Goal: Task Accomplishment & Management: Manage account settings

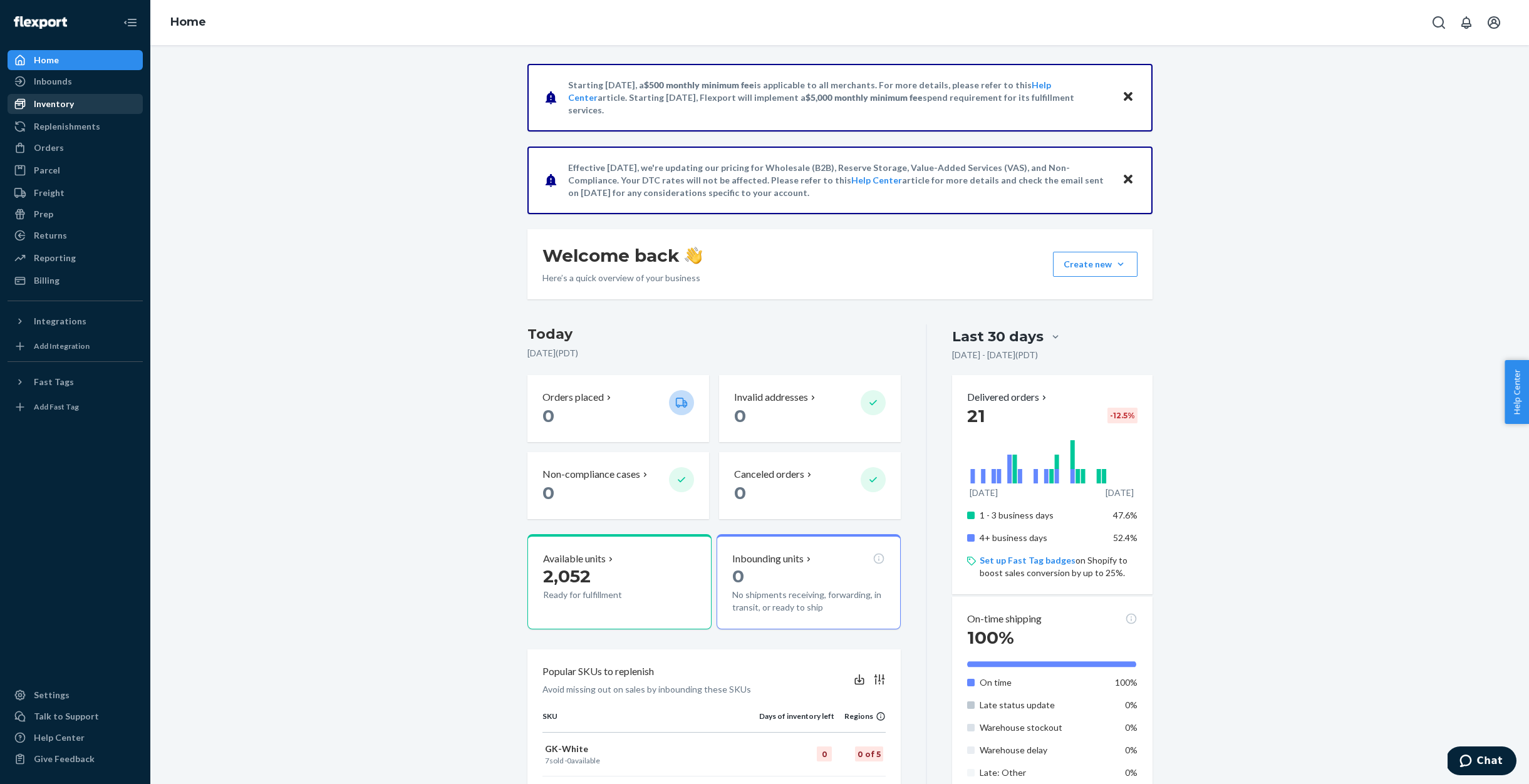
click at [54, 100] on div "Inventory" at bounding box center [54, 104] width 40 height 12
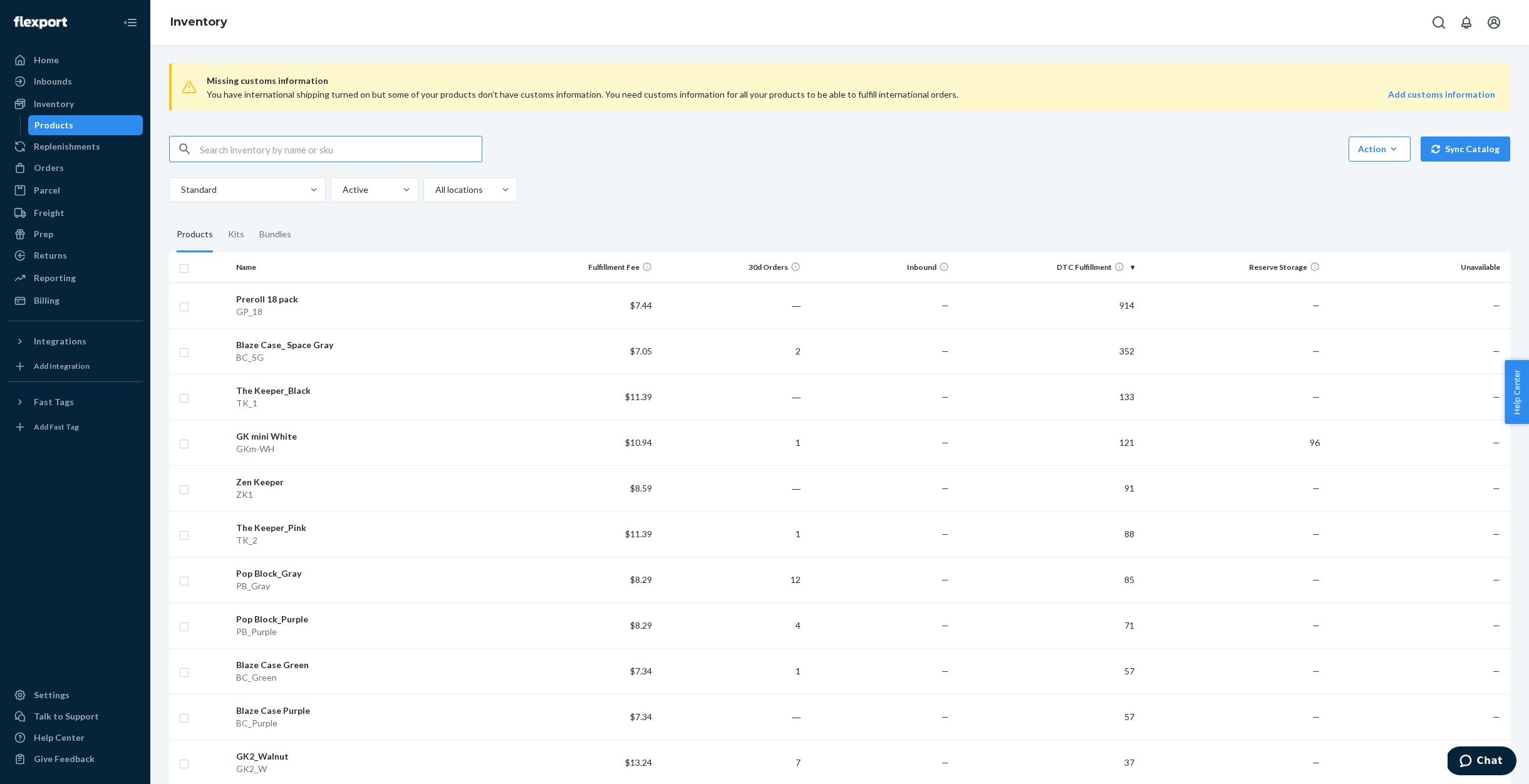
scroll to position [2, 0]
click at [185, 302] on input "checkbox" at bounding box center [184, 304] width 10 height 13
checkbox input "true"
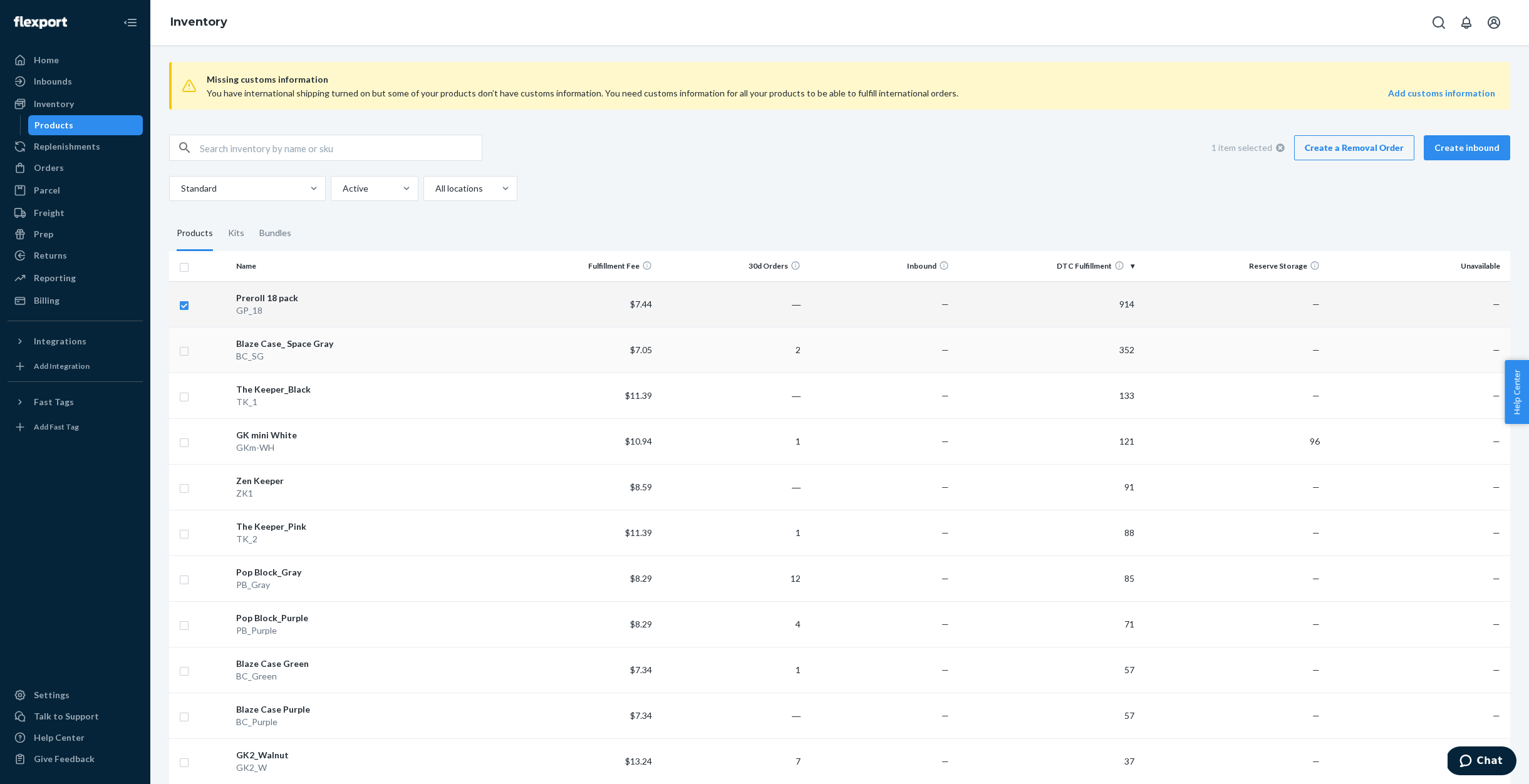
click at [181, 345] on input "checkbox" at bounding box center [184, 349] width 10 height 13
checkbox input "true"
click at [180, 393] on input "checkbox" at bounding box center [184, 397] width 10 height 13
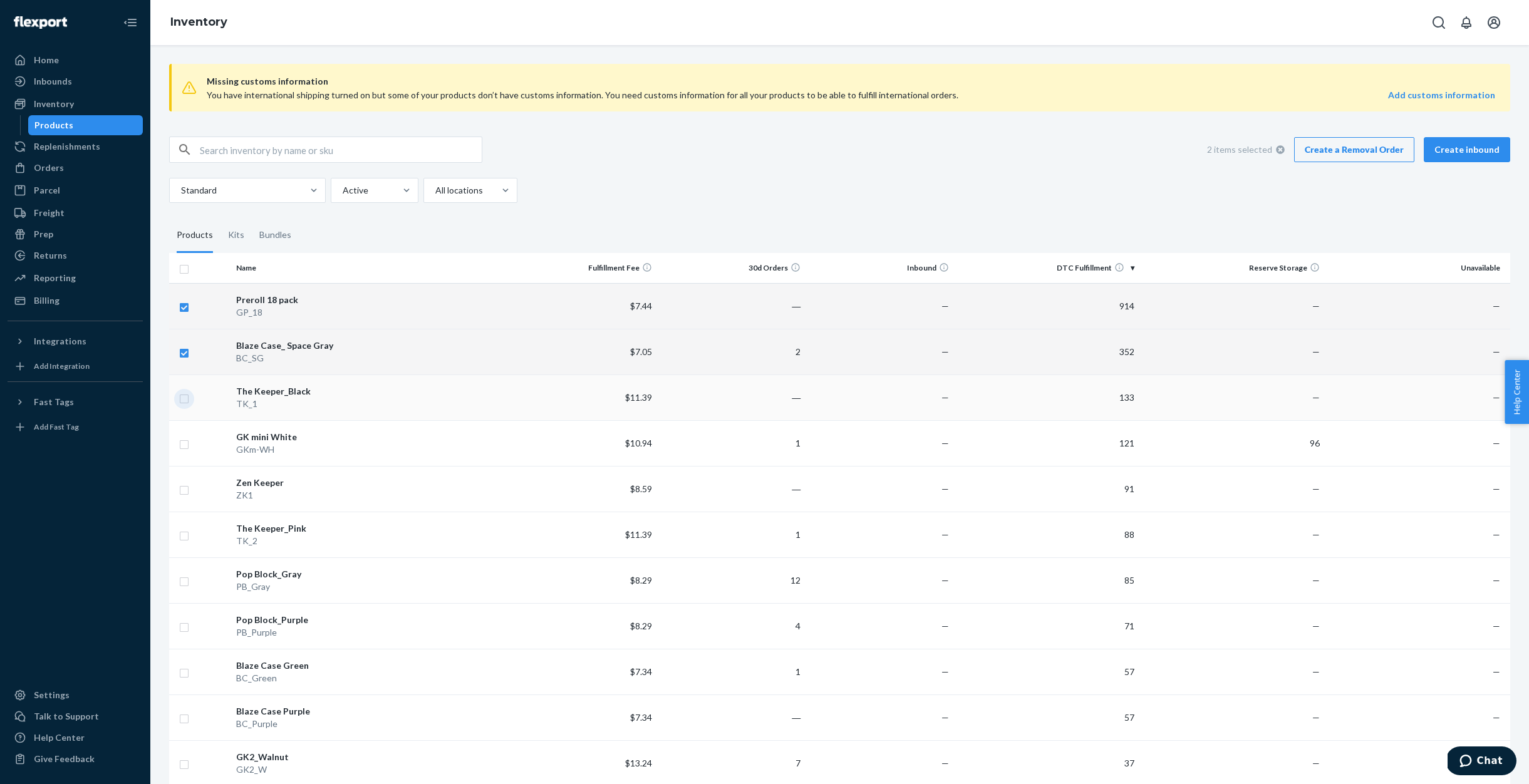
checkbox input "true"
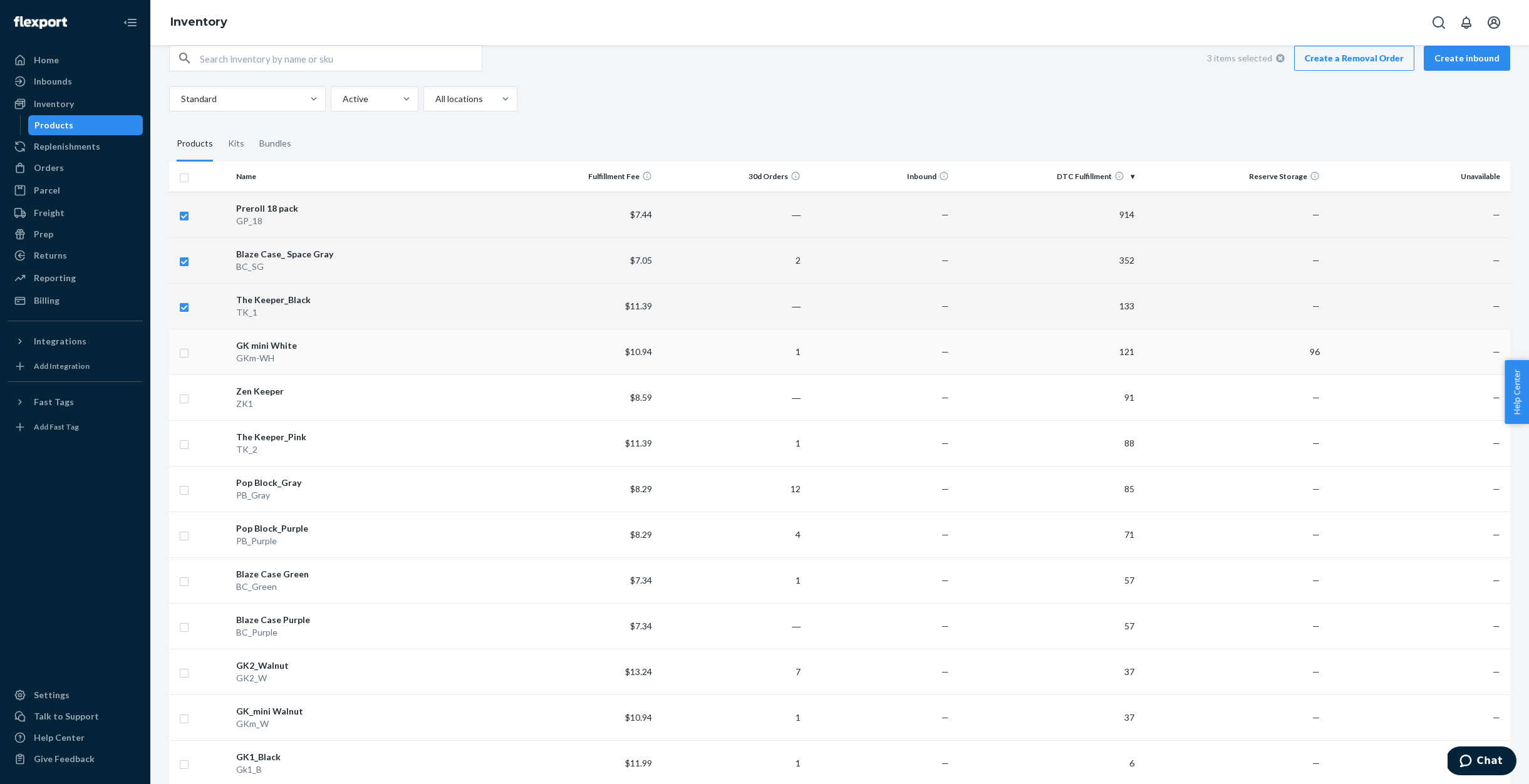
scroll to position [92, 0]
click at [181, 349] on input "checkbox" at bounding box center [184, 351] width 10 height 13
checkbox input "true"
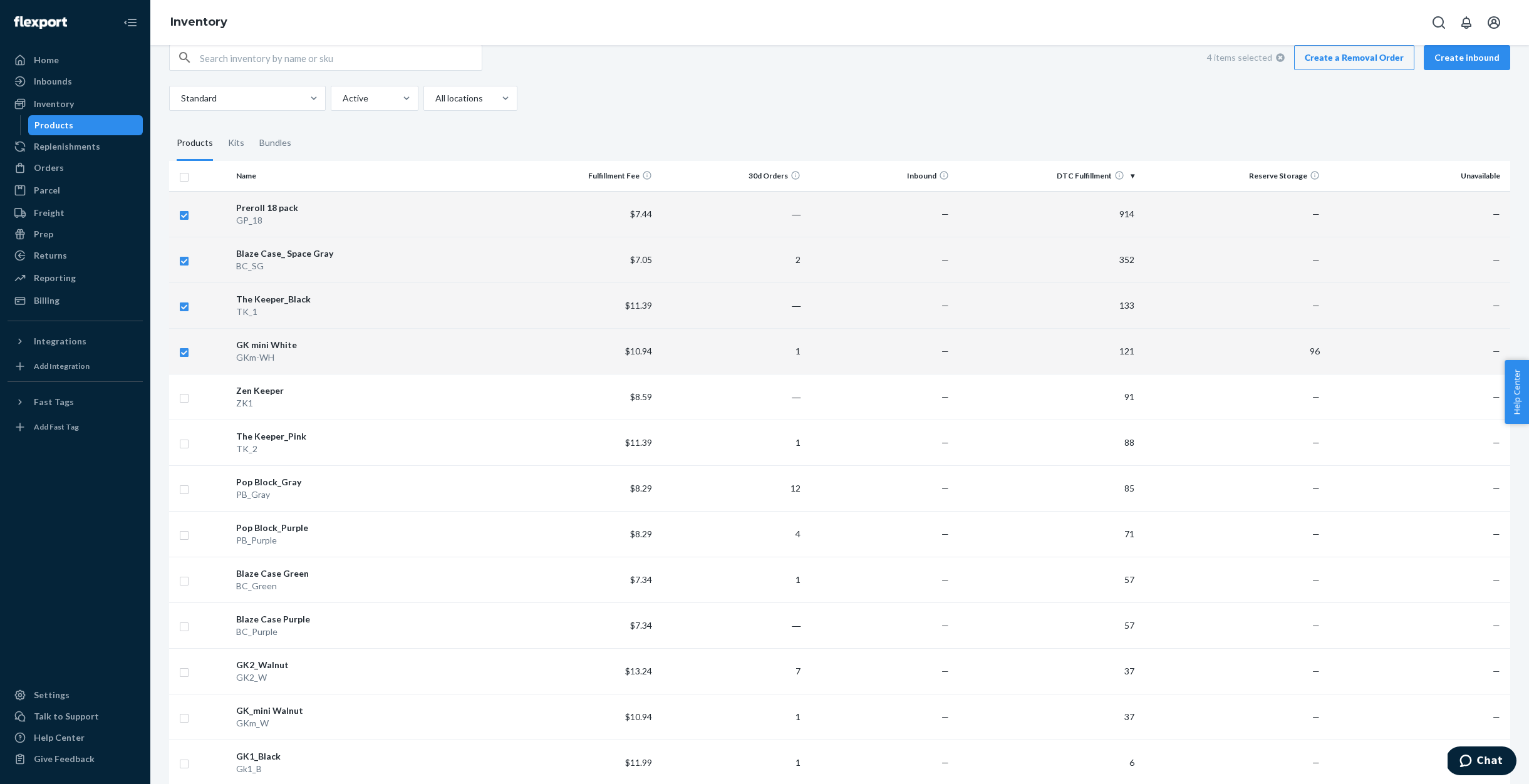
checkbox input "true"
click at [181, 392] on input "checkbox" at bounding box center [184, 397] width 10 height 13
checkbox input "true"
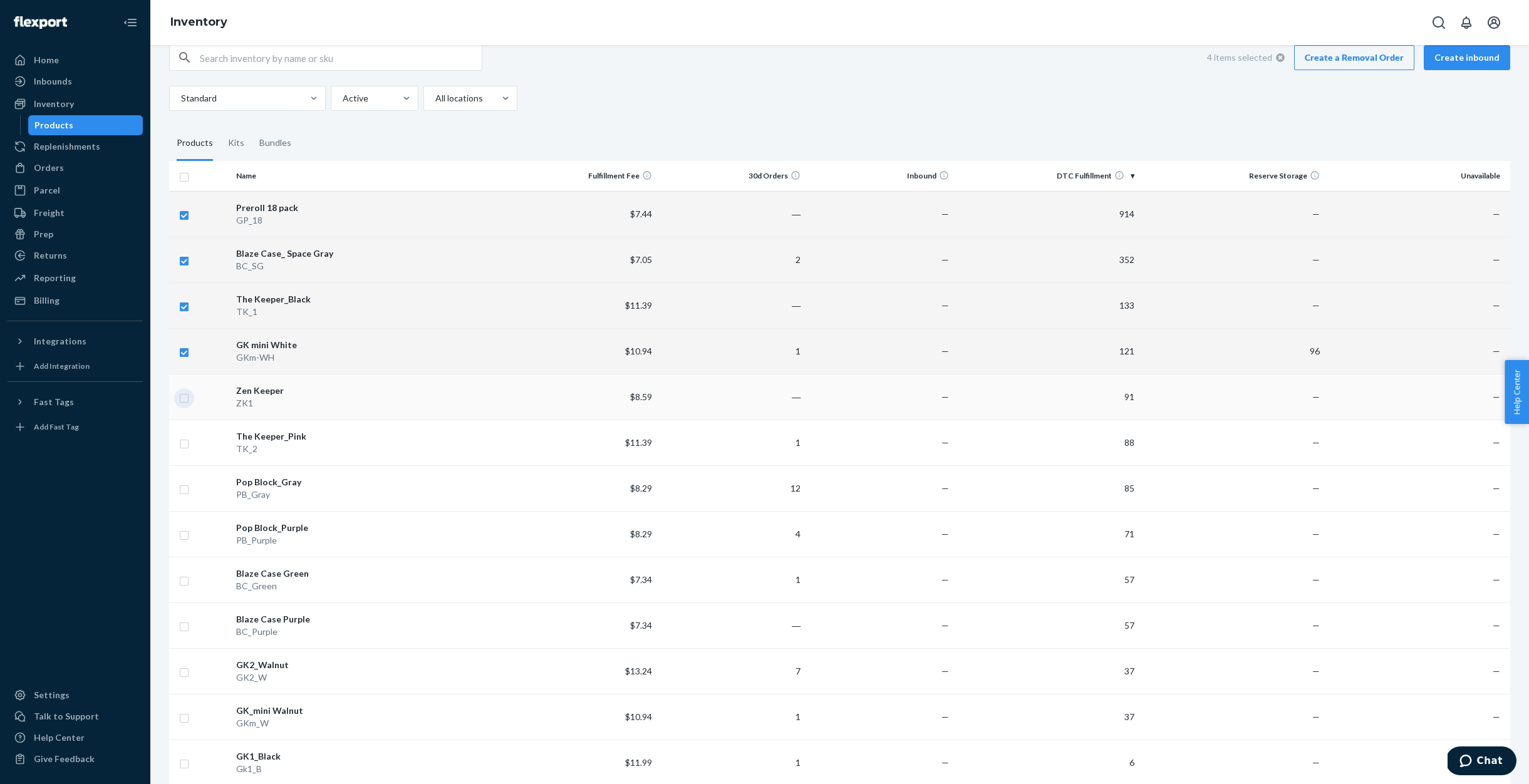
checkbox input "true"
click at [179, 441] on input "checkbox" at bounding box center [184, 442] width 10 height 13
checkbox input "true"
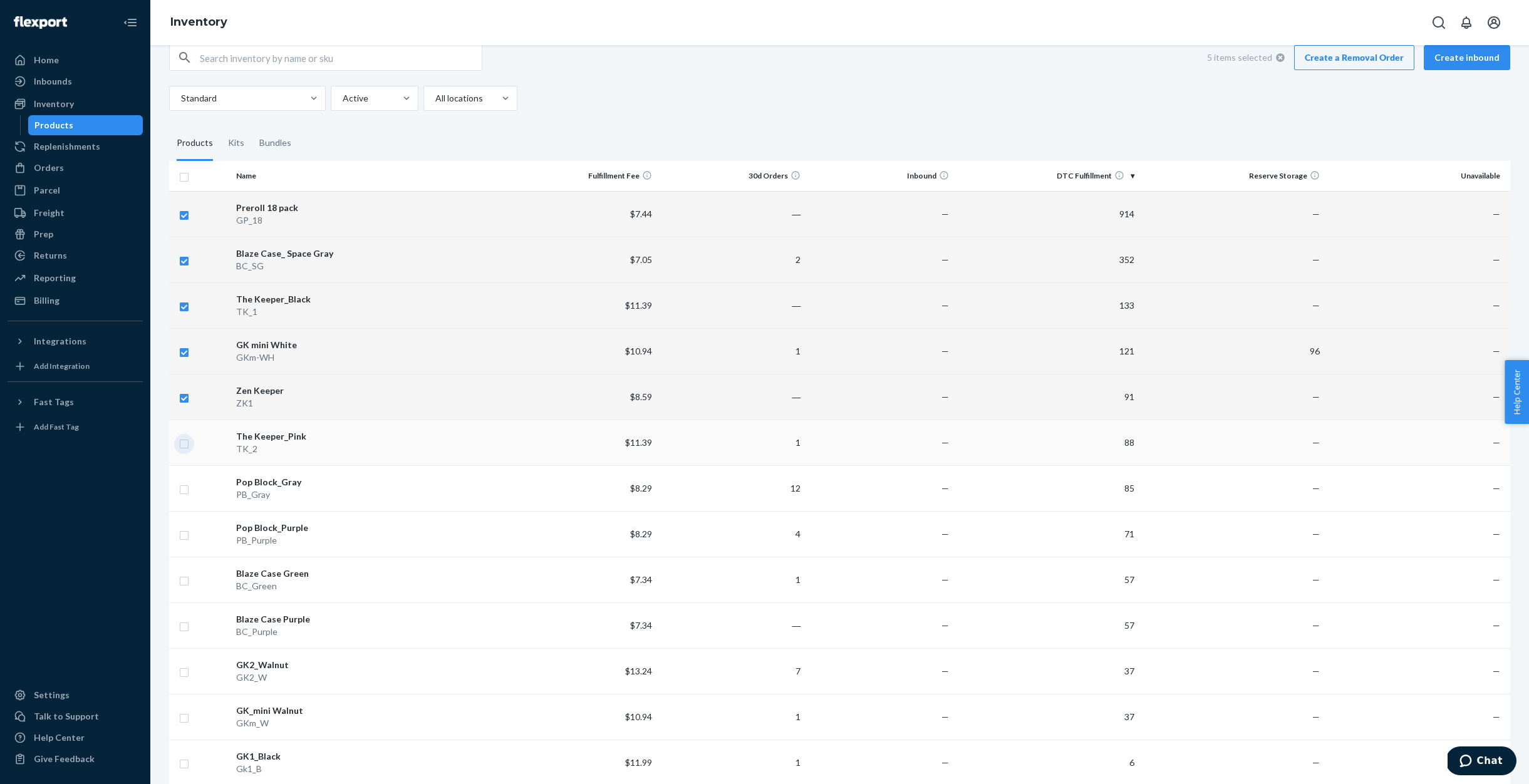
checkbox input "true"
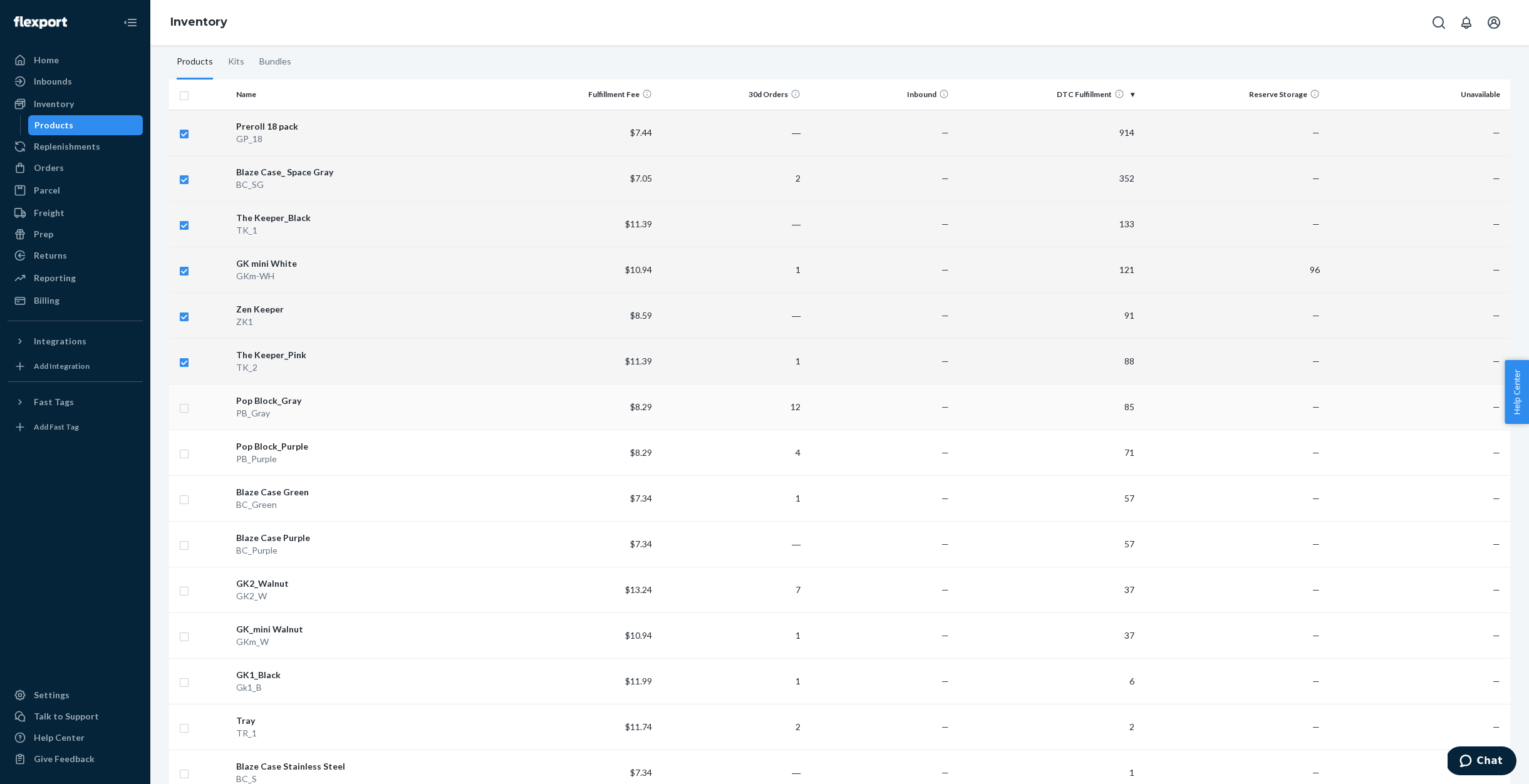
click at [187, 403] on input "checkbox" at bounding box center [184, 407] width 10 height 13
checkbox input "true"
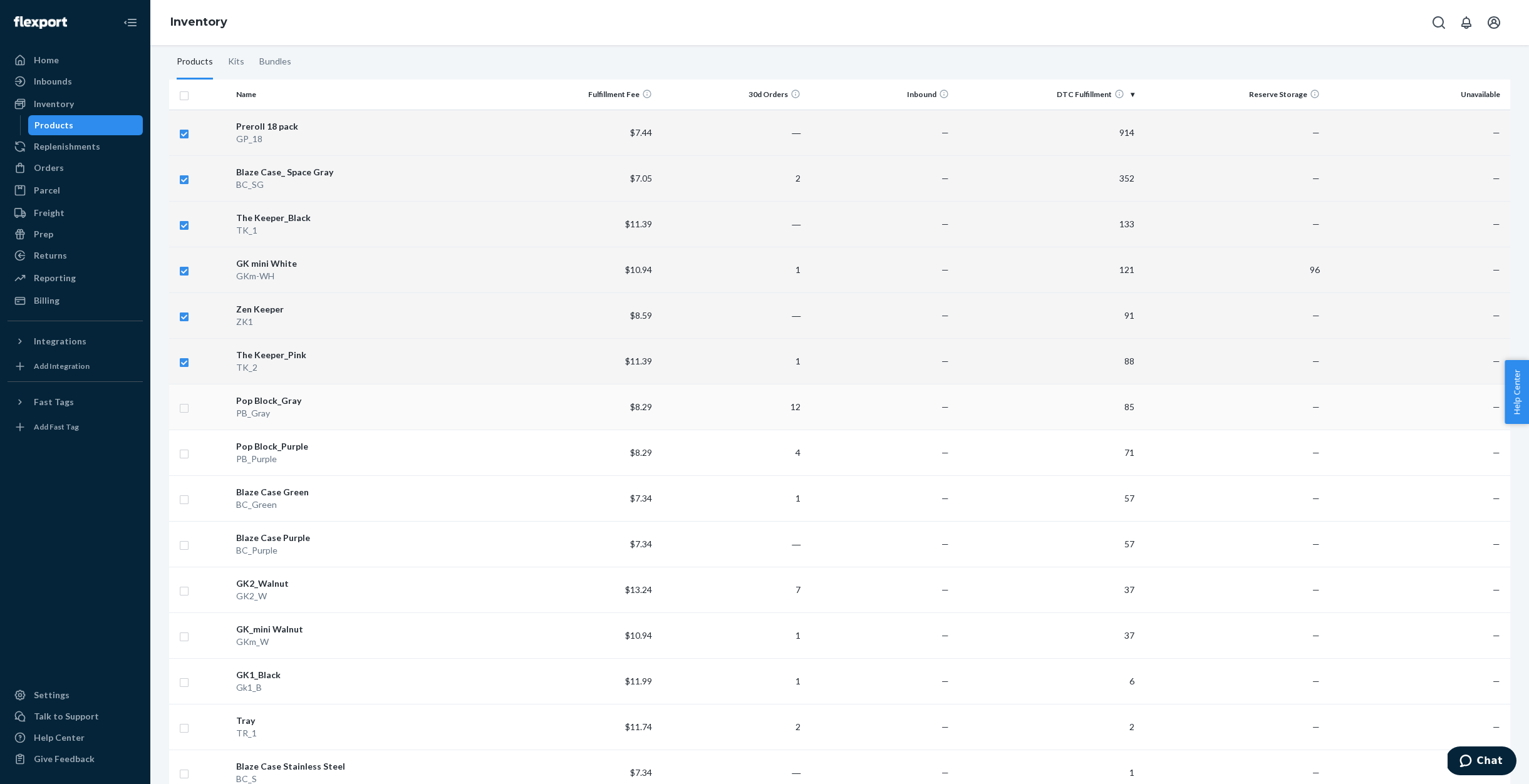
checkbox input "true"
click at [177, 443] on td at bounding box center [200, 450] width 62 height 46
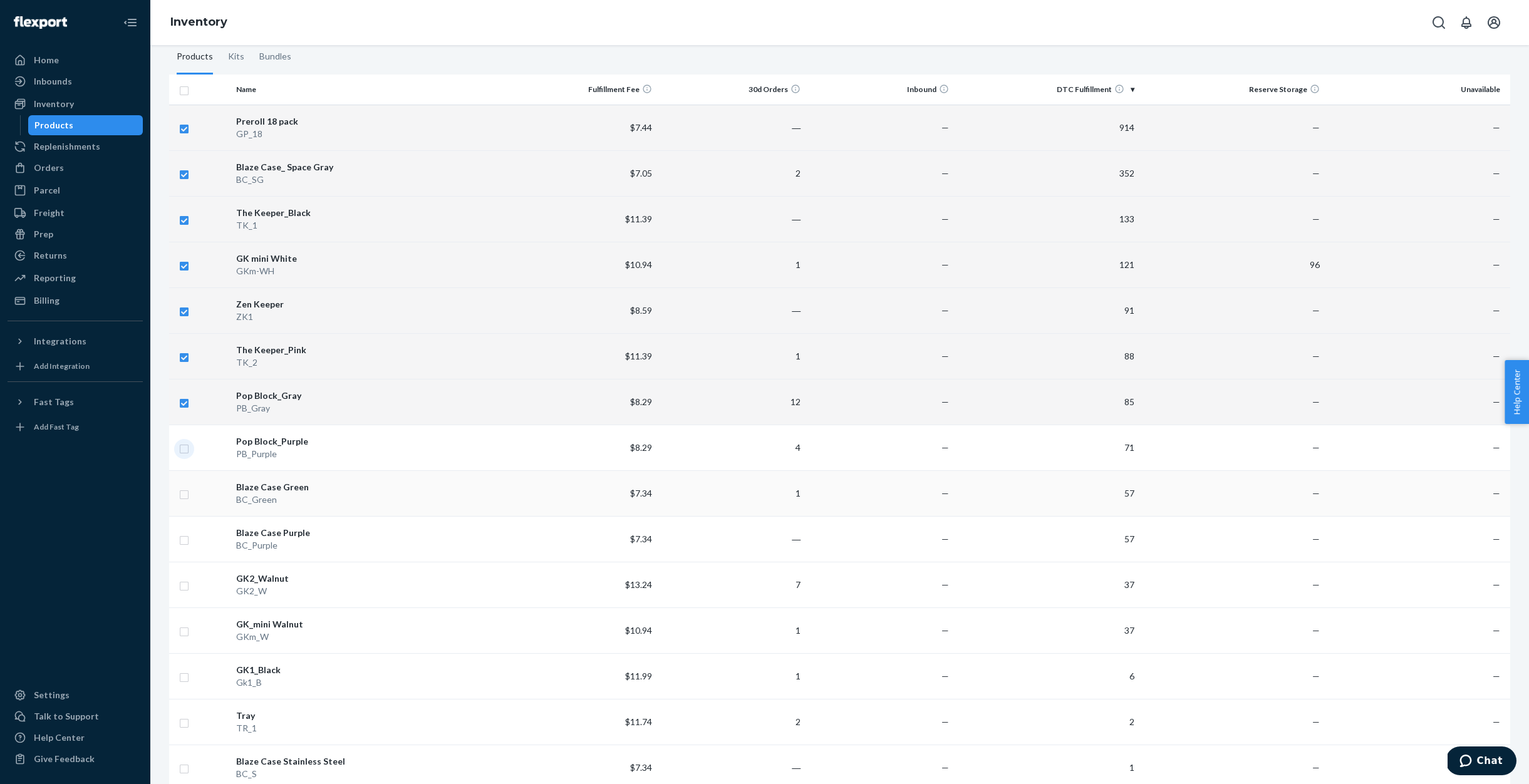
drag, startPoint x: 185, startPoint y: 449, endPoint x: 188, endPoint y: 489, distance: 40.1
click at [185, 449] on input "checkbox" at bounding box center [184, 447] width 10 height 13
checkbox input "true"
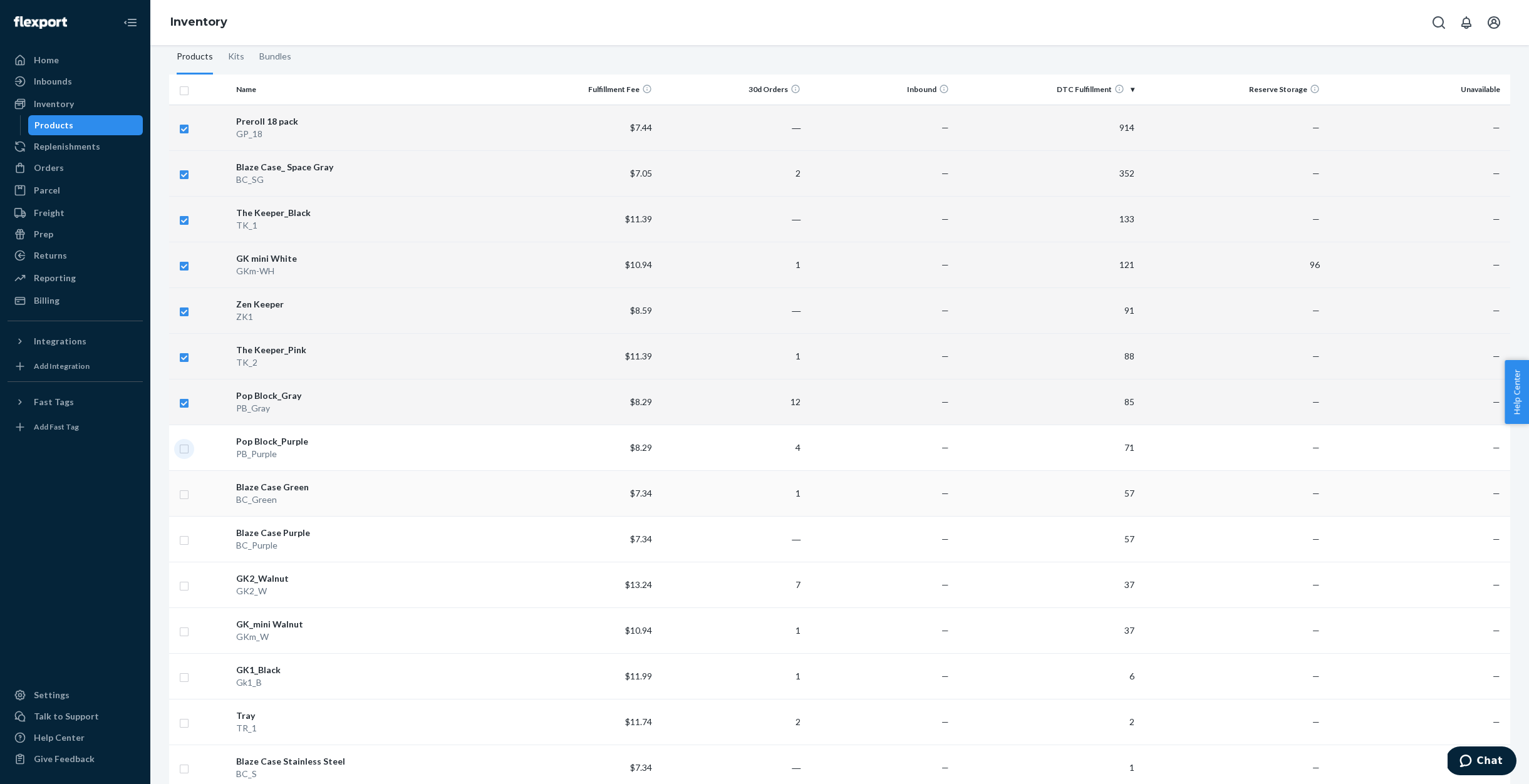
checkbox input "true"
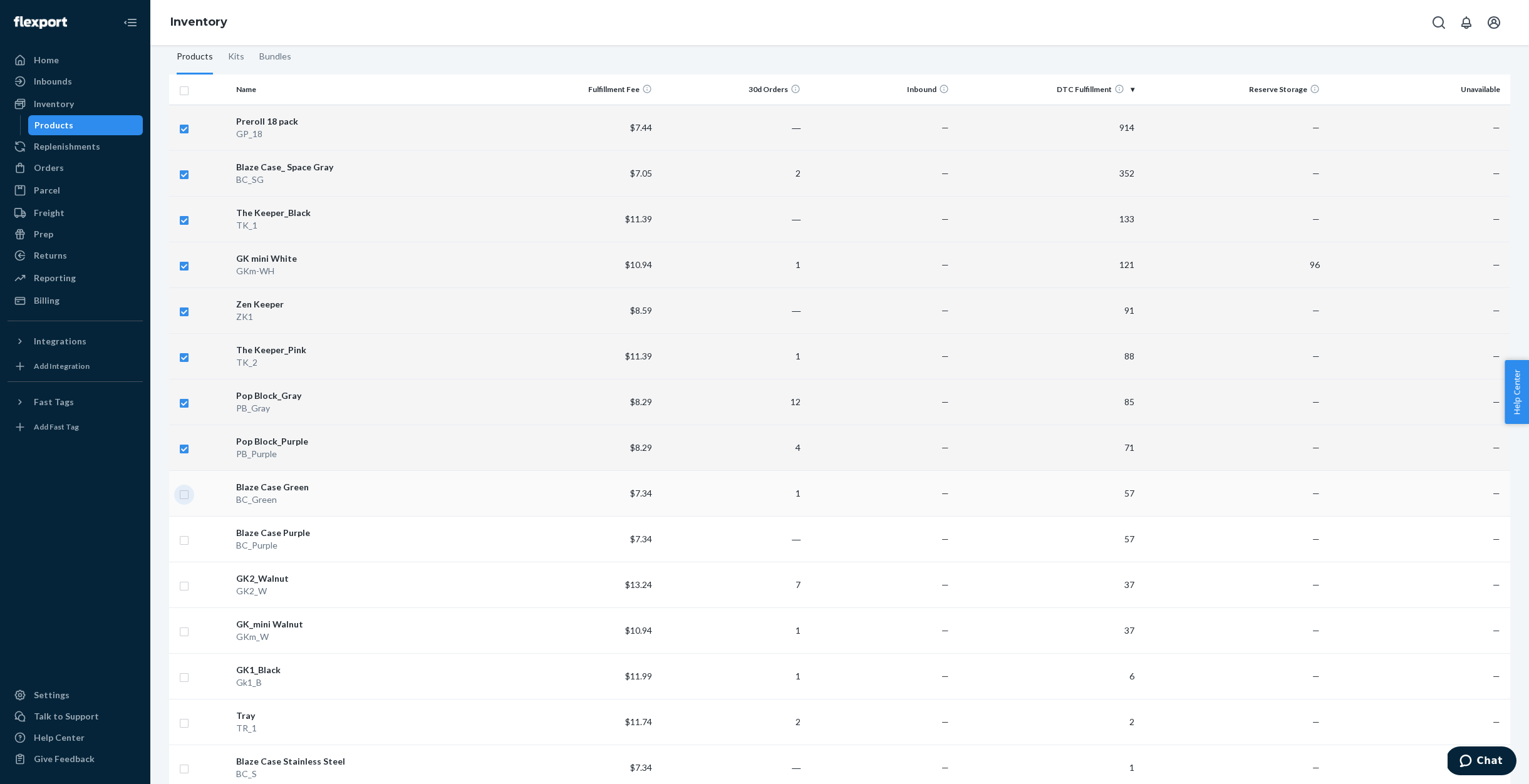
click at [188, 491] on input "checkbox" at bounding box center [184, 493] width 10 height 13
checkbox input "true"
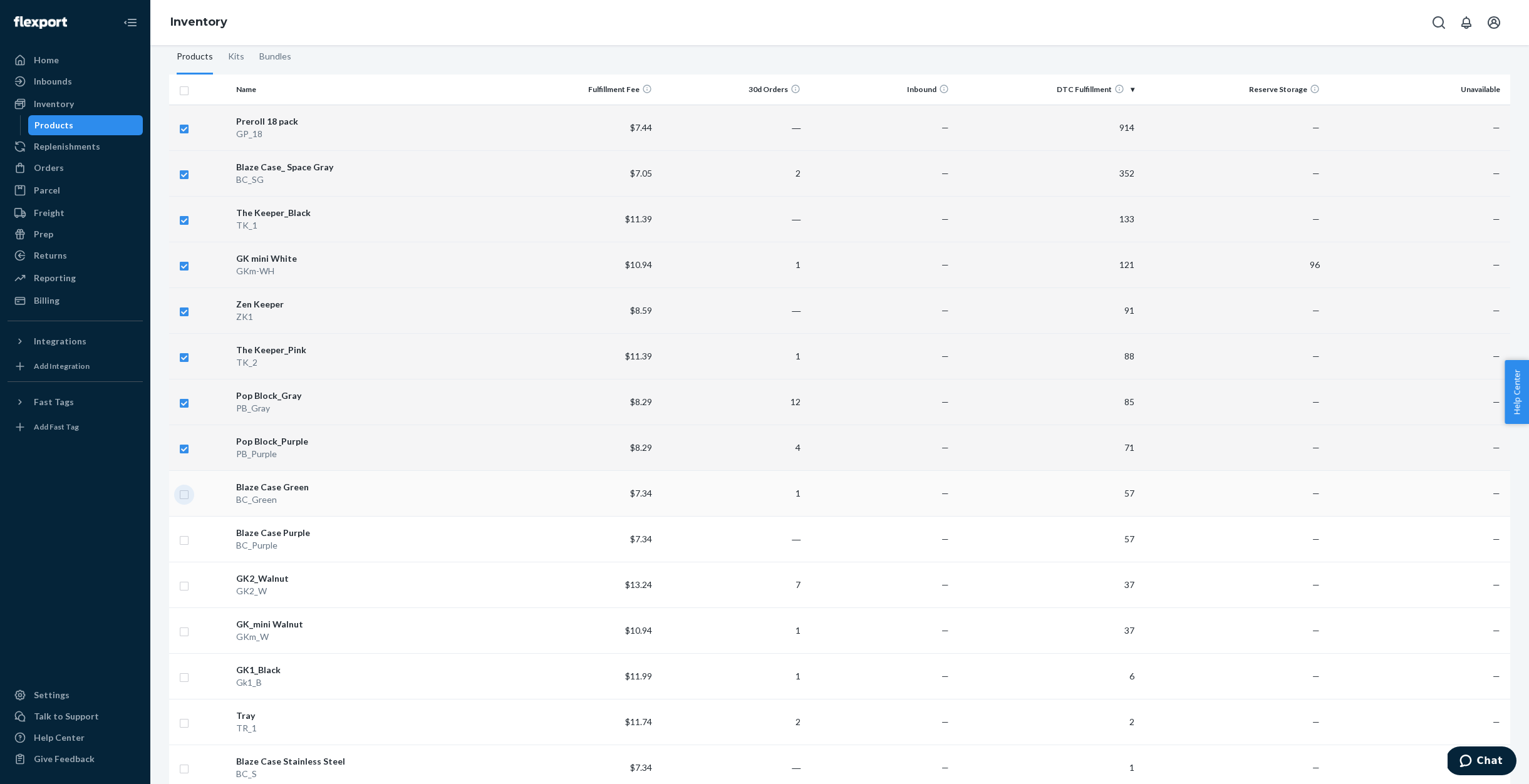
checkbox input "true"
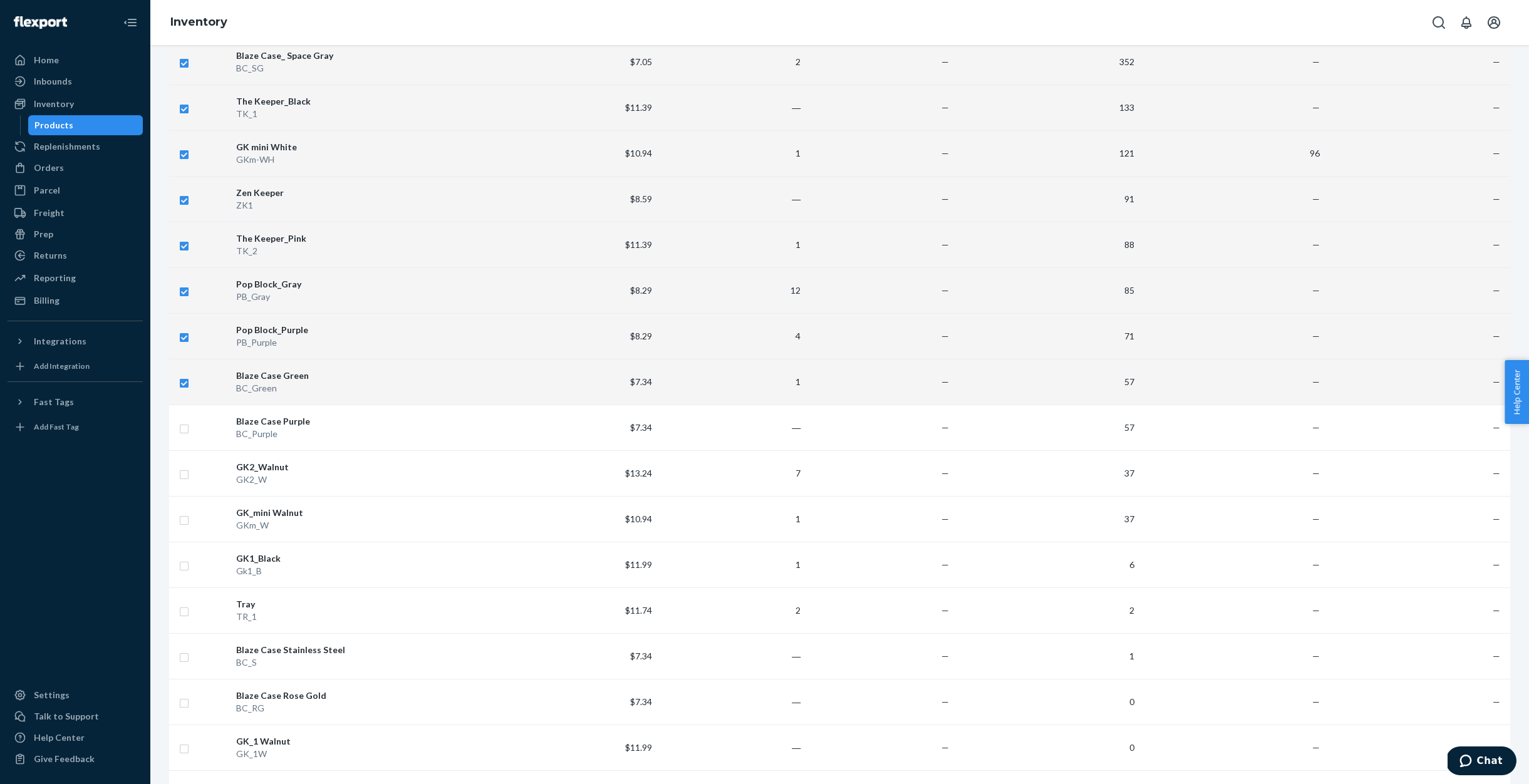
scroll to position [293, 0]
click at [185, 427] on input "checkbox" at bounding box center [184, 424] width 10 height 13
checkbox input "true"
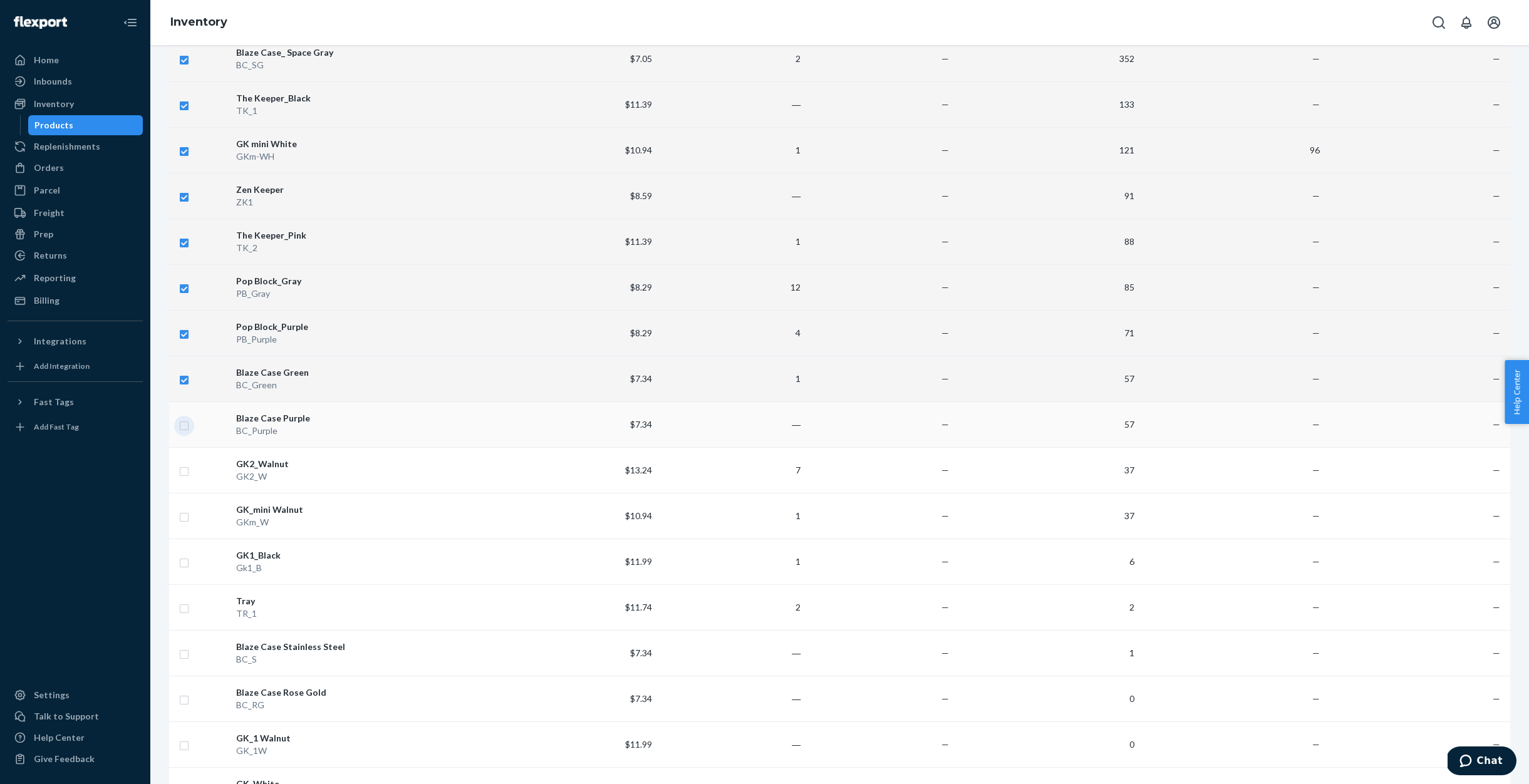
checkbox input "true"
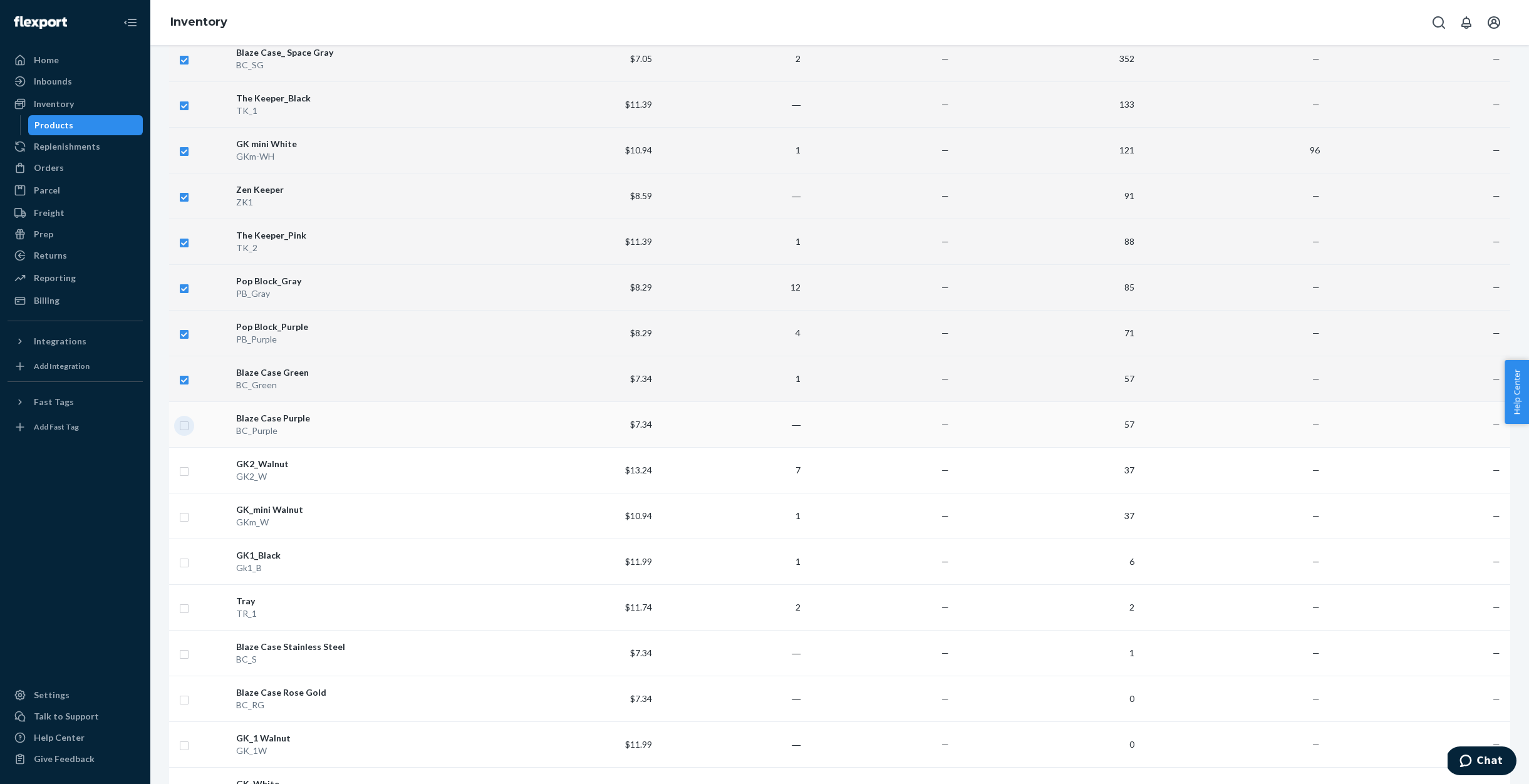
checkbox input "true"
click at [188, 474] on input "checkbox" at bounding box center [184, 469] width 10 height 13
checkbox input "true"
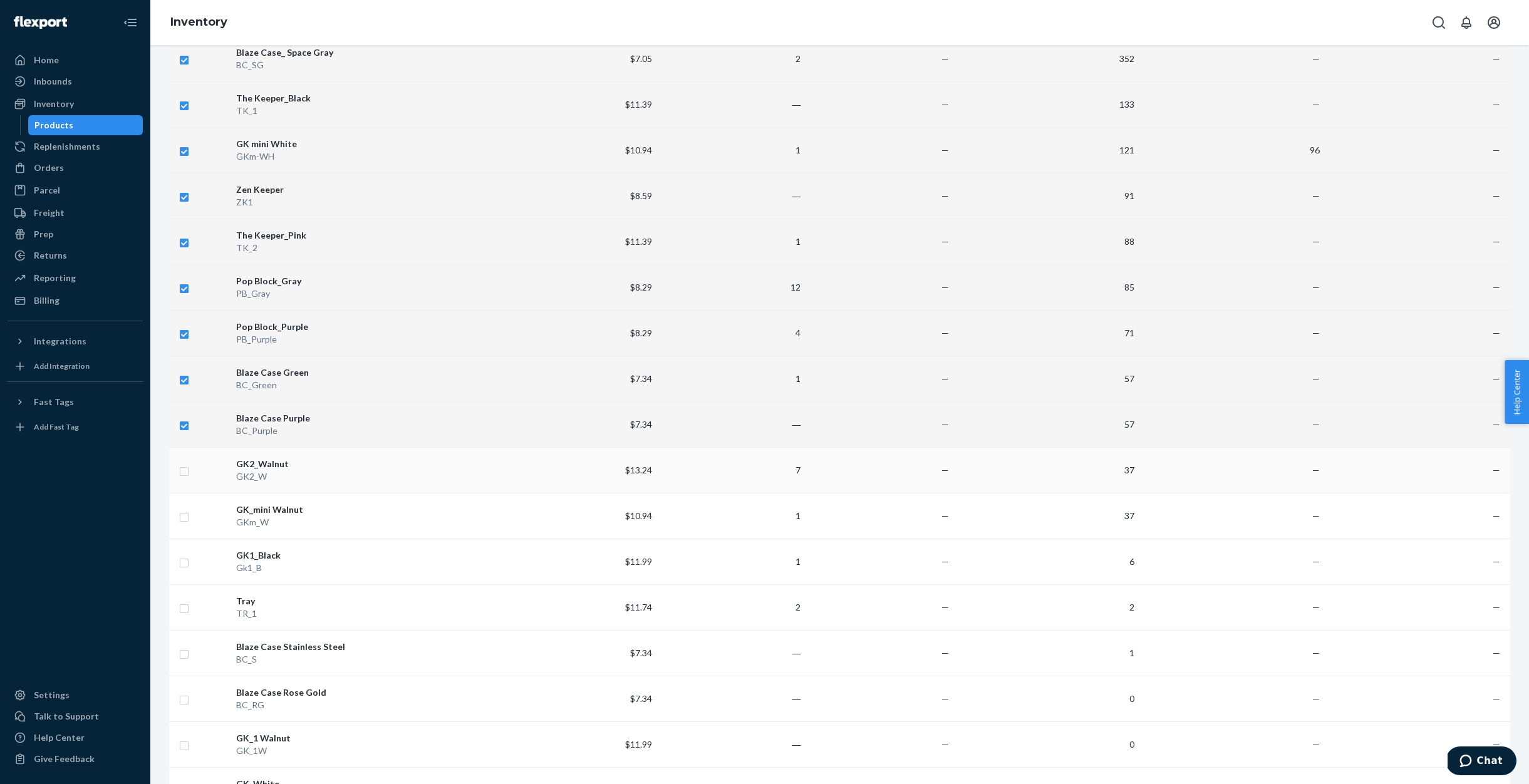
checkbox input "true"
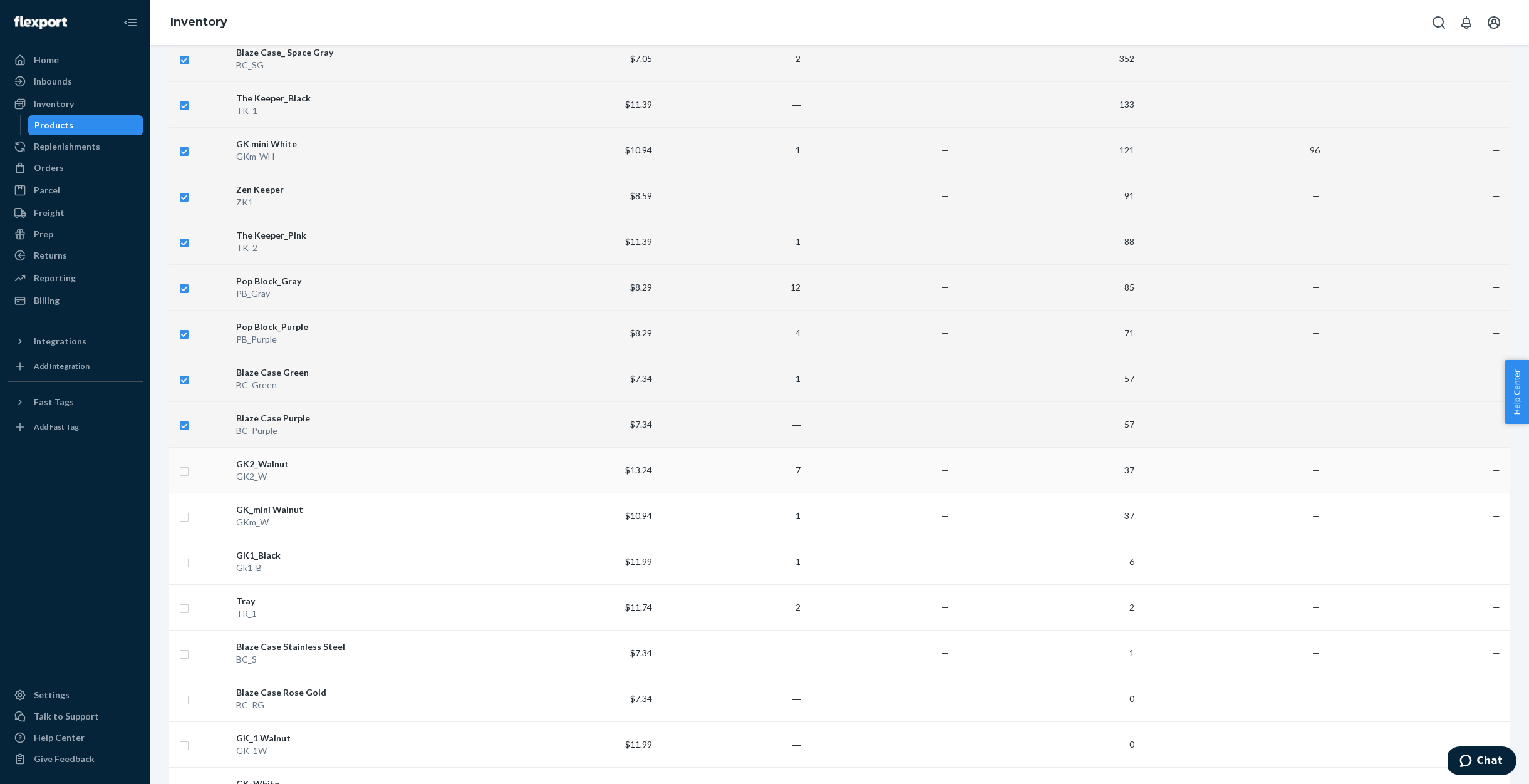
checkbox input "true"
click at [188, 518] on input "checkbox" at bounding box center [184, 515] width 10 height 13
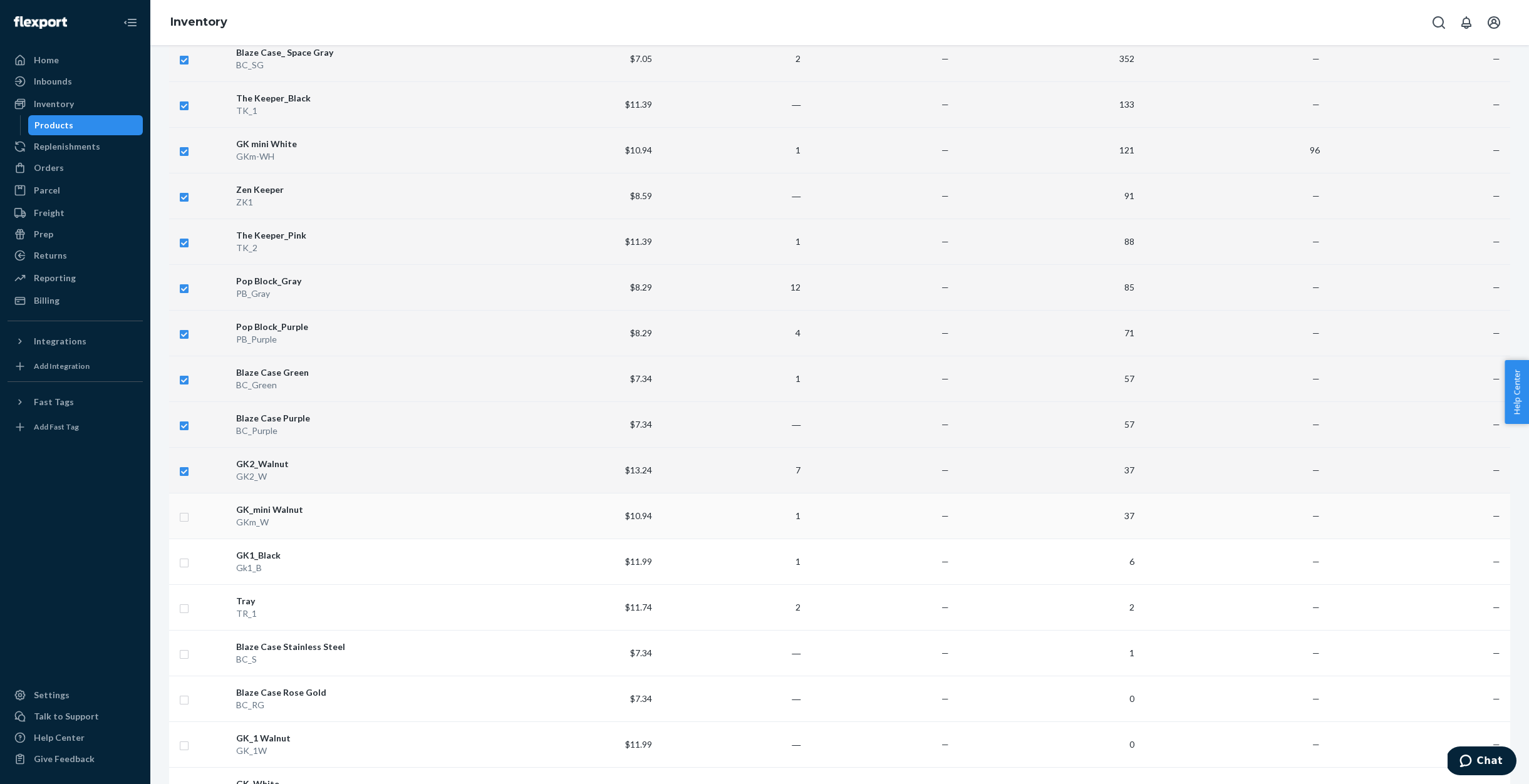
checkbox input "true"
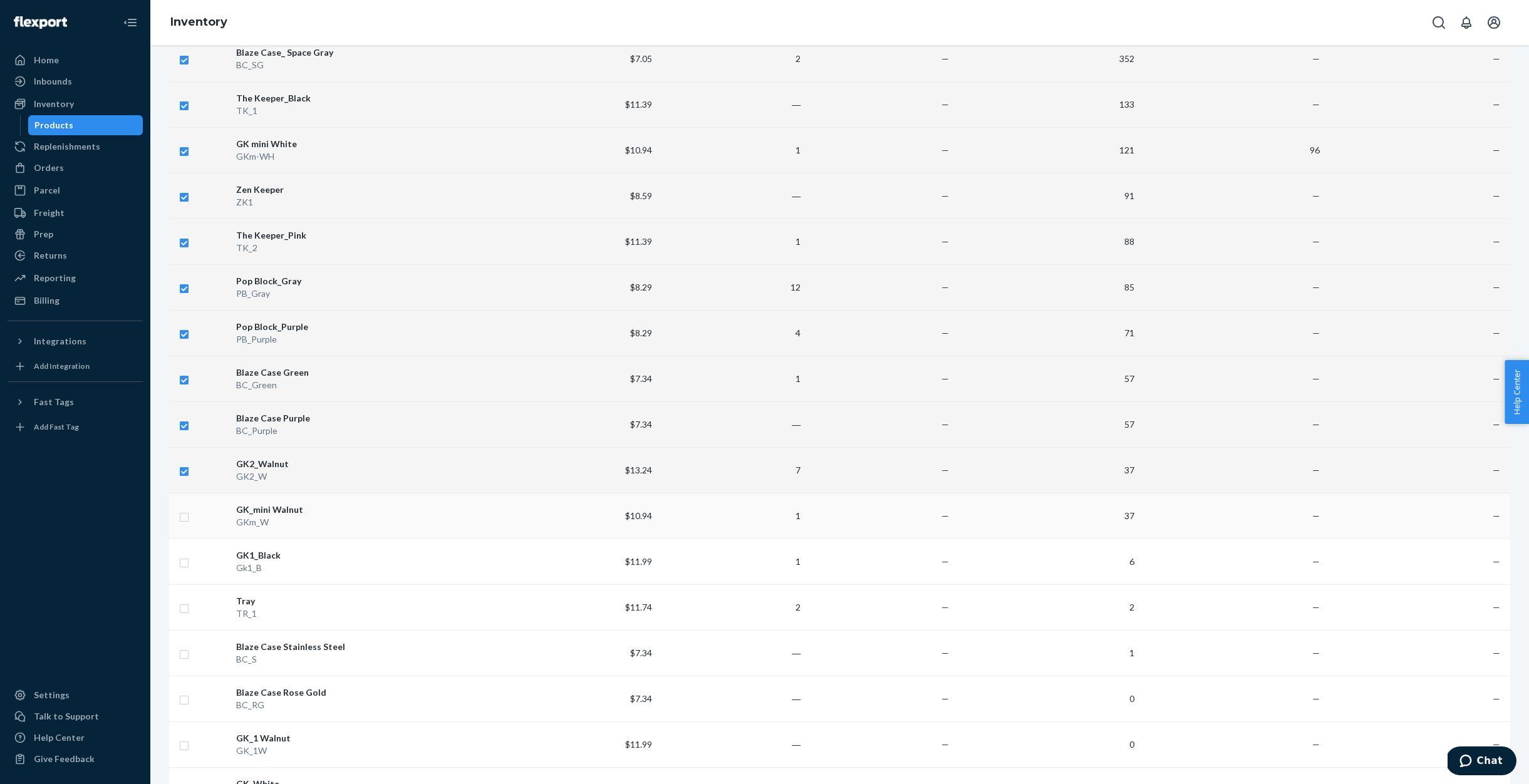
checkbox input "true"
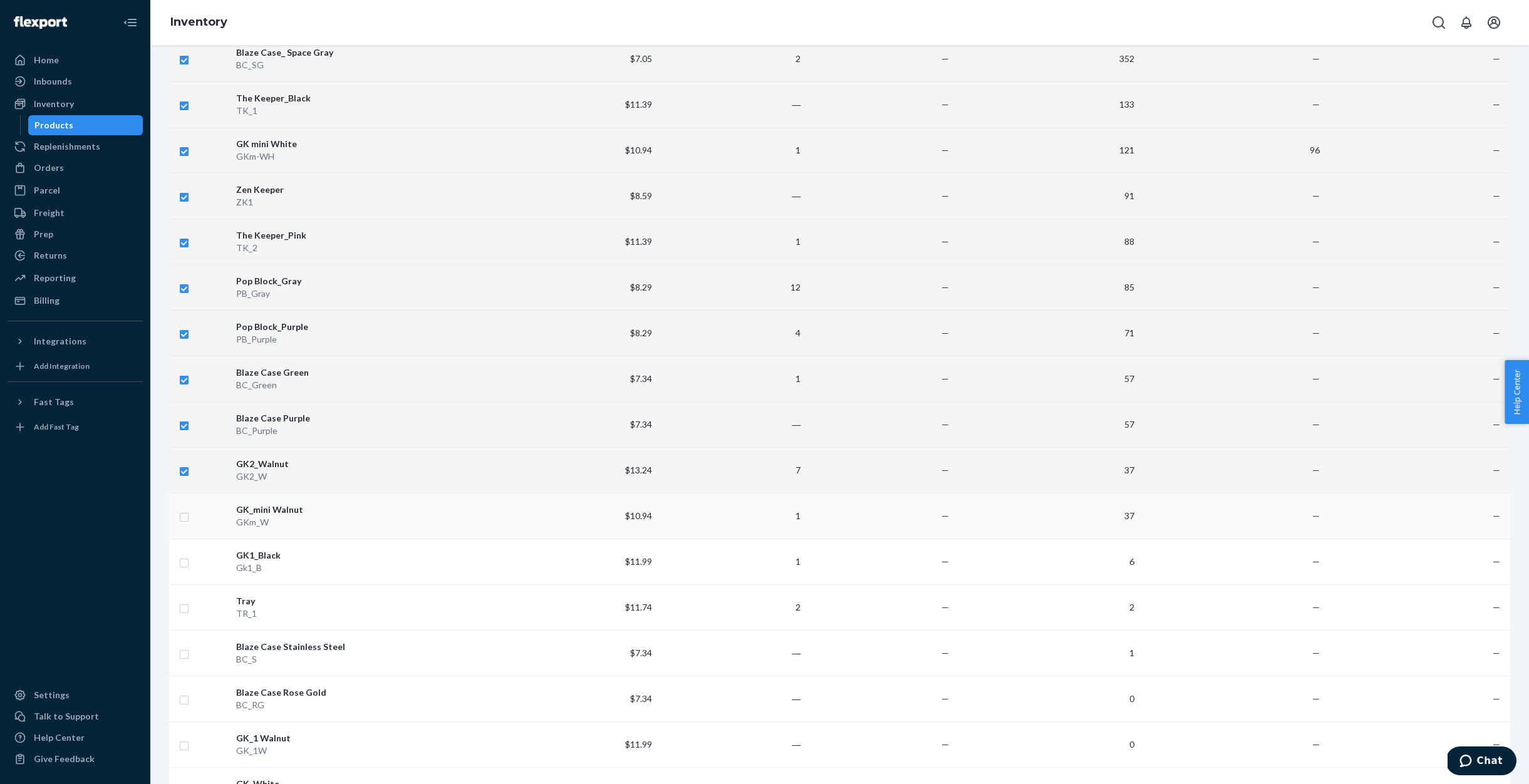
checkbox input "true"
click at [189, 566] on td at bounding box center [200, 562] width 62 height 46
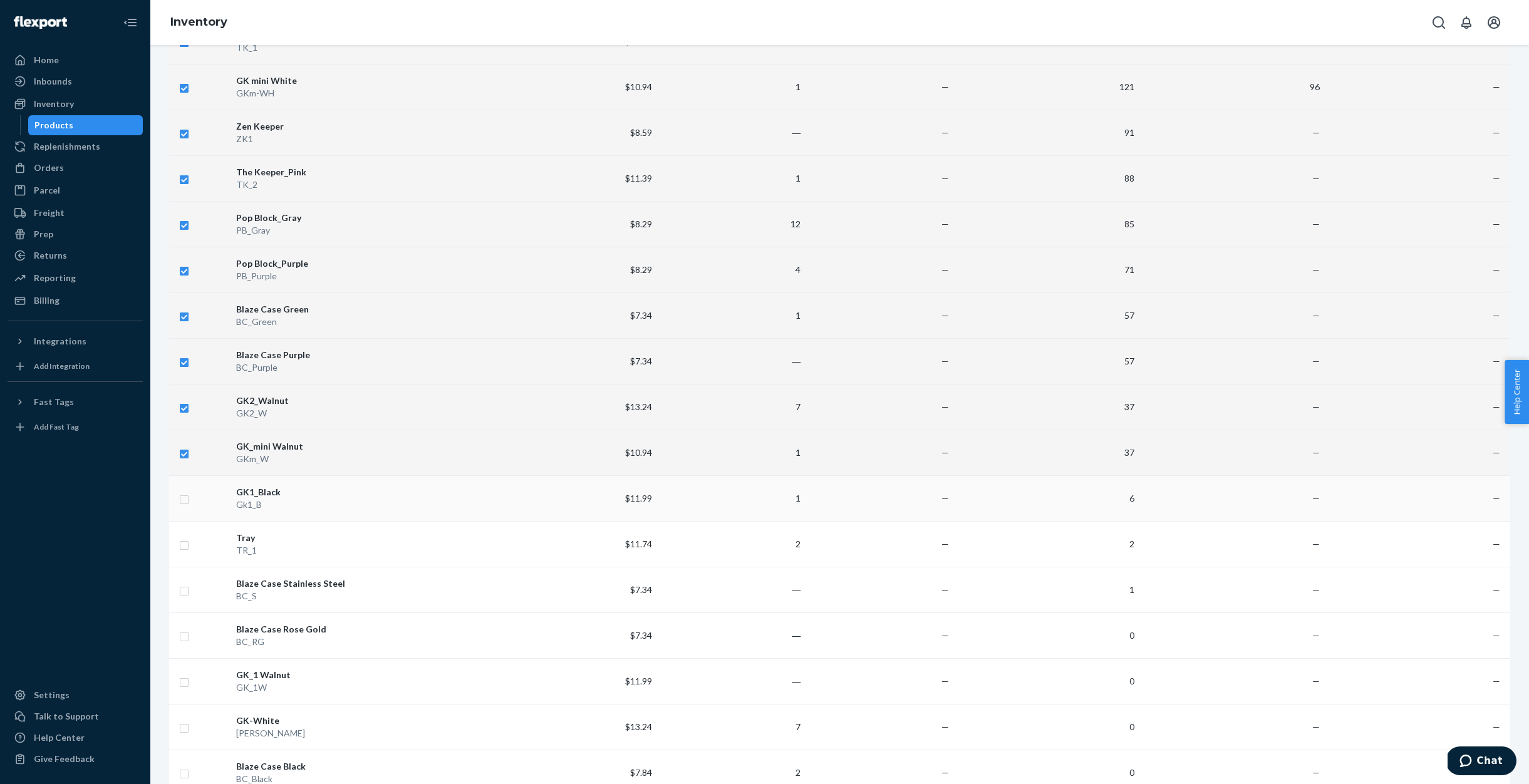
scroll to position [370, 0]
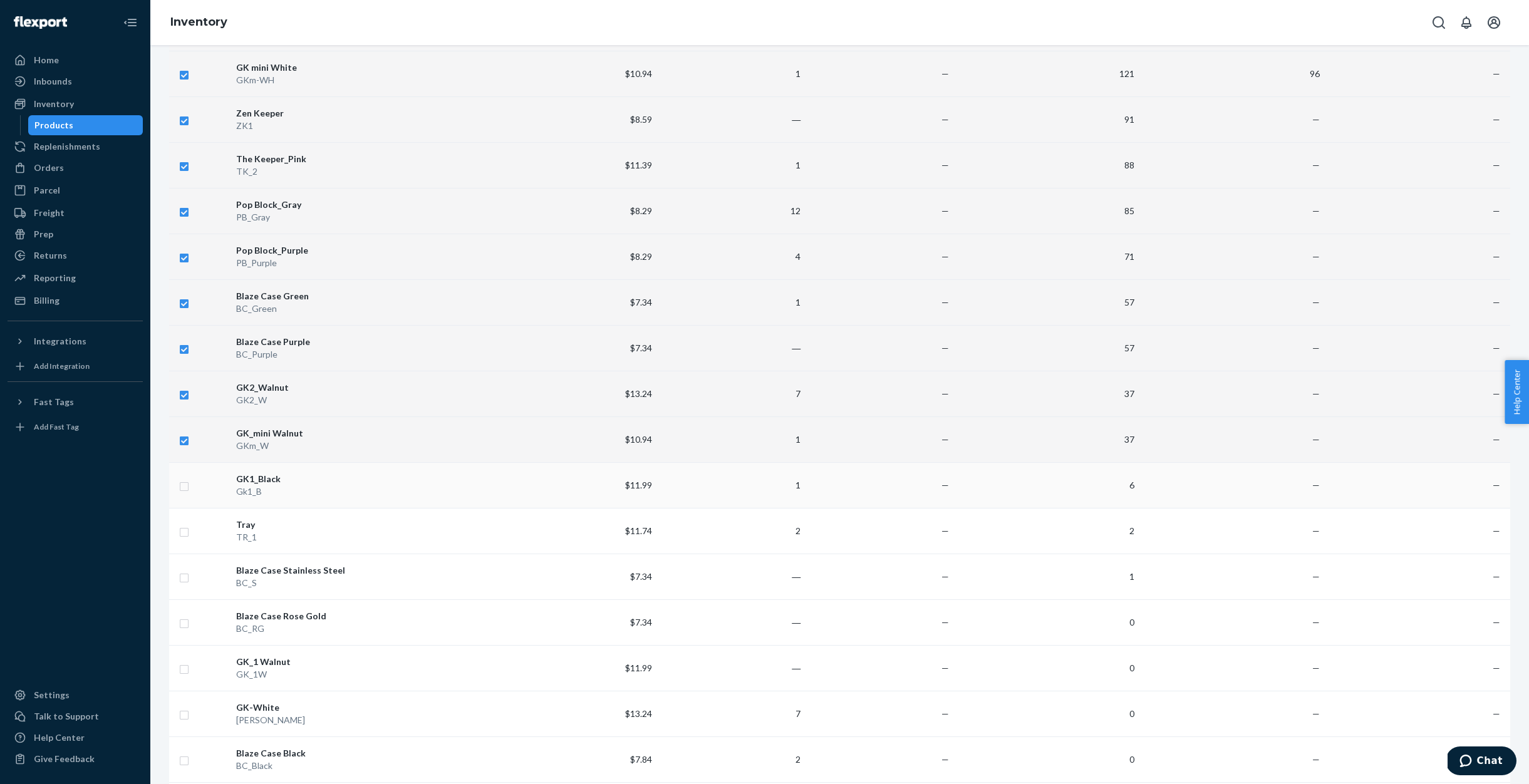
click at [177, 484] on td at bounding box center [200, 485] width 62 height 46
click at [178, 529] on td at bounding box center [200, 531] width 62 height 46
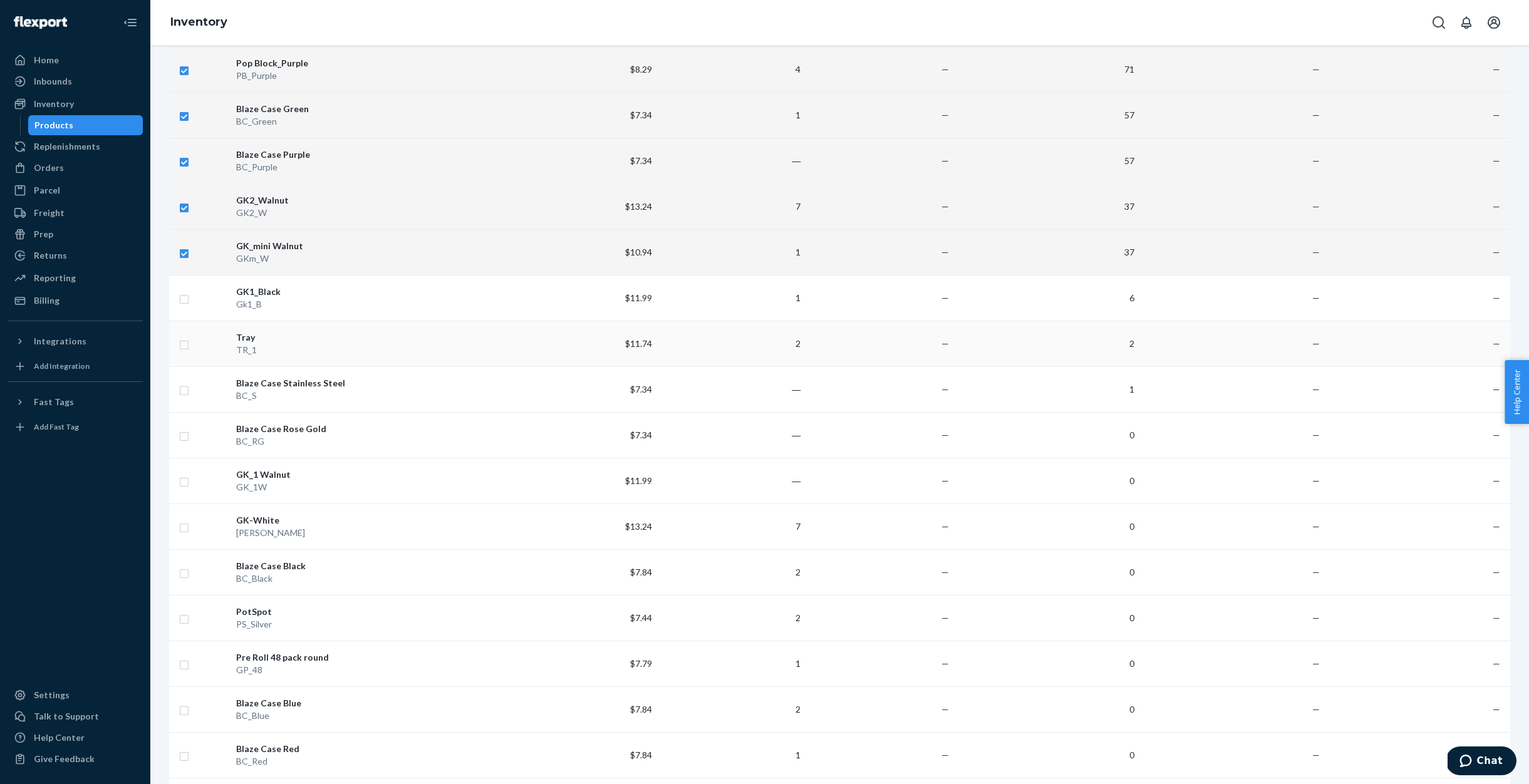
scroll to position [0, 0]
click at [182, 302] on input "checkbox" at bounding box center [184, 297] width 10 height 13
checkbox input "true"
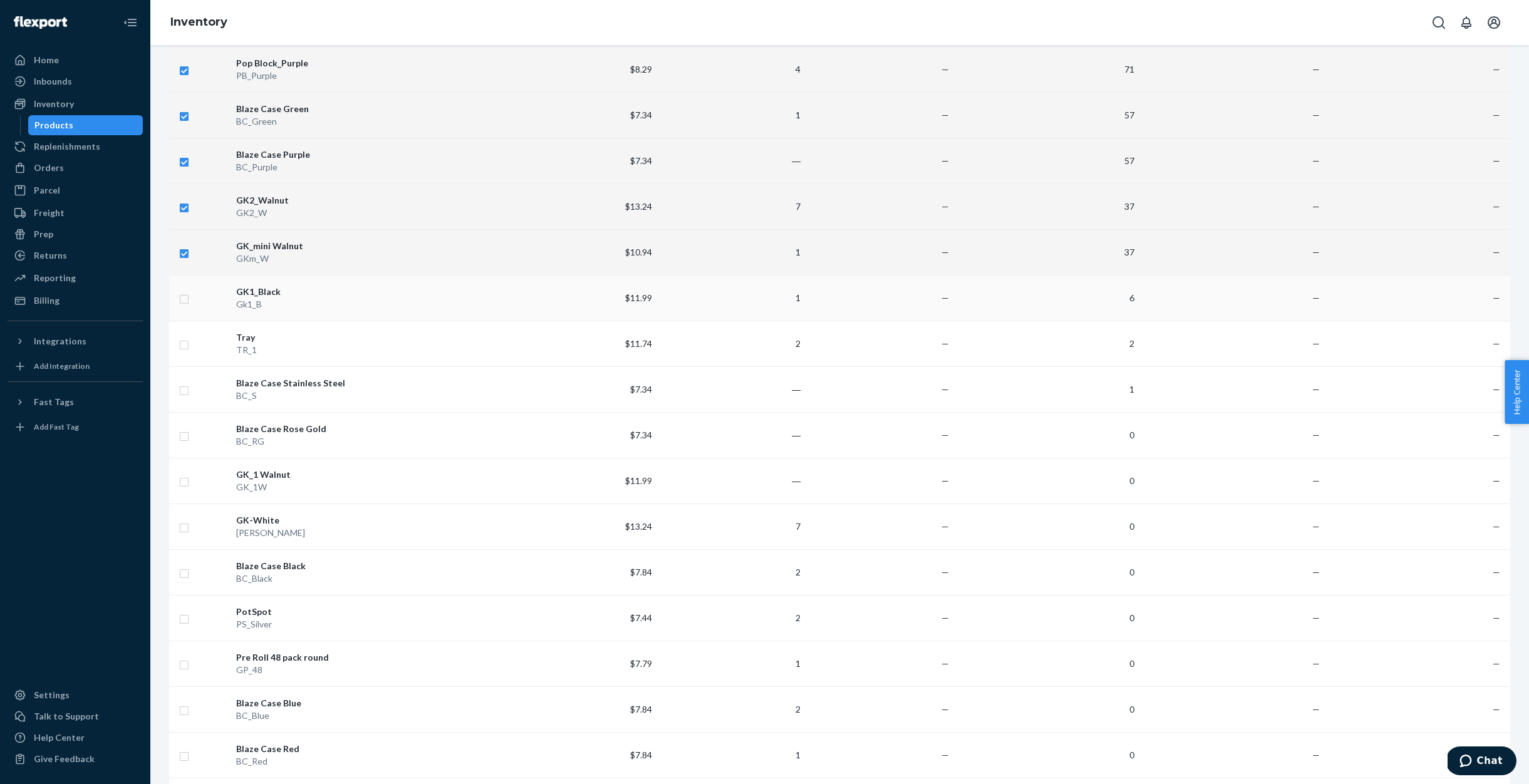
checkbox input "true"
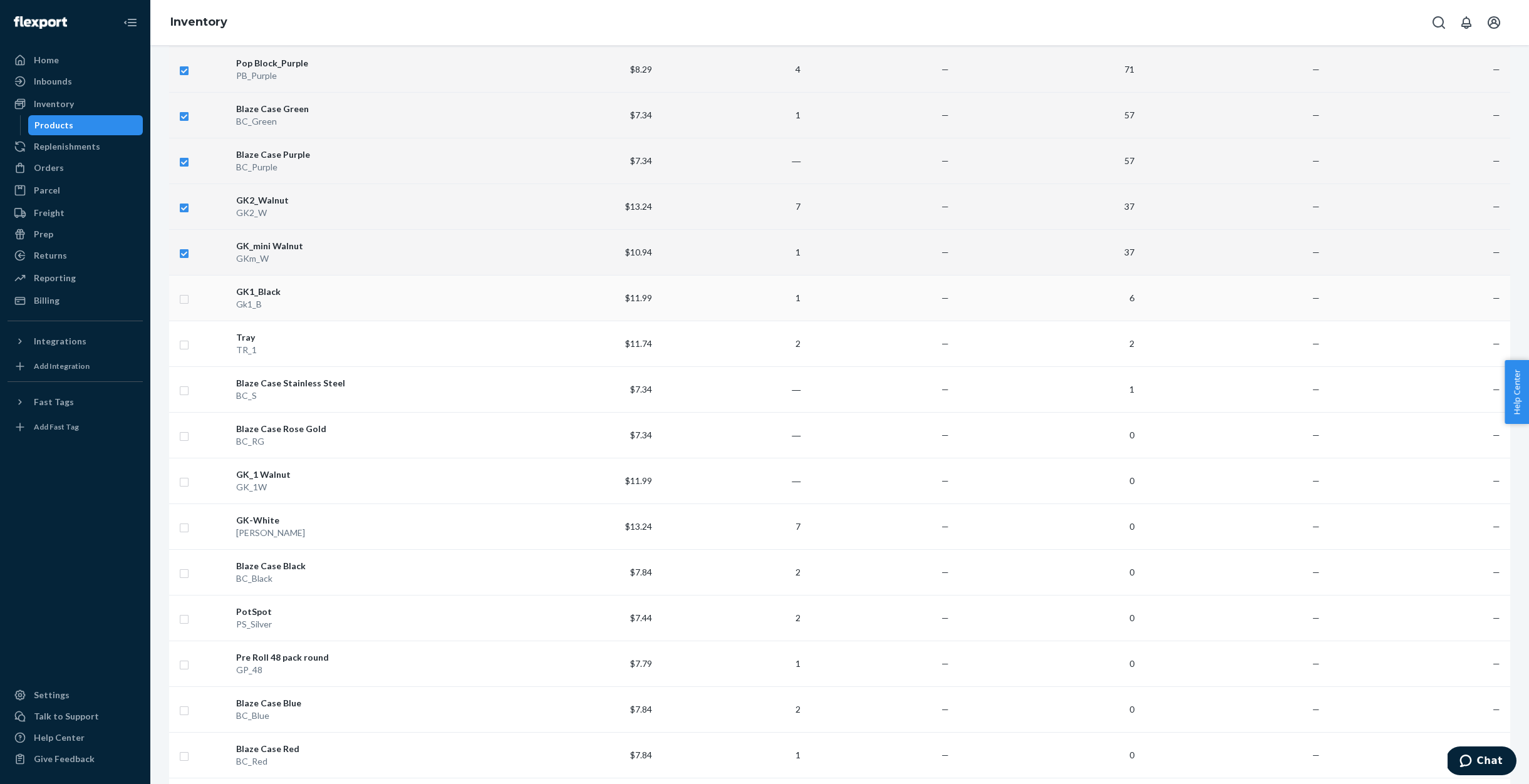
checkbox input "true"
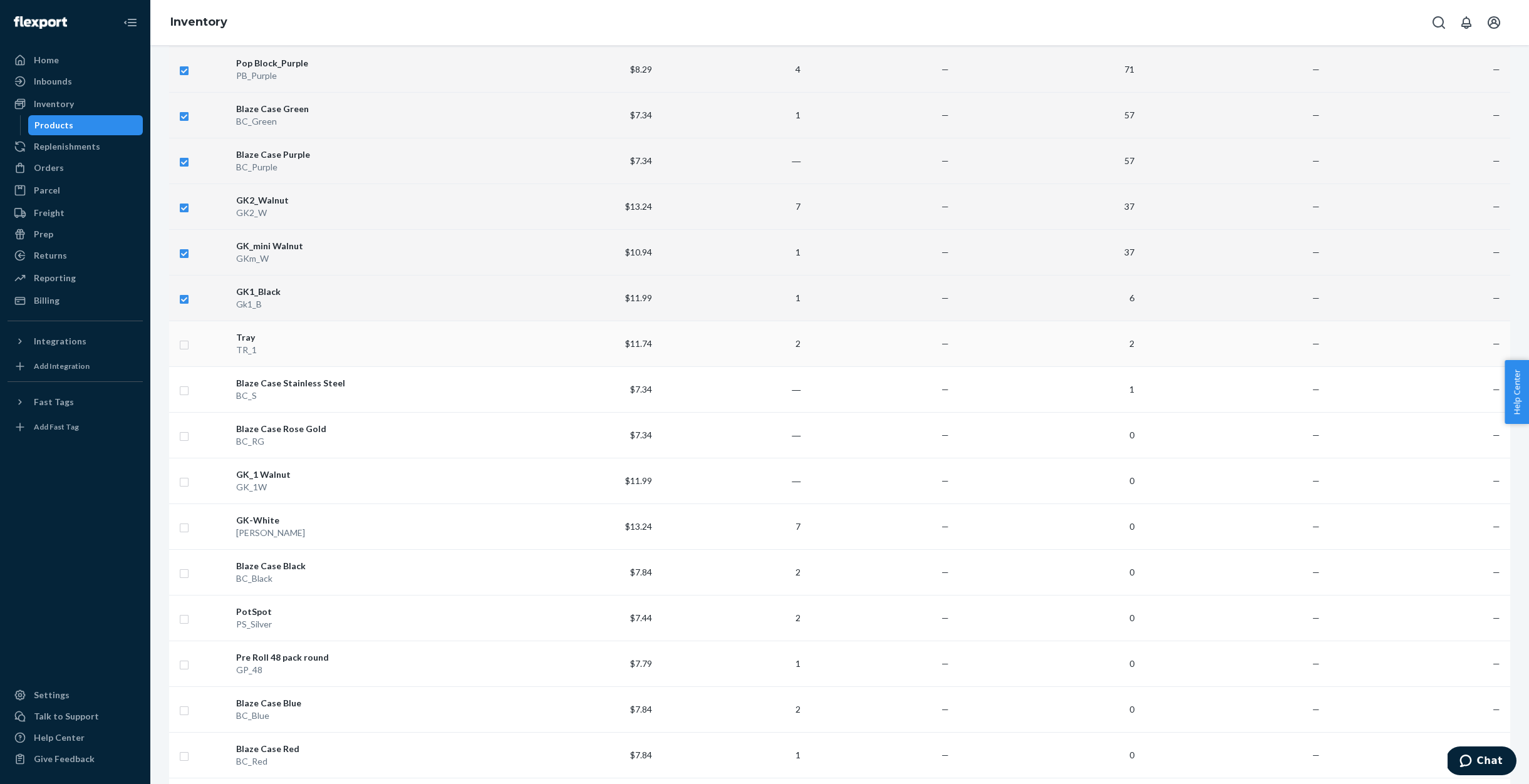
click at [185, 350] on input "checkbox" at bounding box center [184, 343] width 10 height 13
checkbox input "true"
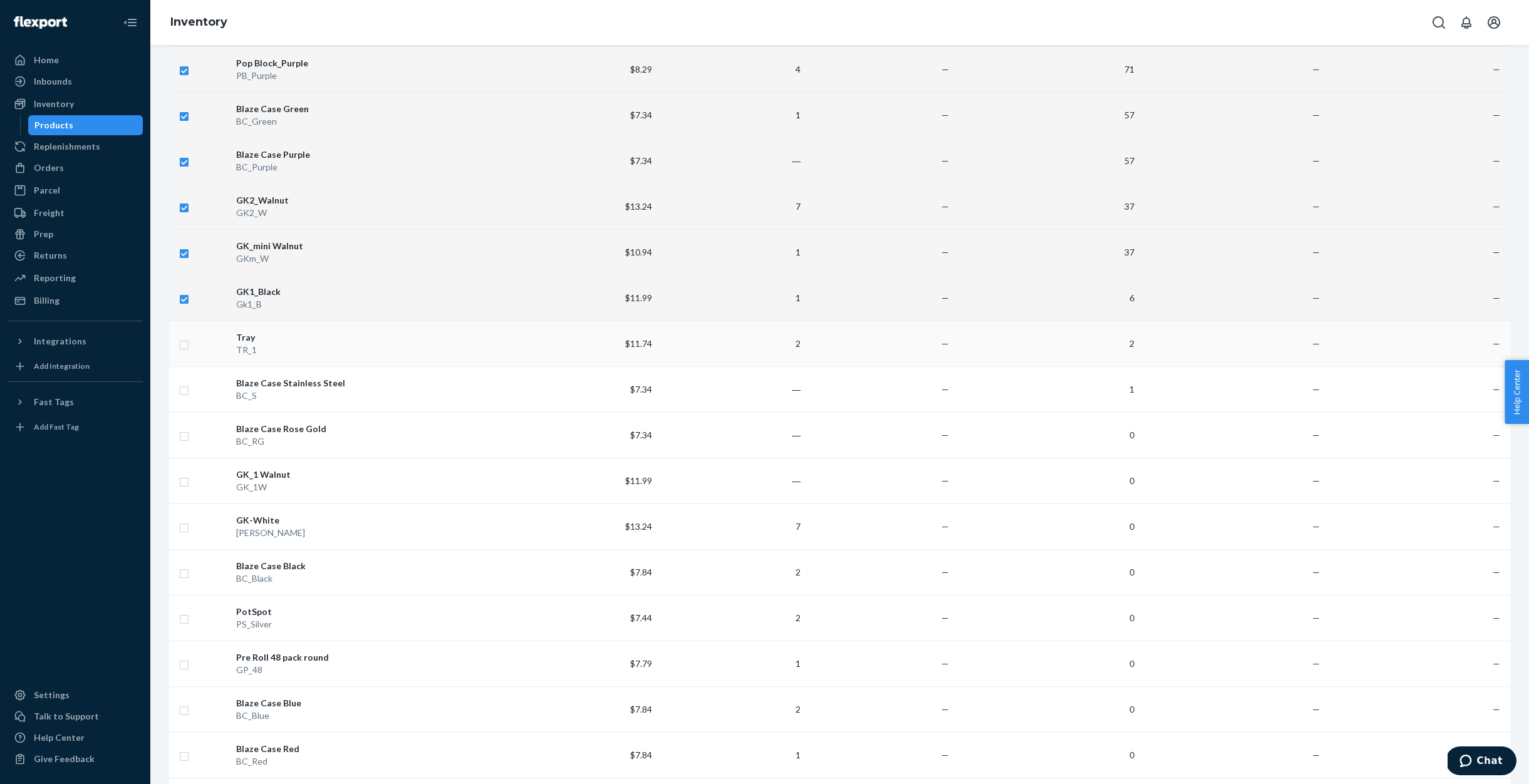
checkbox input "true"
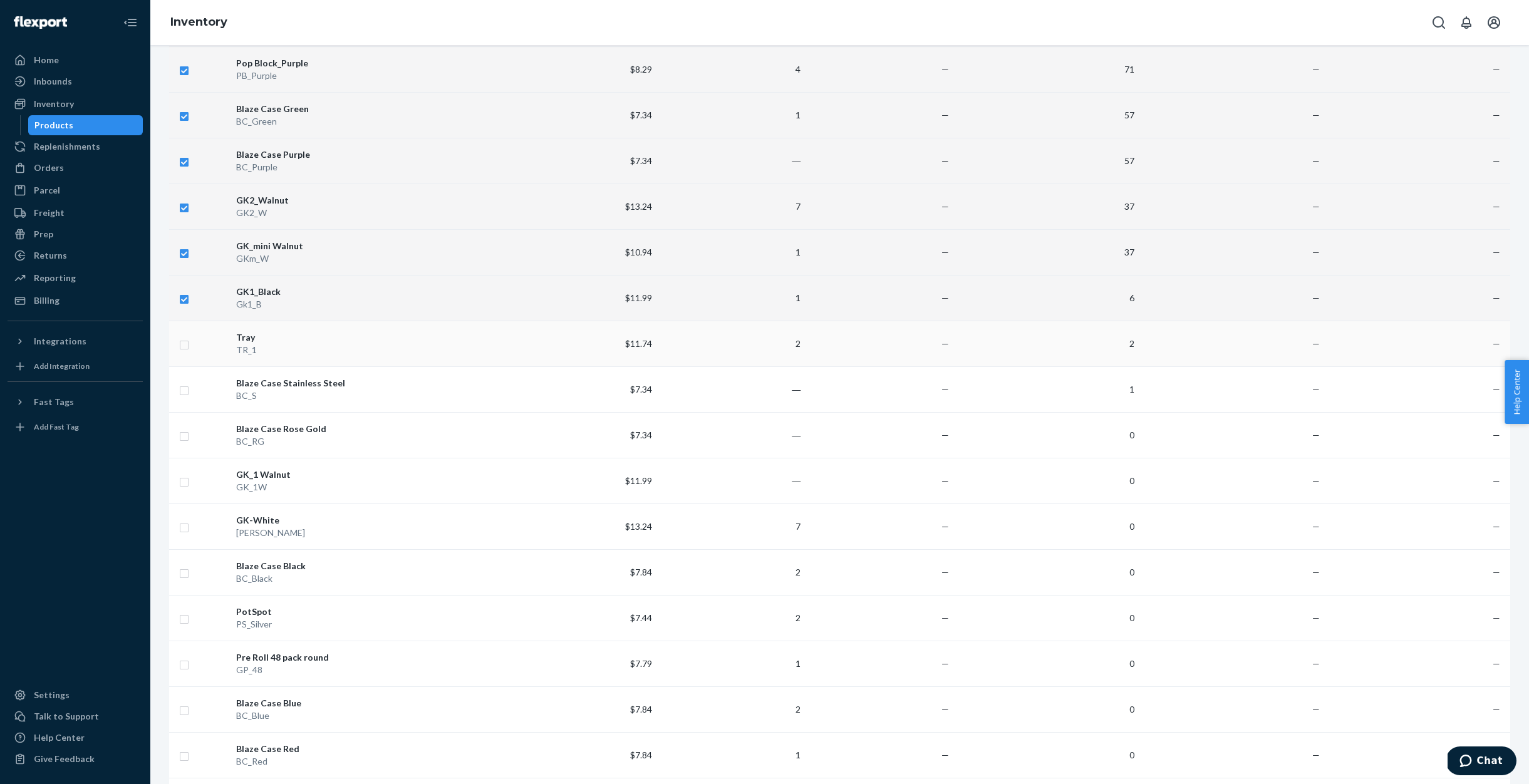
checkbox input "true"
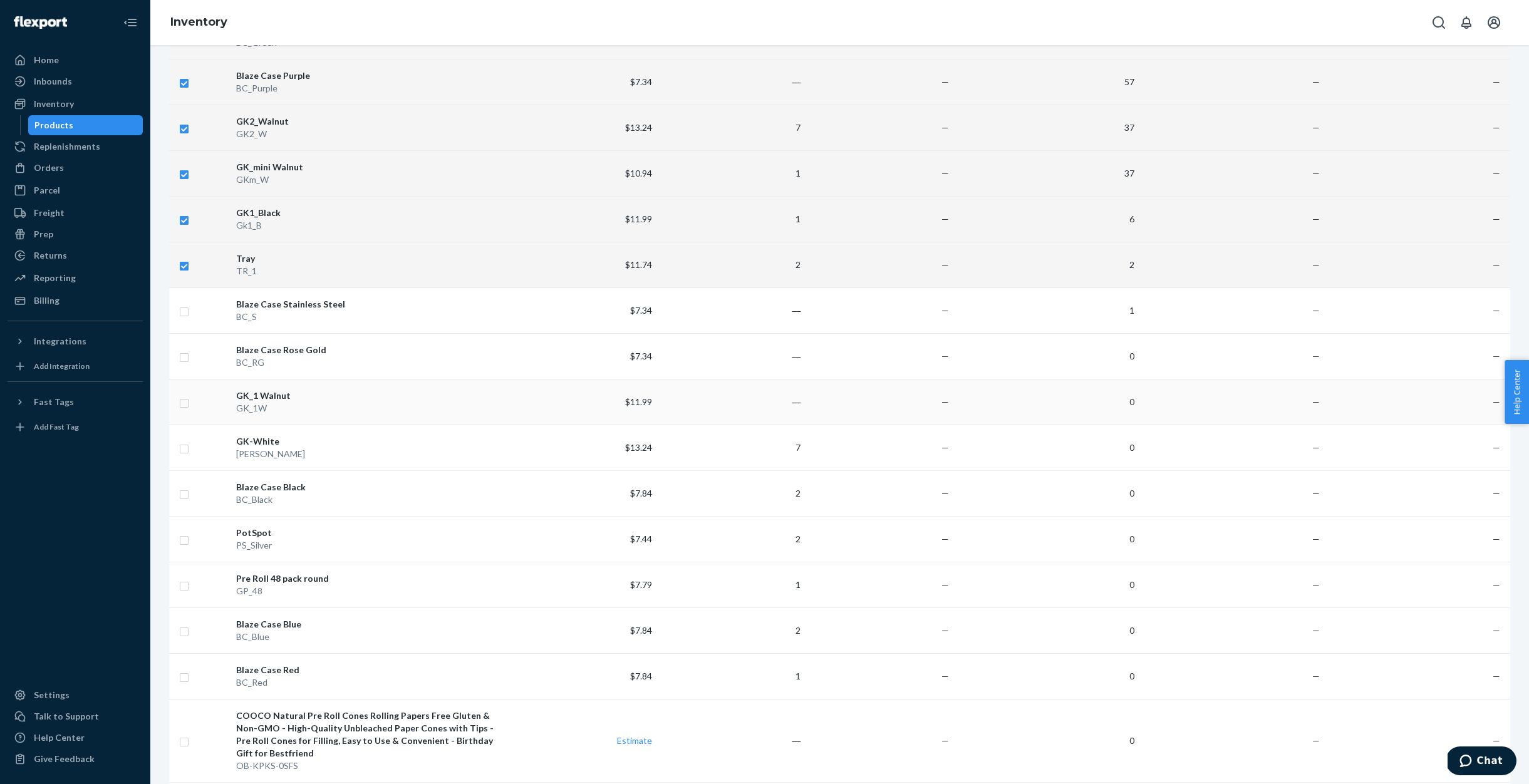
scroll to position [637, 0]
click at [183, 446] on input "checkbox" at bounding box center [184, 446] width 10 height 13
checkbox input "true"
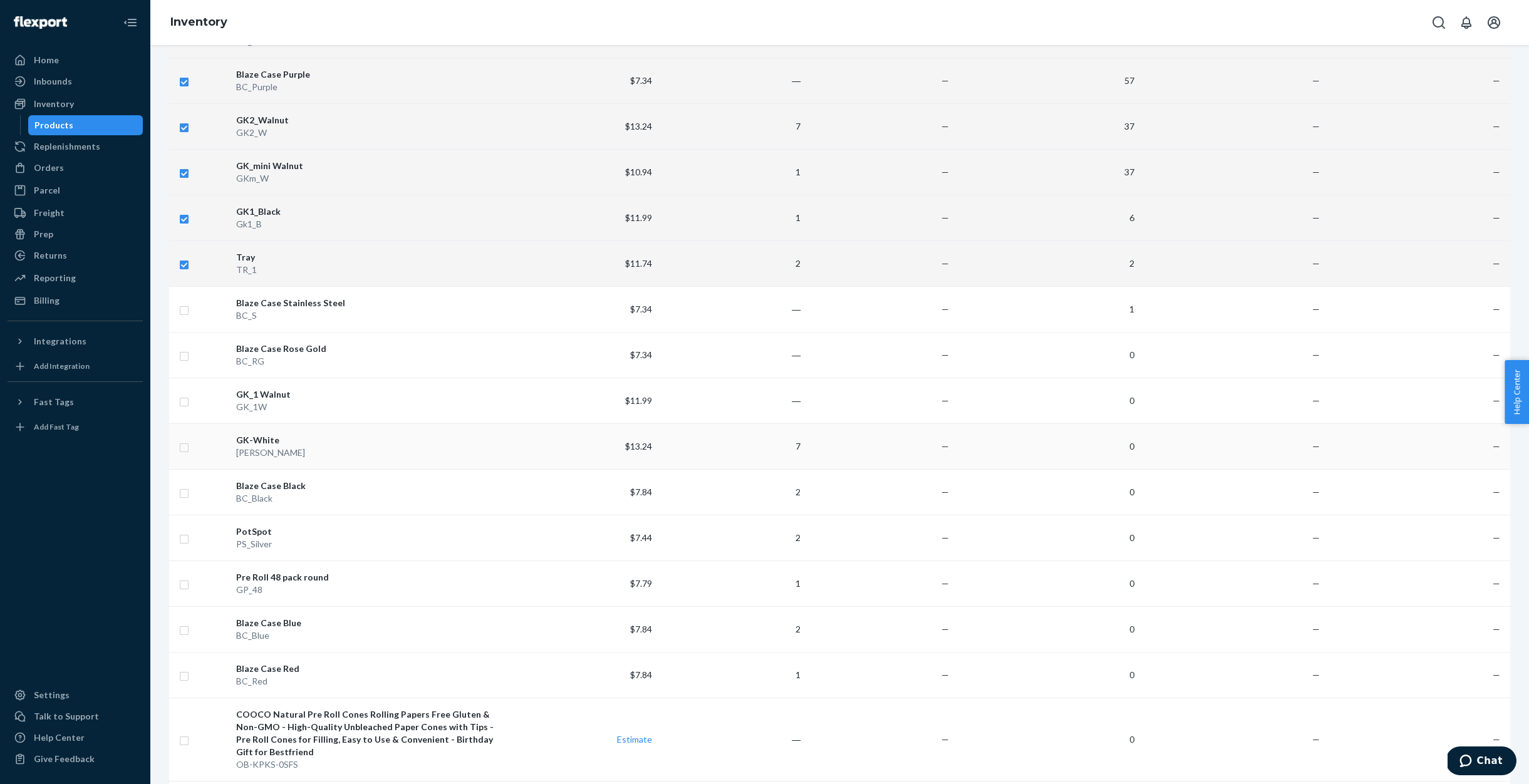
checkbox input "true"
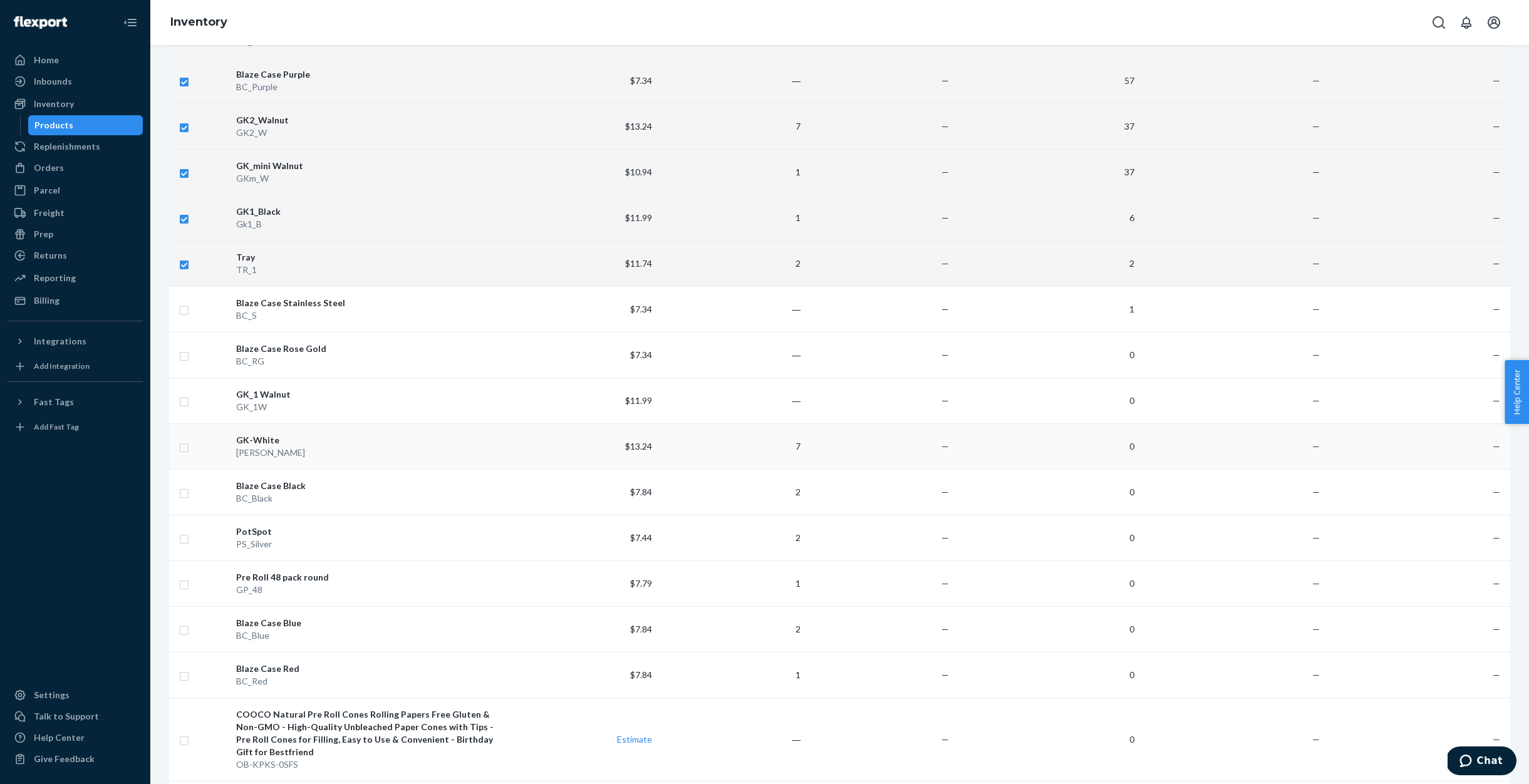
checkbox input "true"
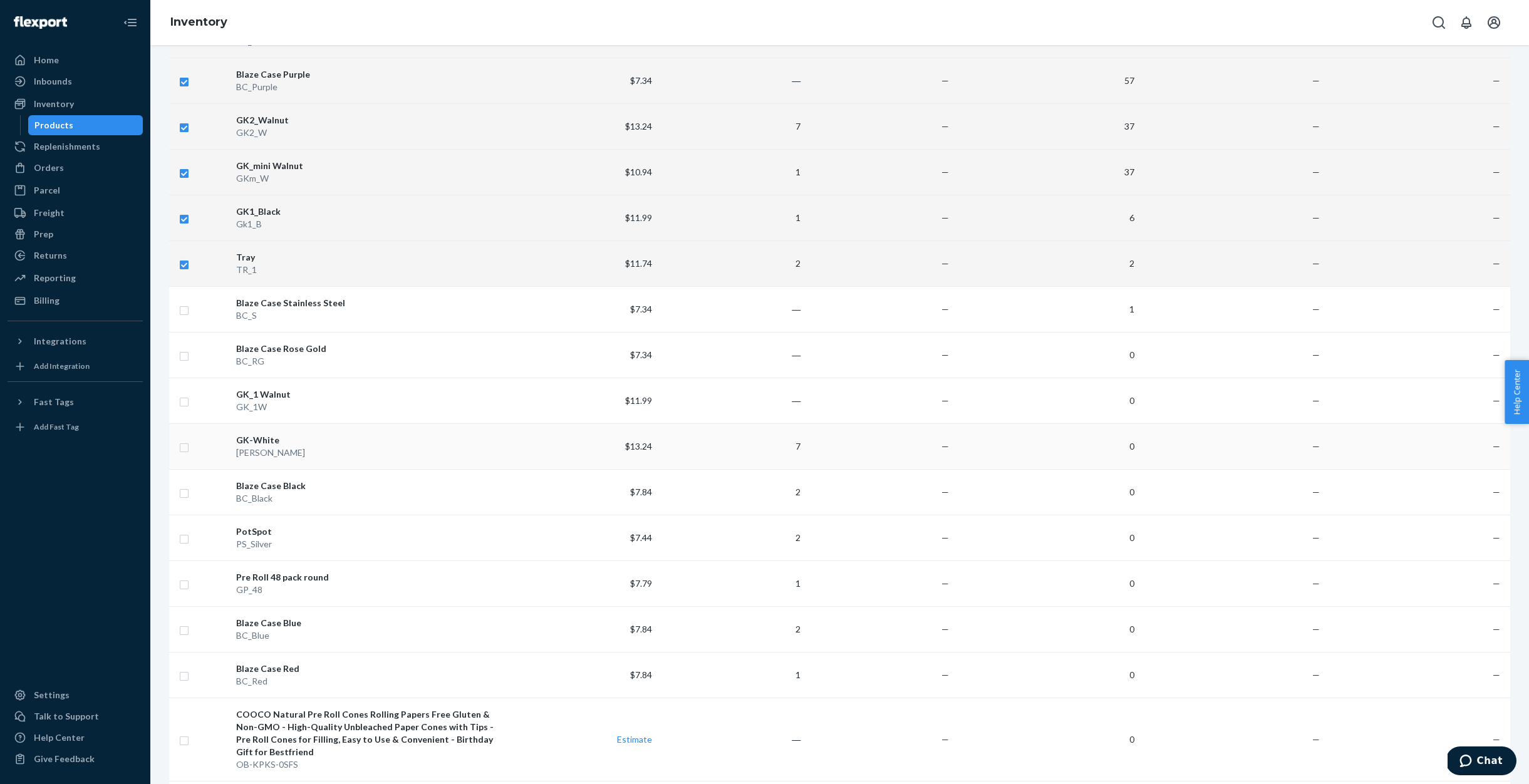
checkbox input "true"
click at [186, 492] on input "checkbox" at bounding box center [184, 492] width 10 height 13
checkbox input "true"
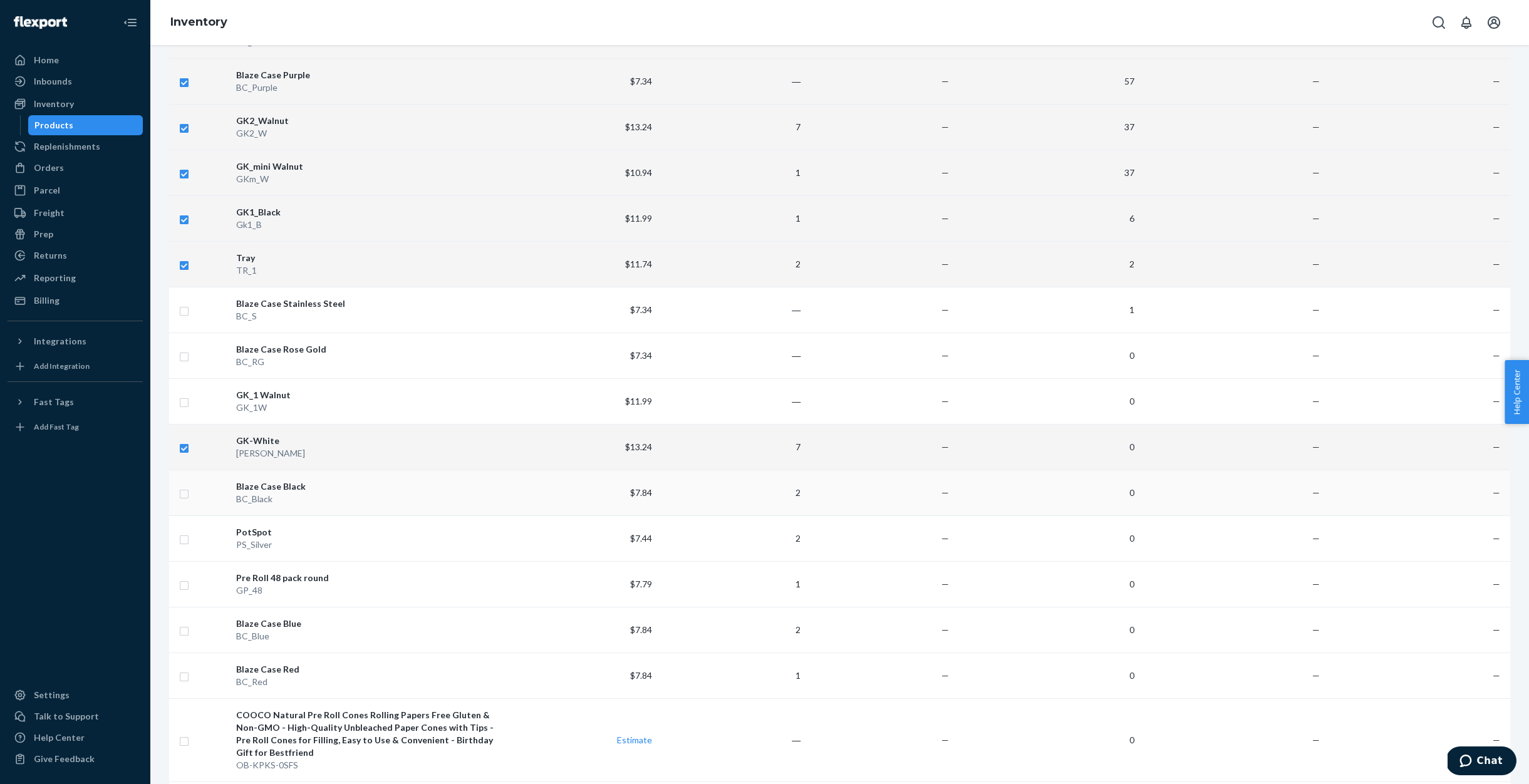
checkbox input "true"
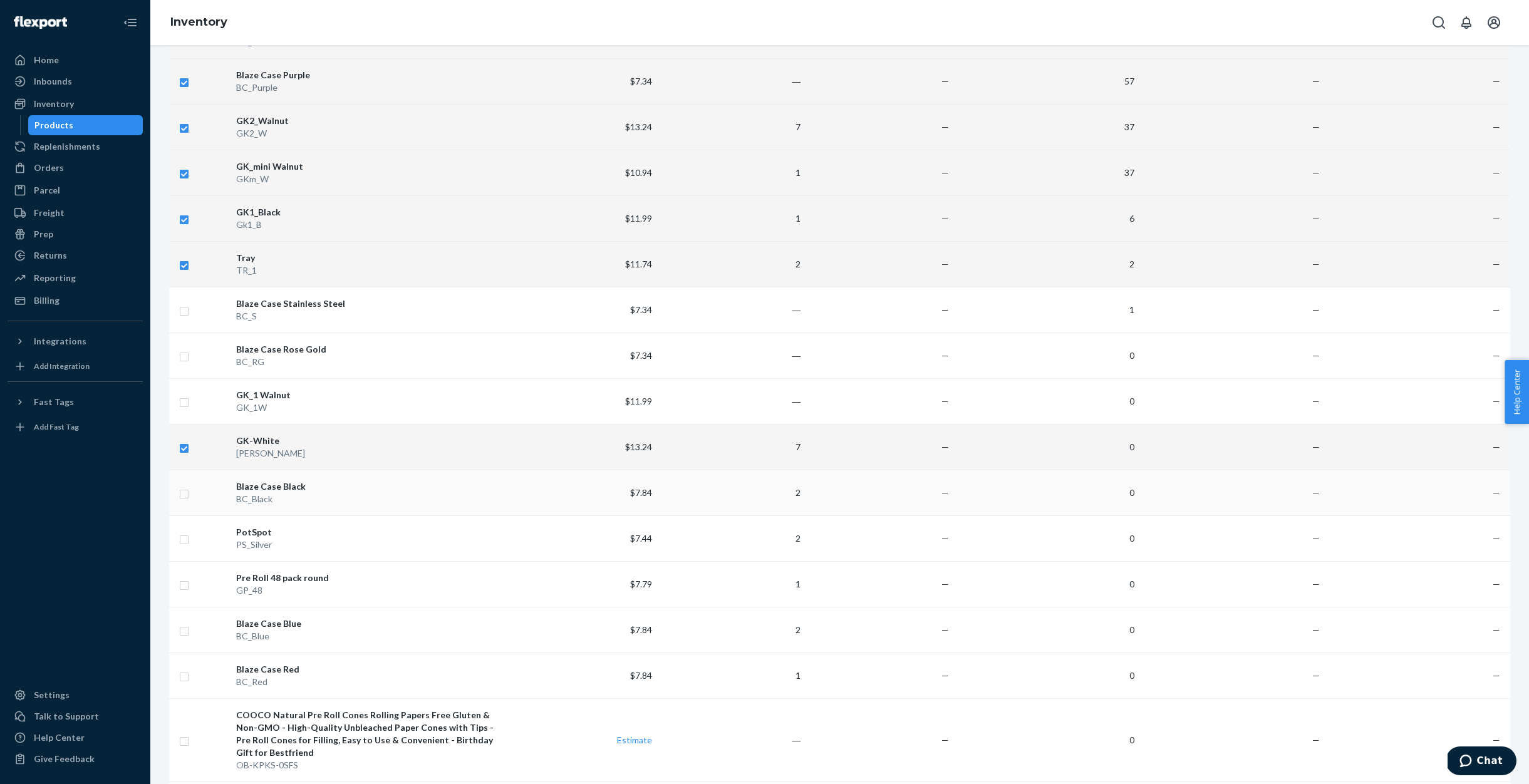
checkbox input "true"
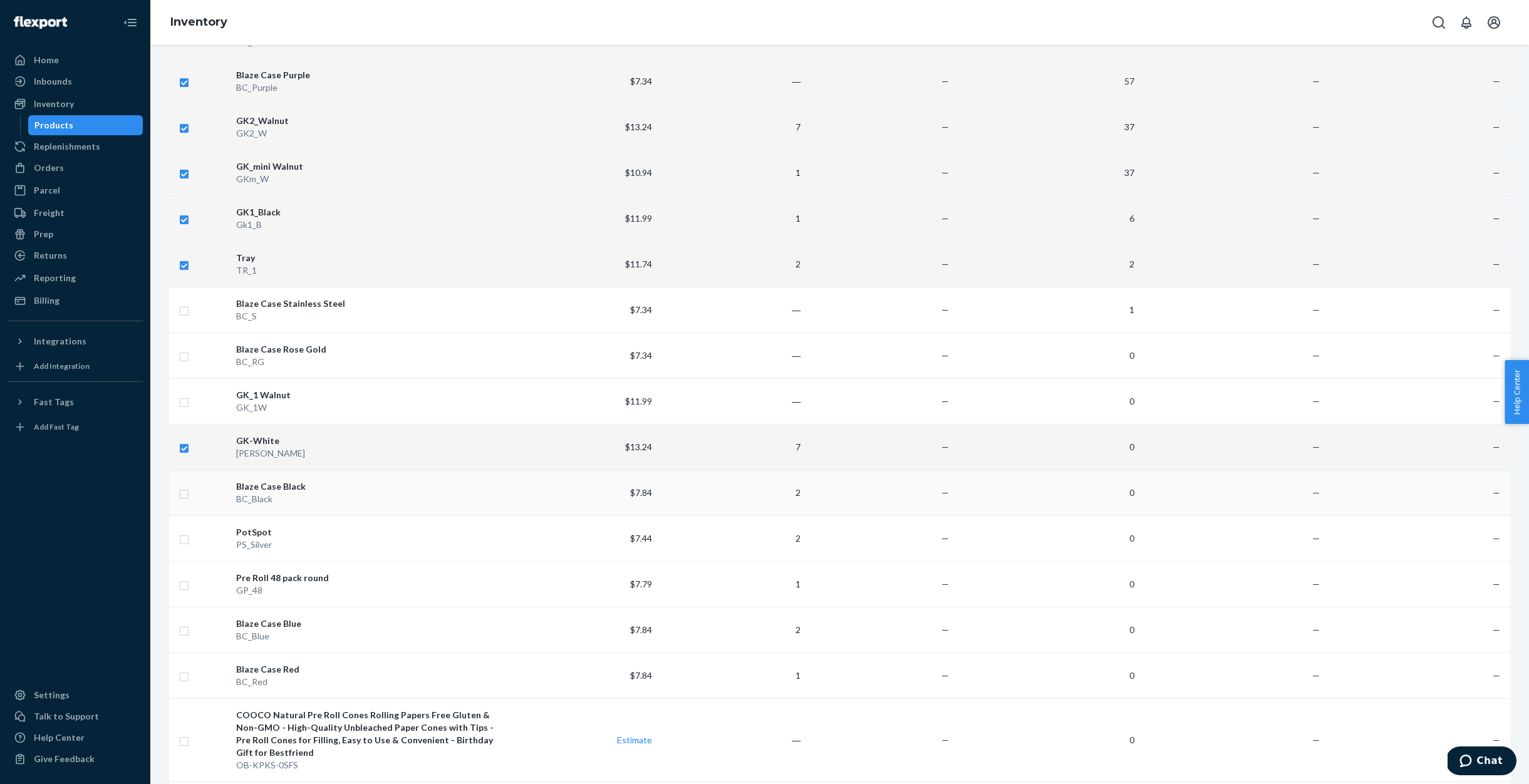
checkbox input "true"
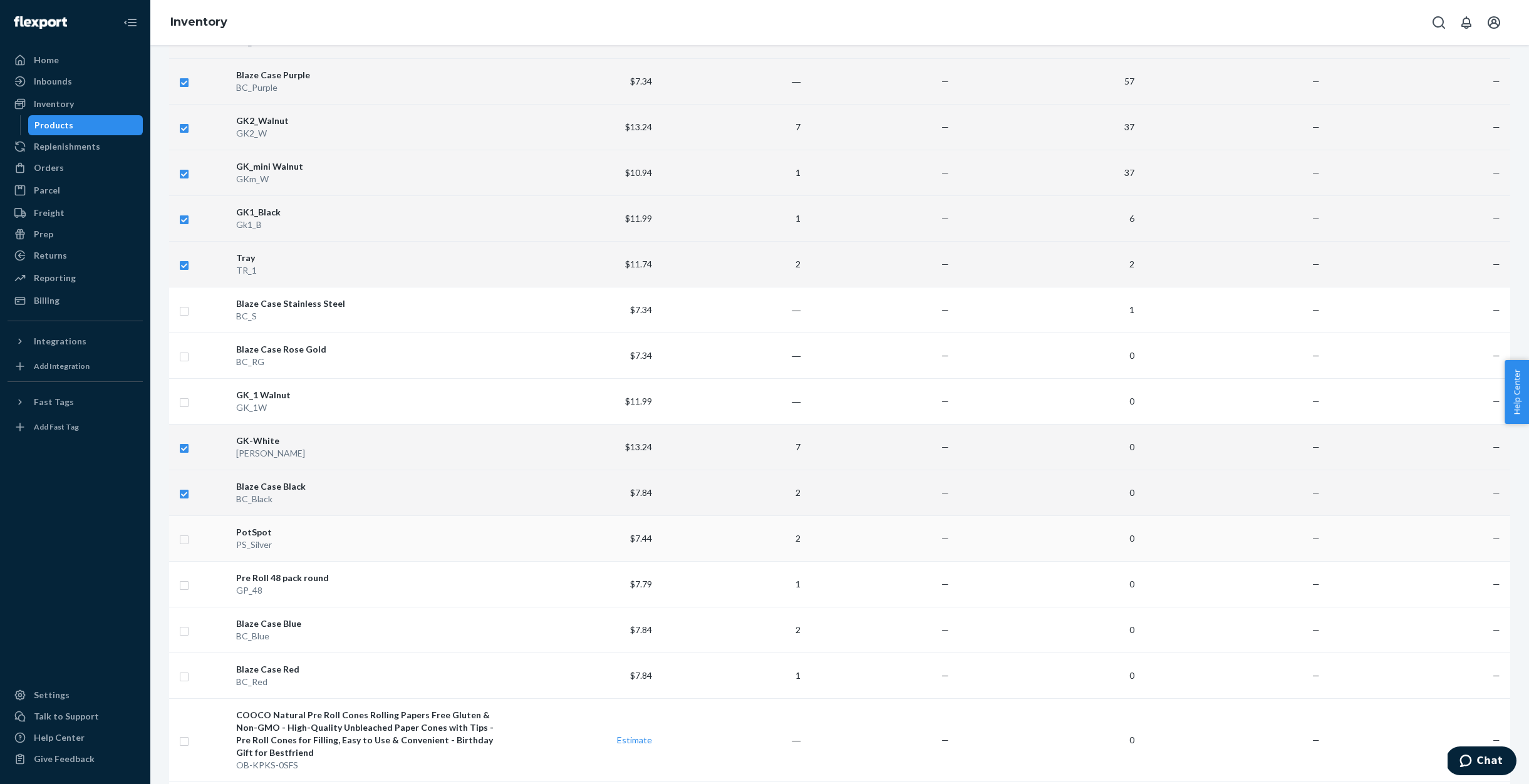
click at [184, 541] on input "checkbox" at bounding box center [184, 538] width 10 height 13
checkbox input "true"
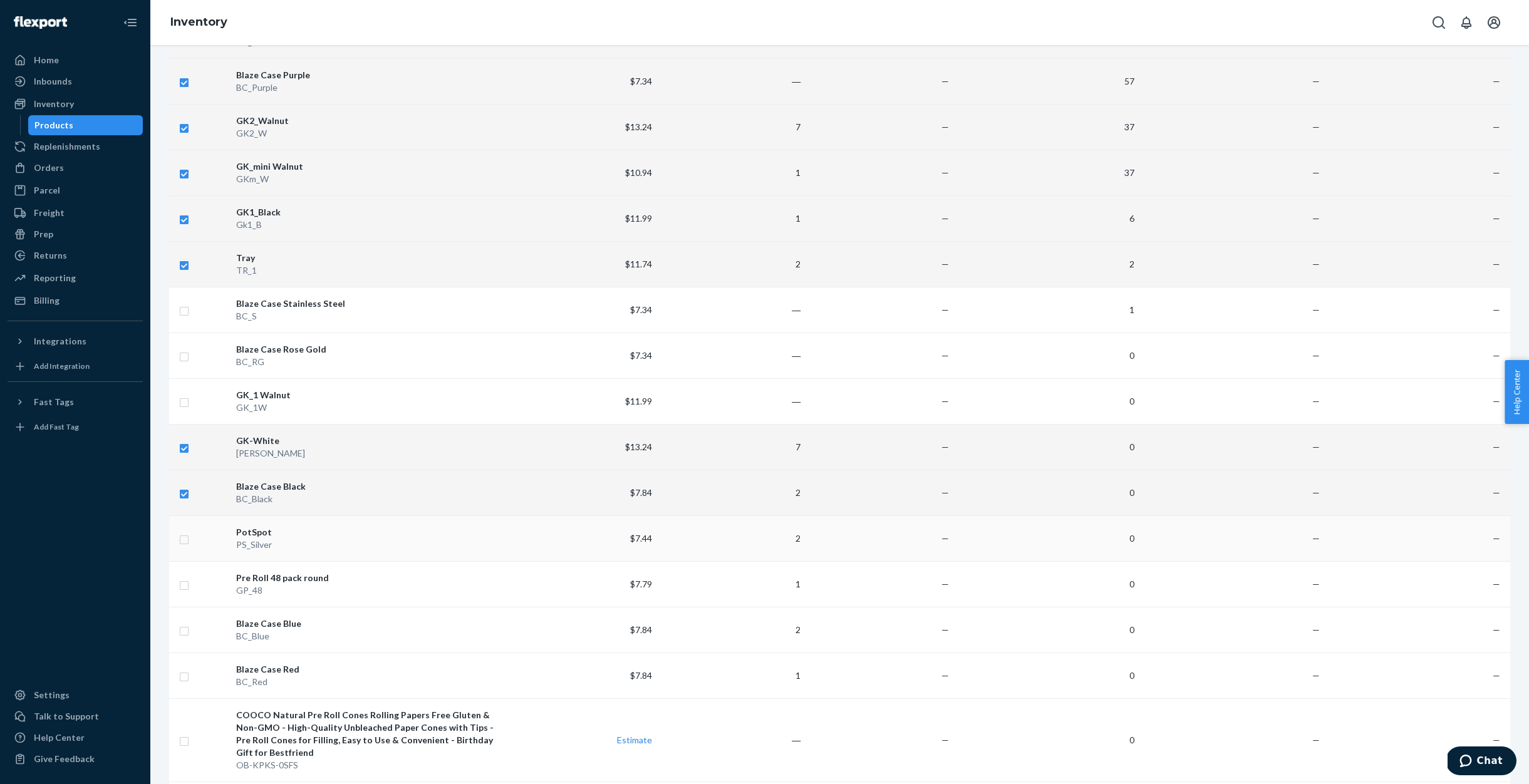
checkbox input "true"
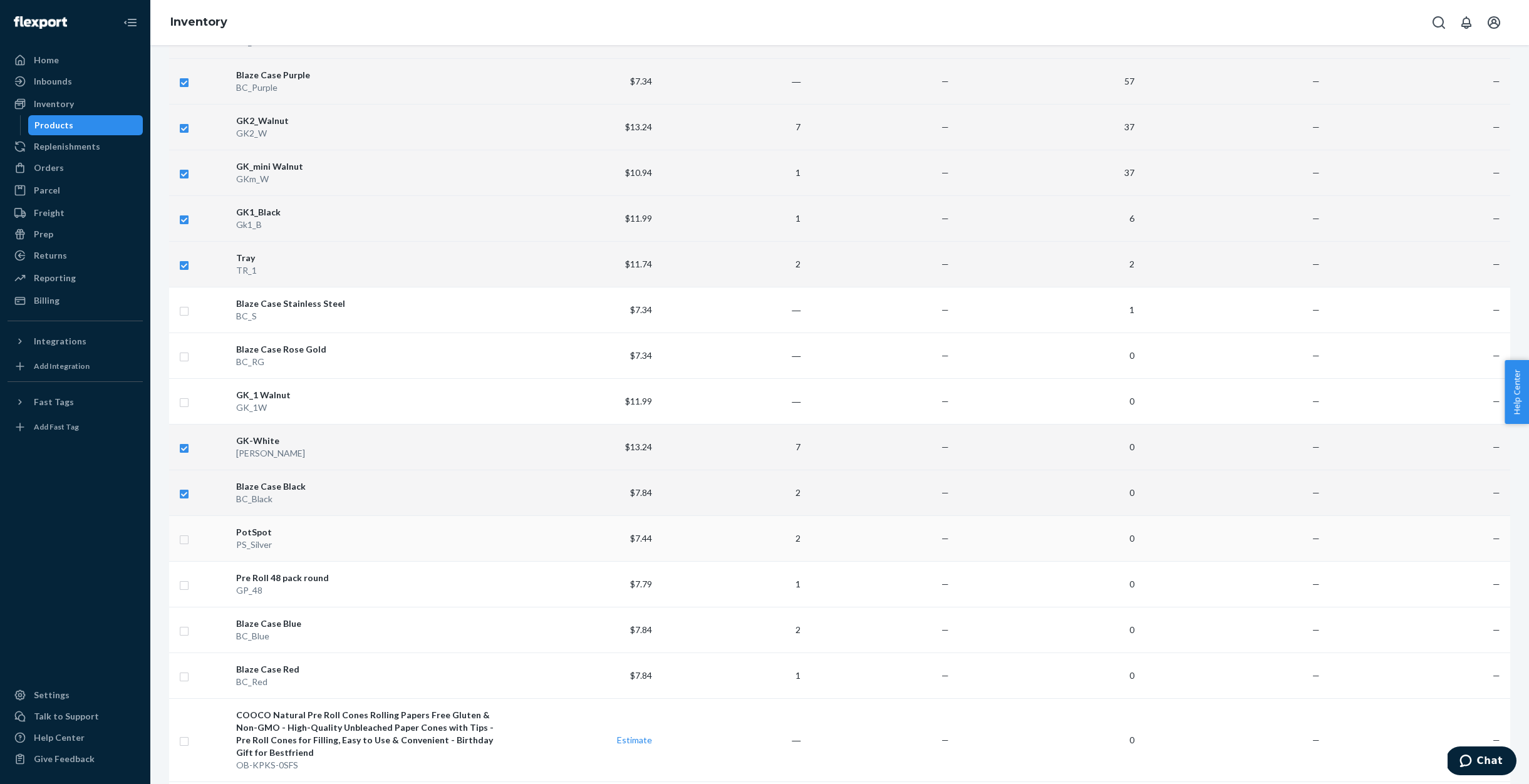
checkbox input "true"
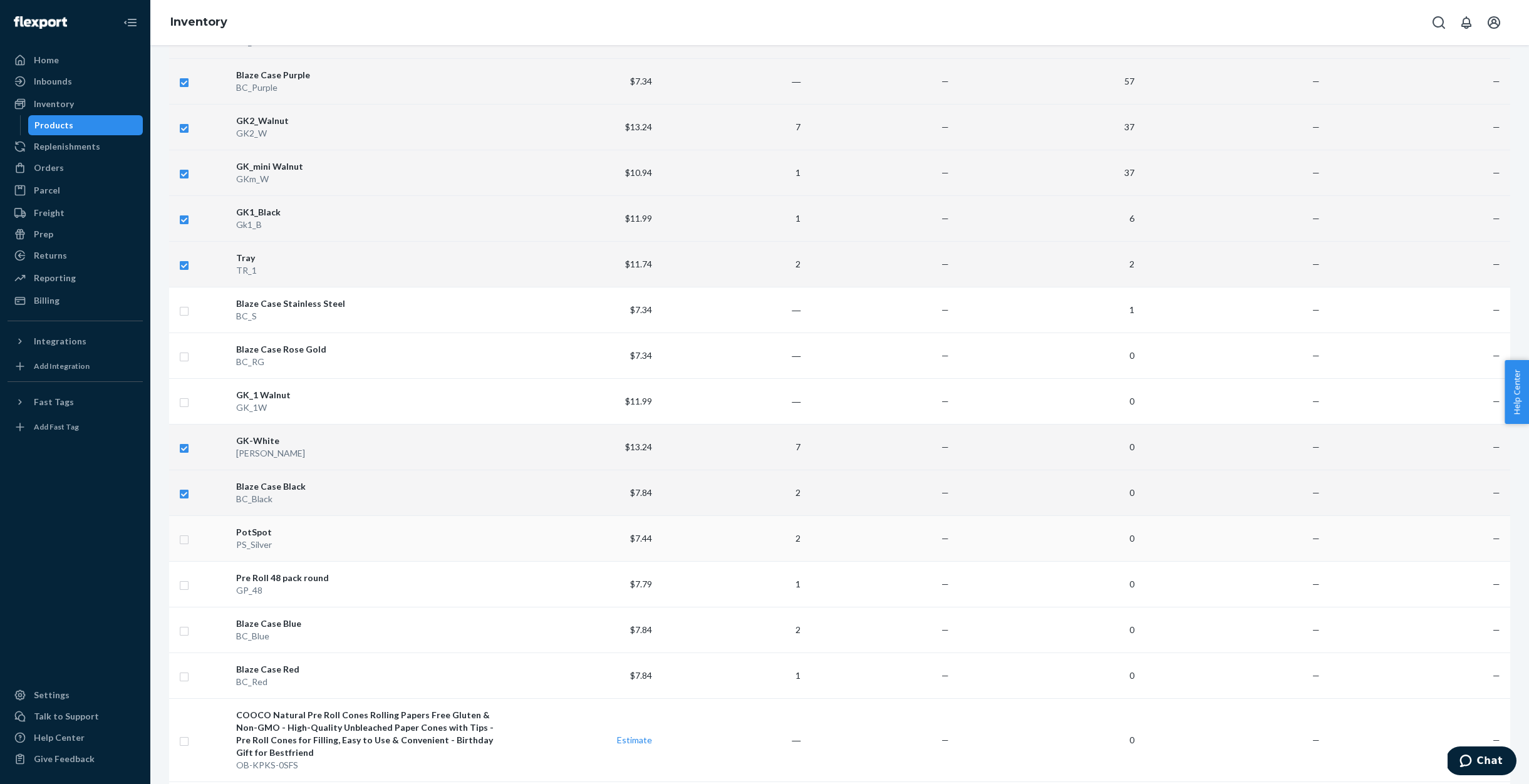
checkbox input "true"
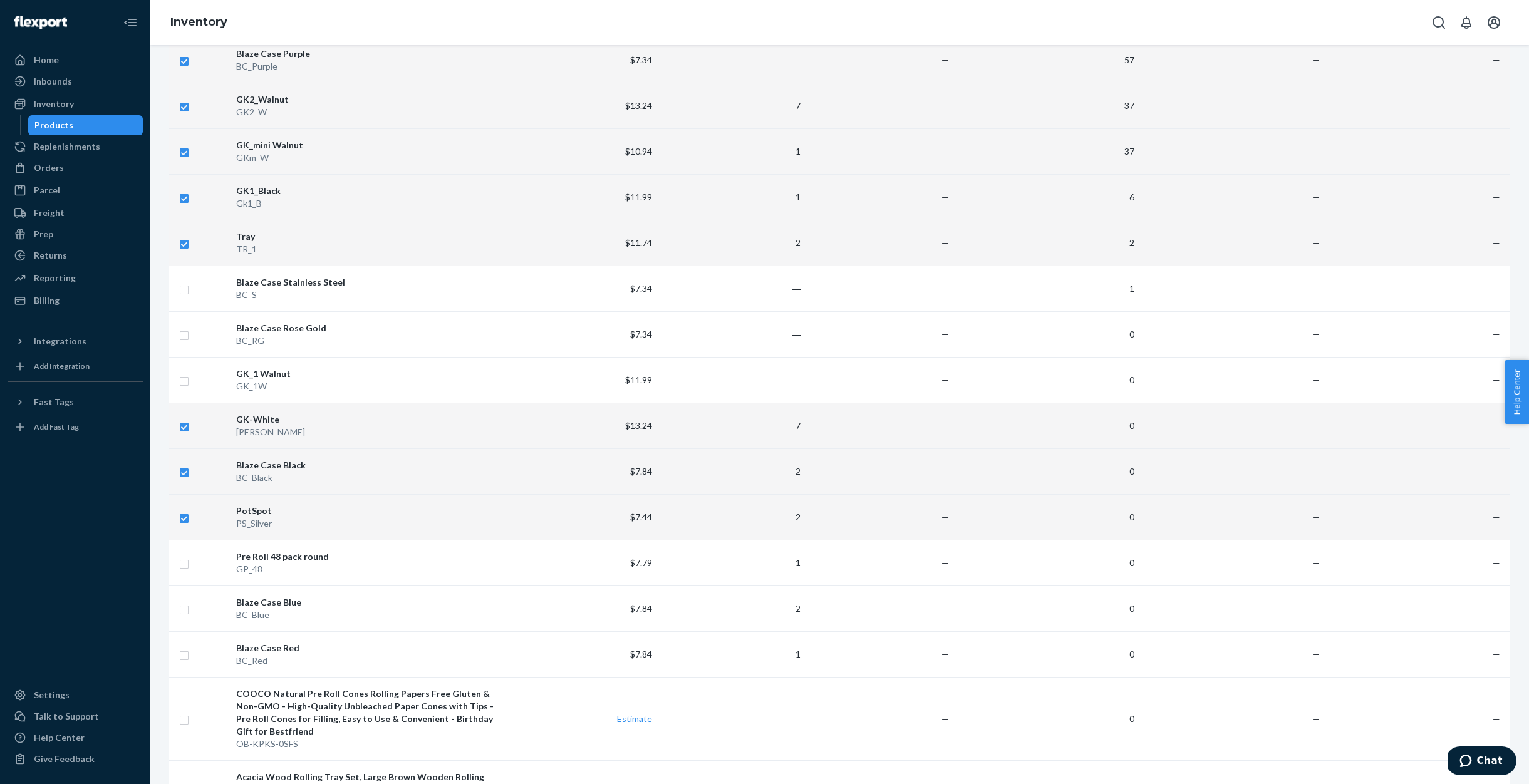
scroll to position [676, 0]
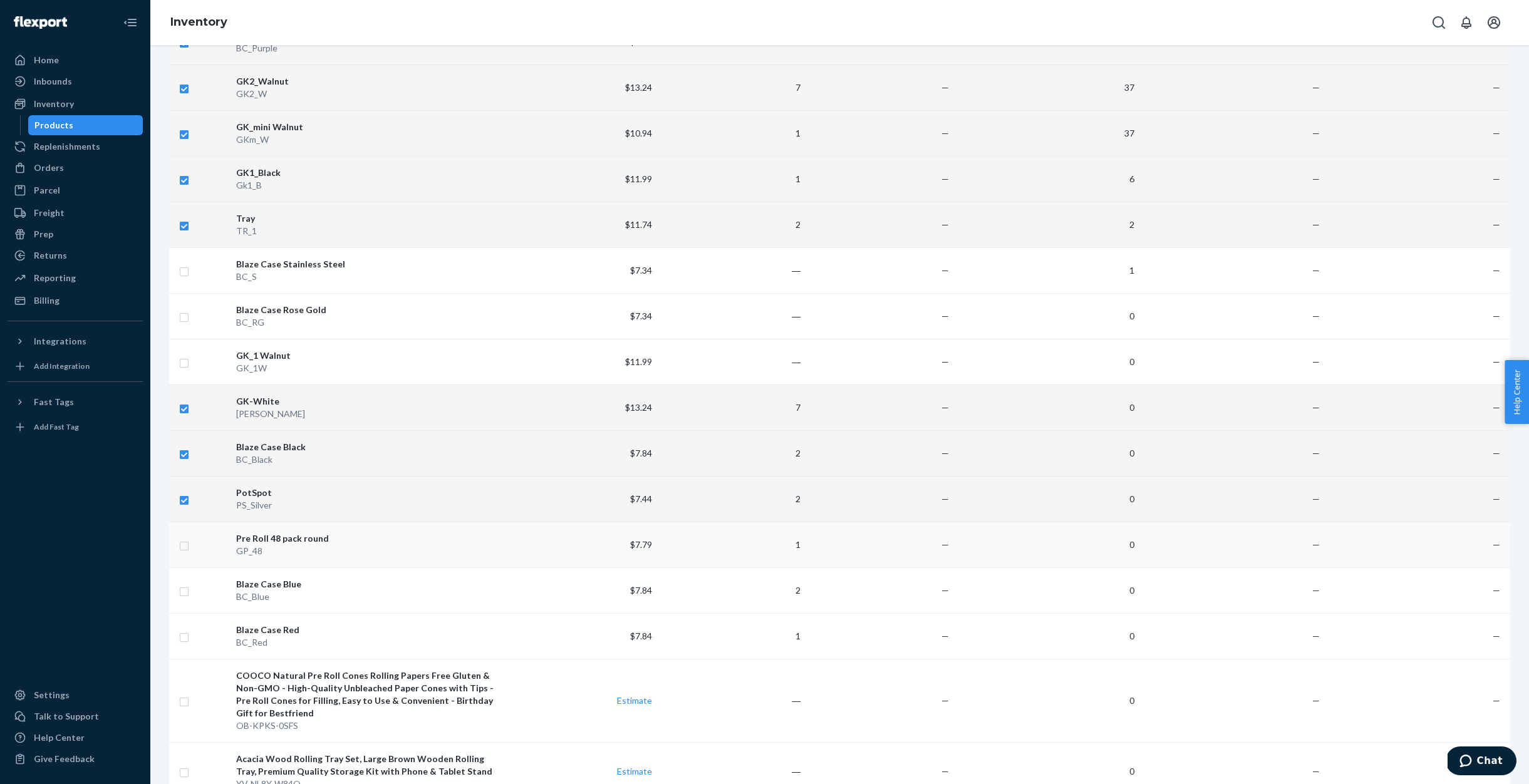
click at [184, 539] on input "checkbox" at bounding box center [184, 544] width 10 height 13
checkbox input "true"
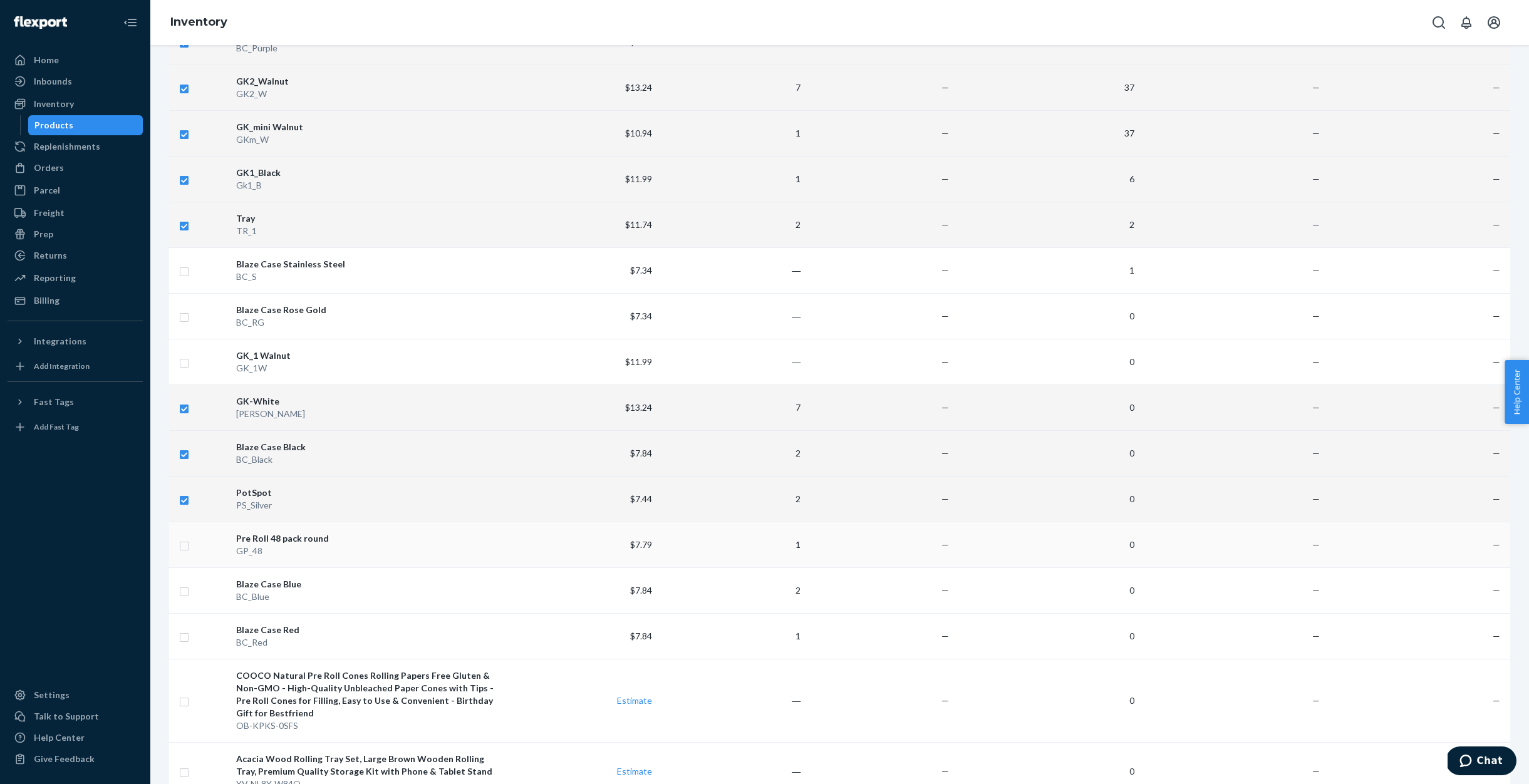
checkbox input "true"
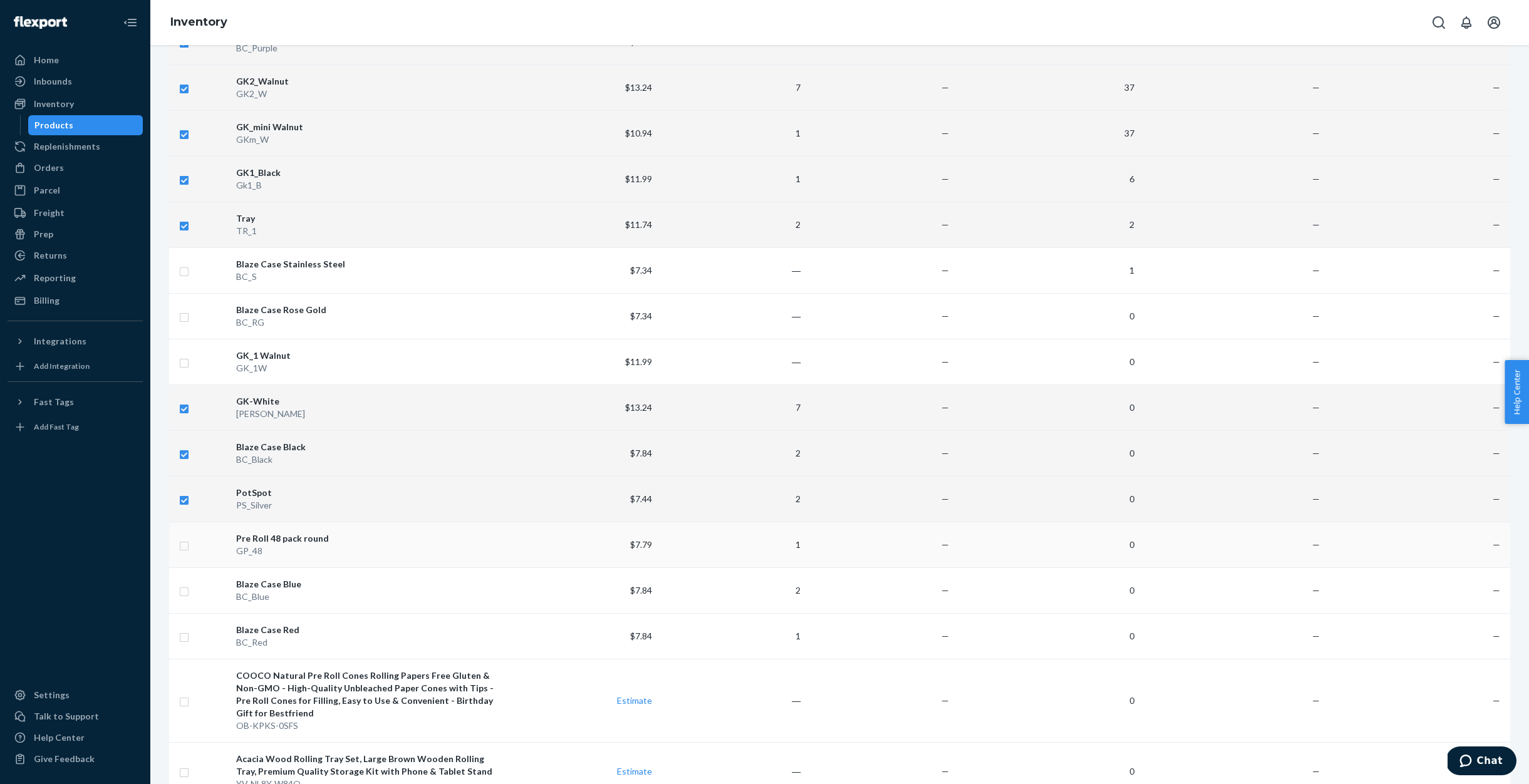
checkbox input "true"
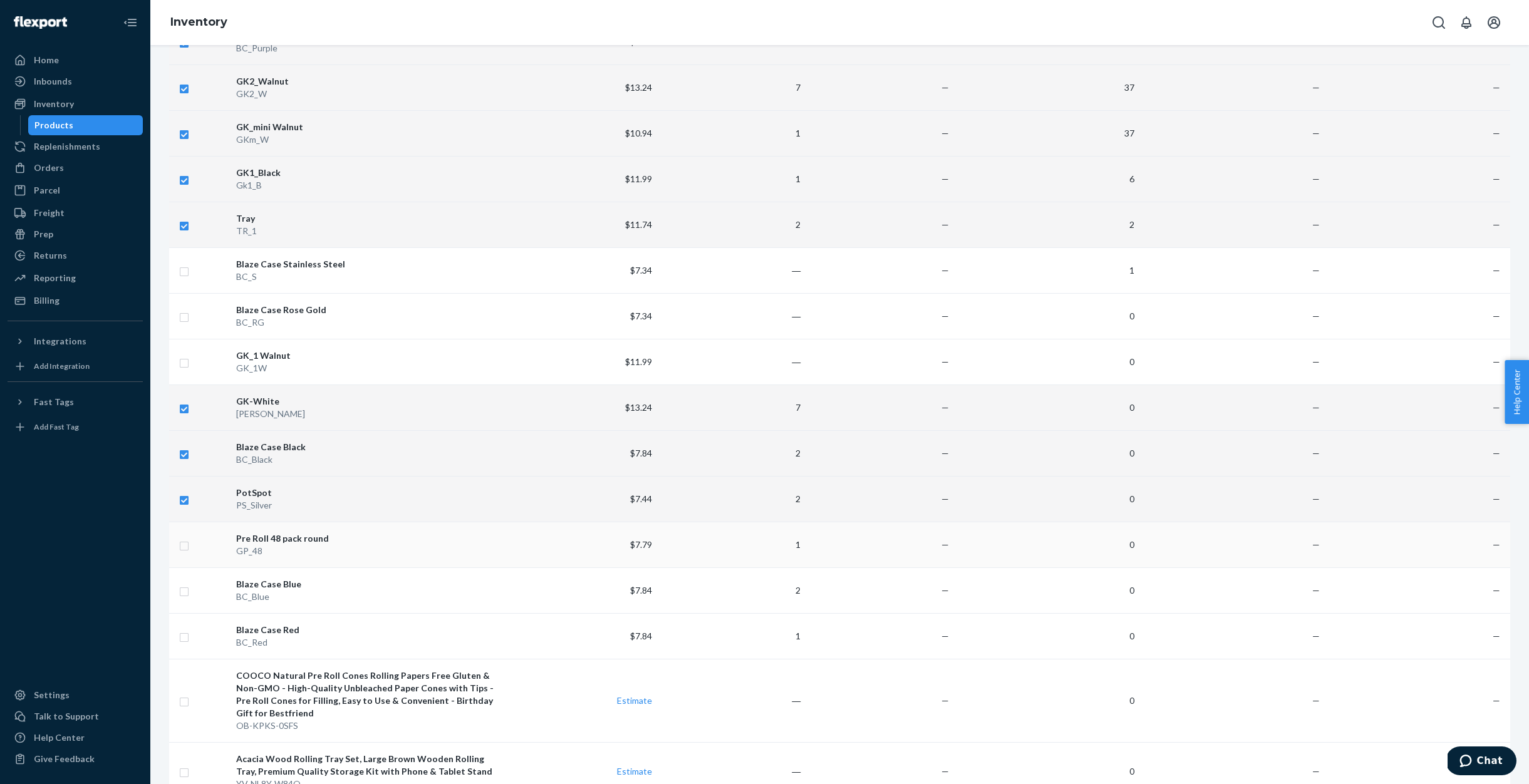
checkbox input "true"
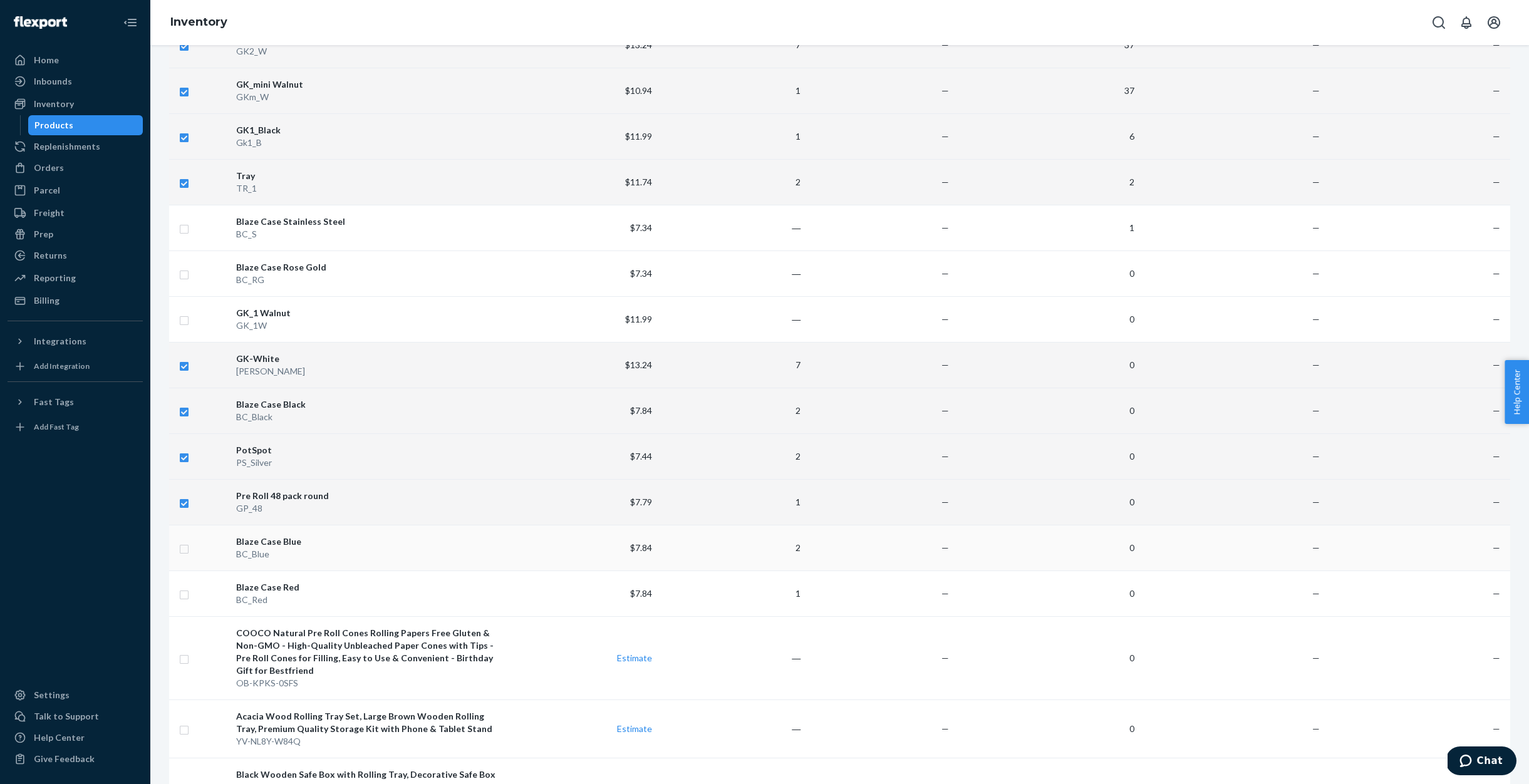
scroll to position [722, 0]
click at [181, 548] on input "checkbox" at bounding box center [184, 544] width 10 height 13
checkbox input "true"
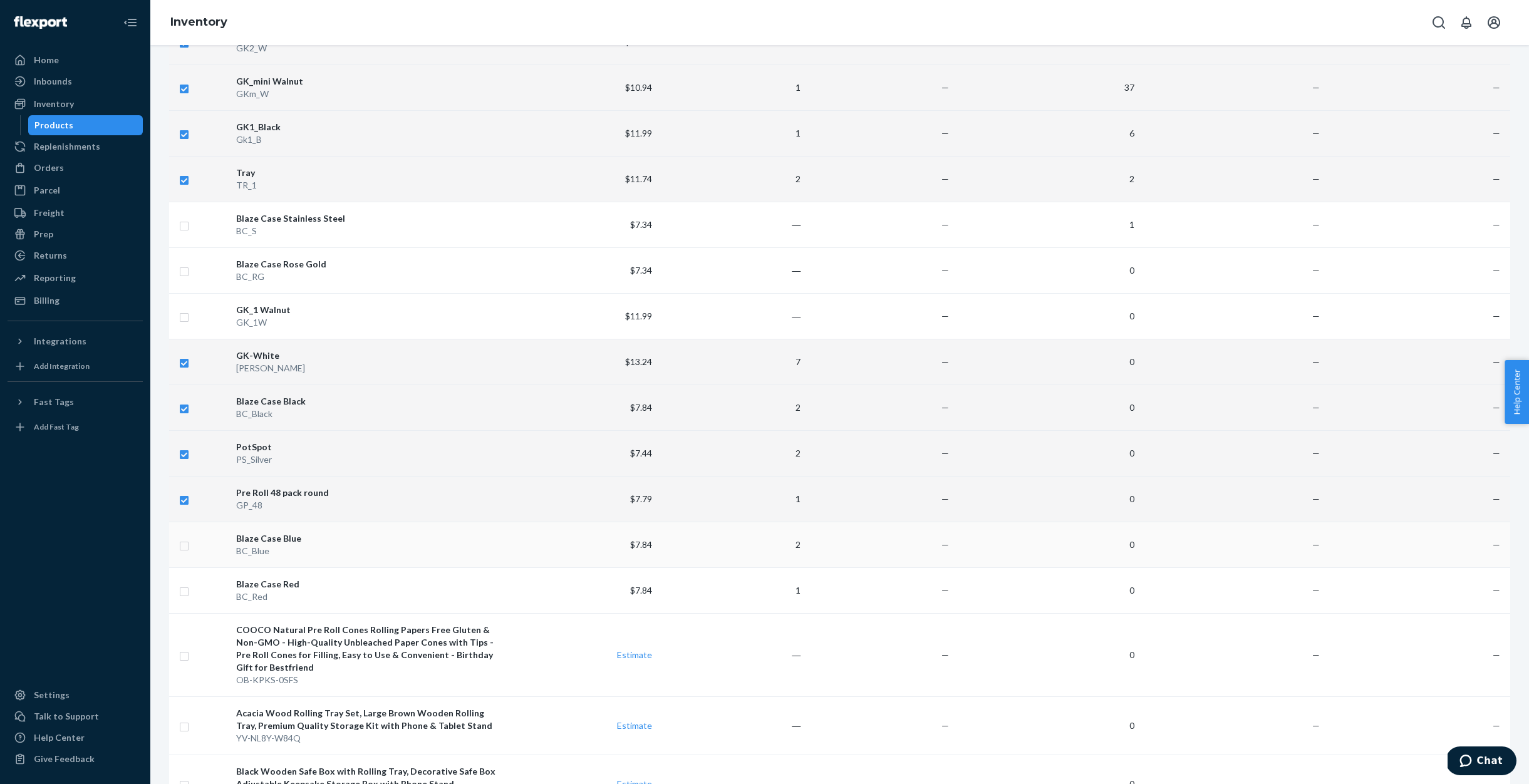
checkbox input "true"
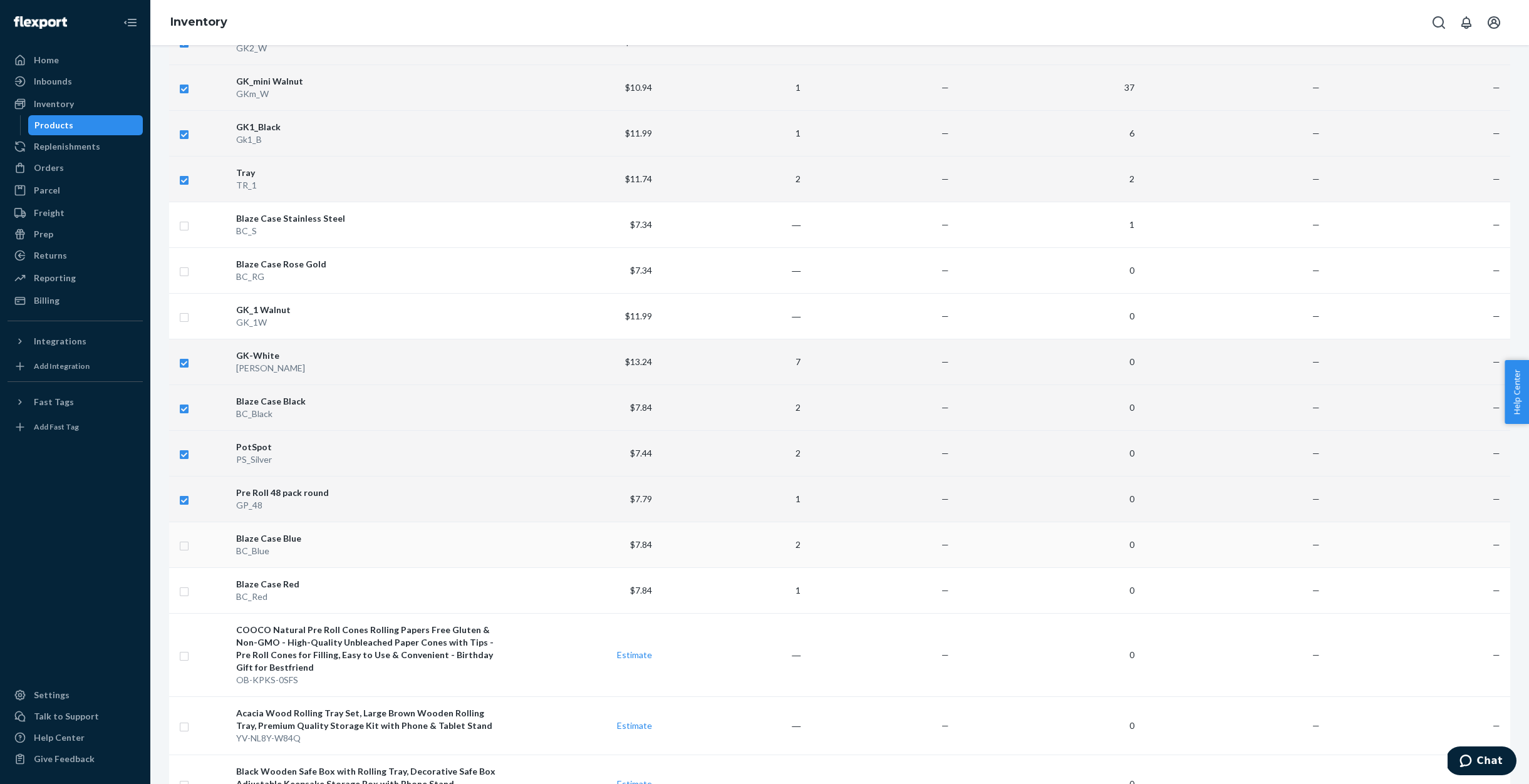
checkbox input "true"
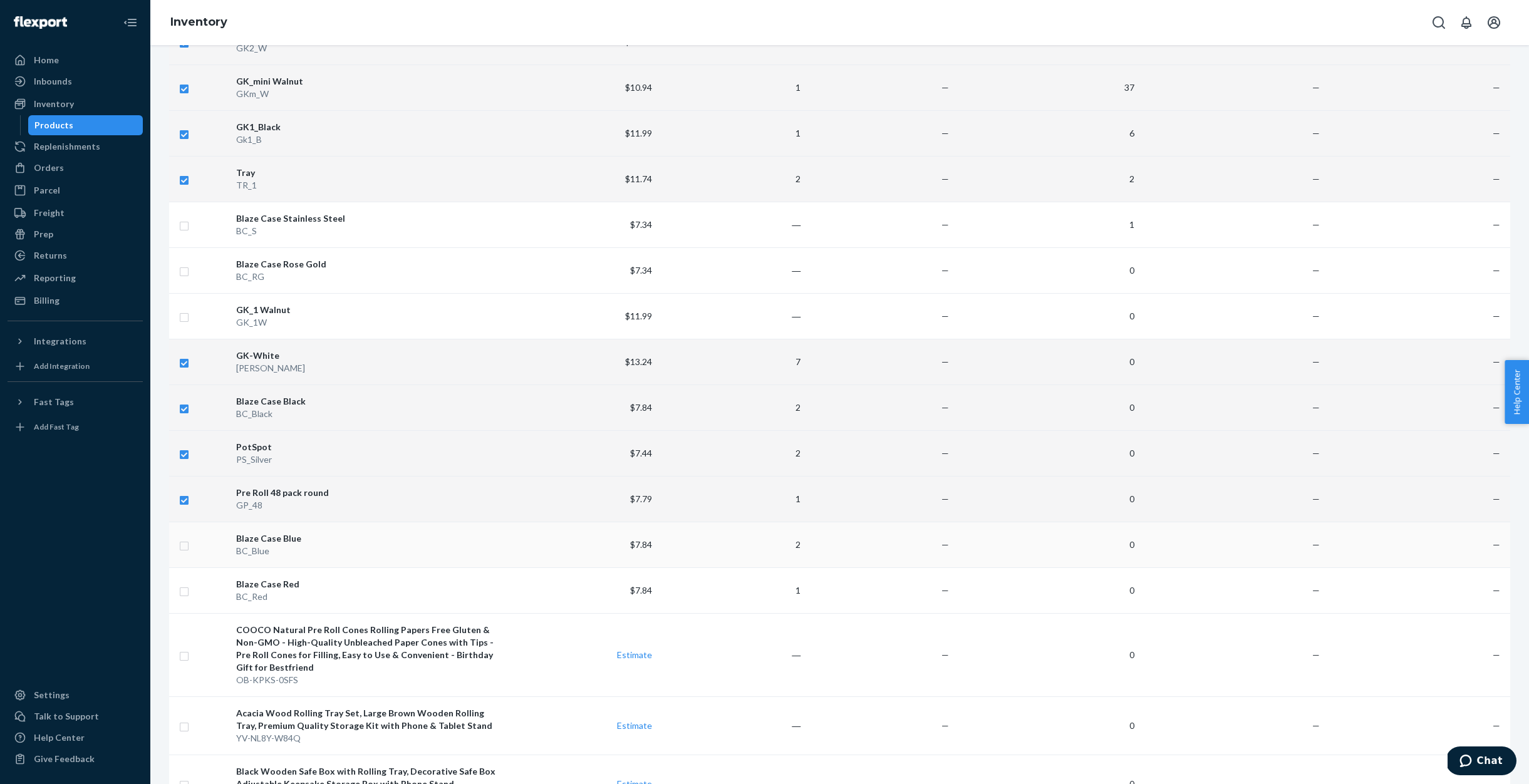
checkbox input "true"
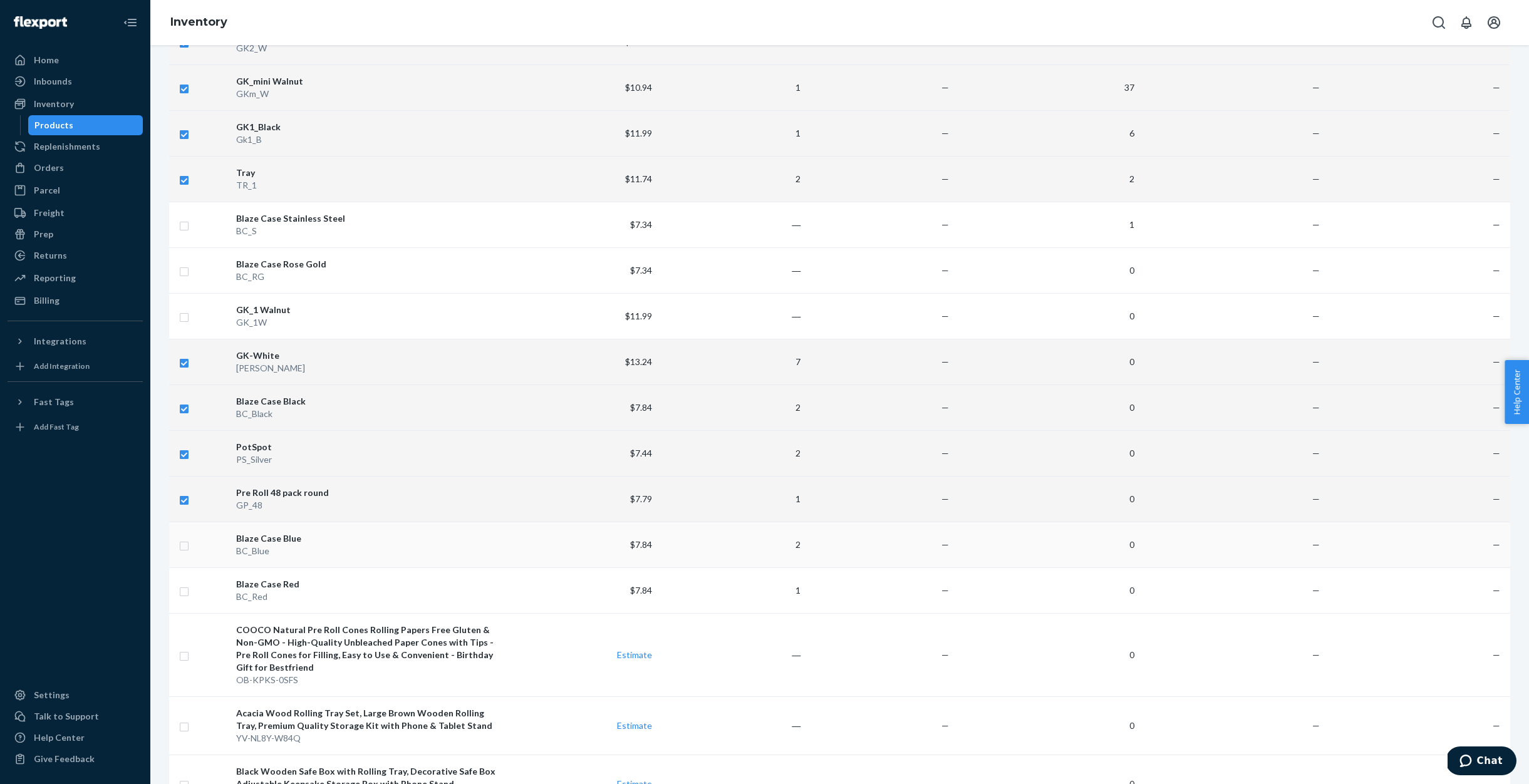
checkbox input "true"
click at [181, 591] on input "checkbox" at bounding box center [184, 590] width 10 height 13
checkbox input "true"
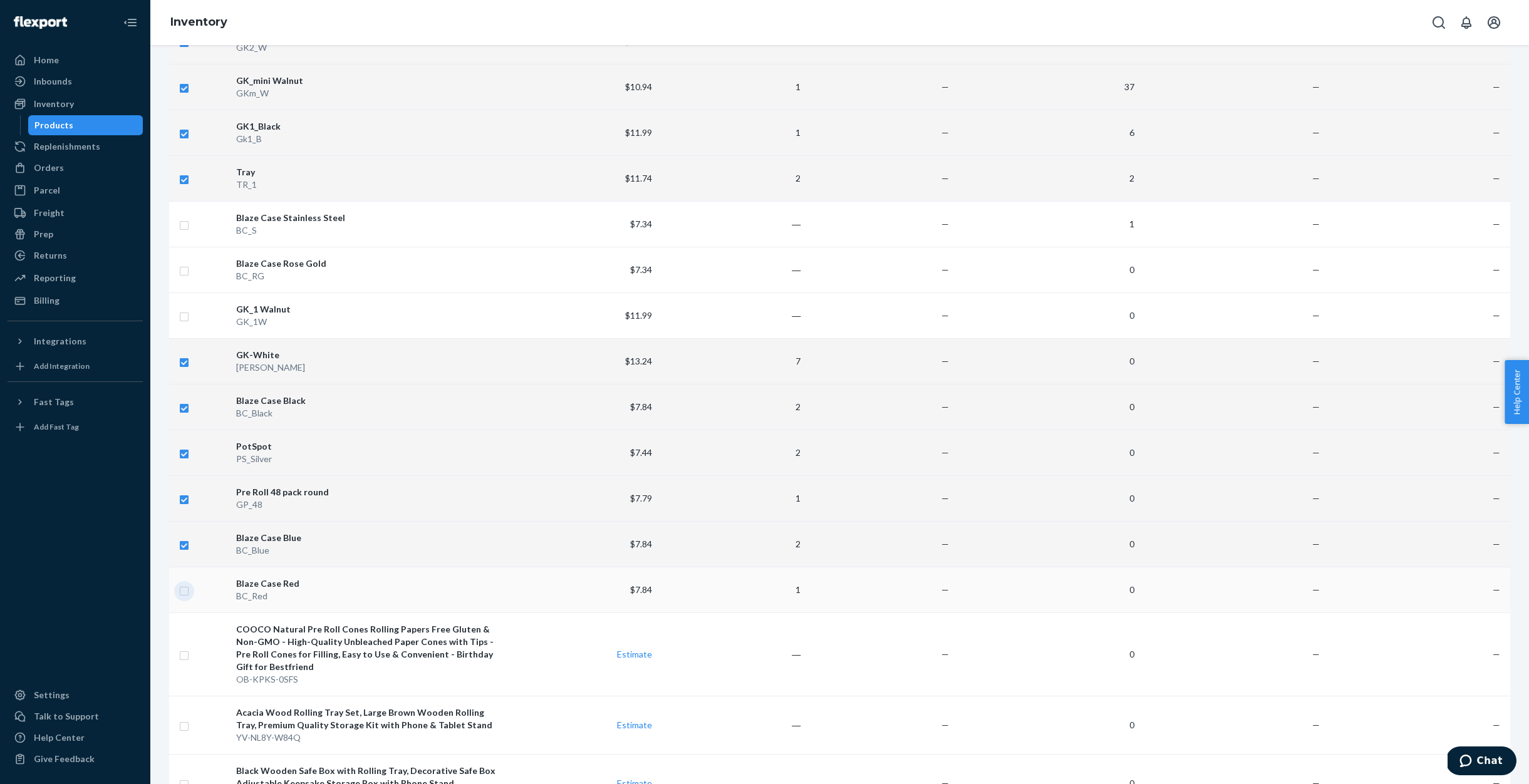
checkbox input "true"
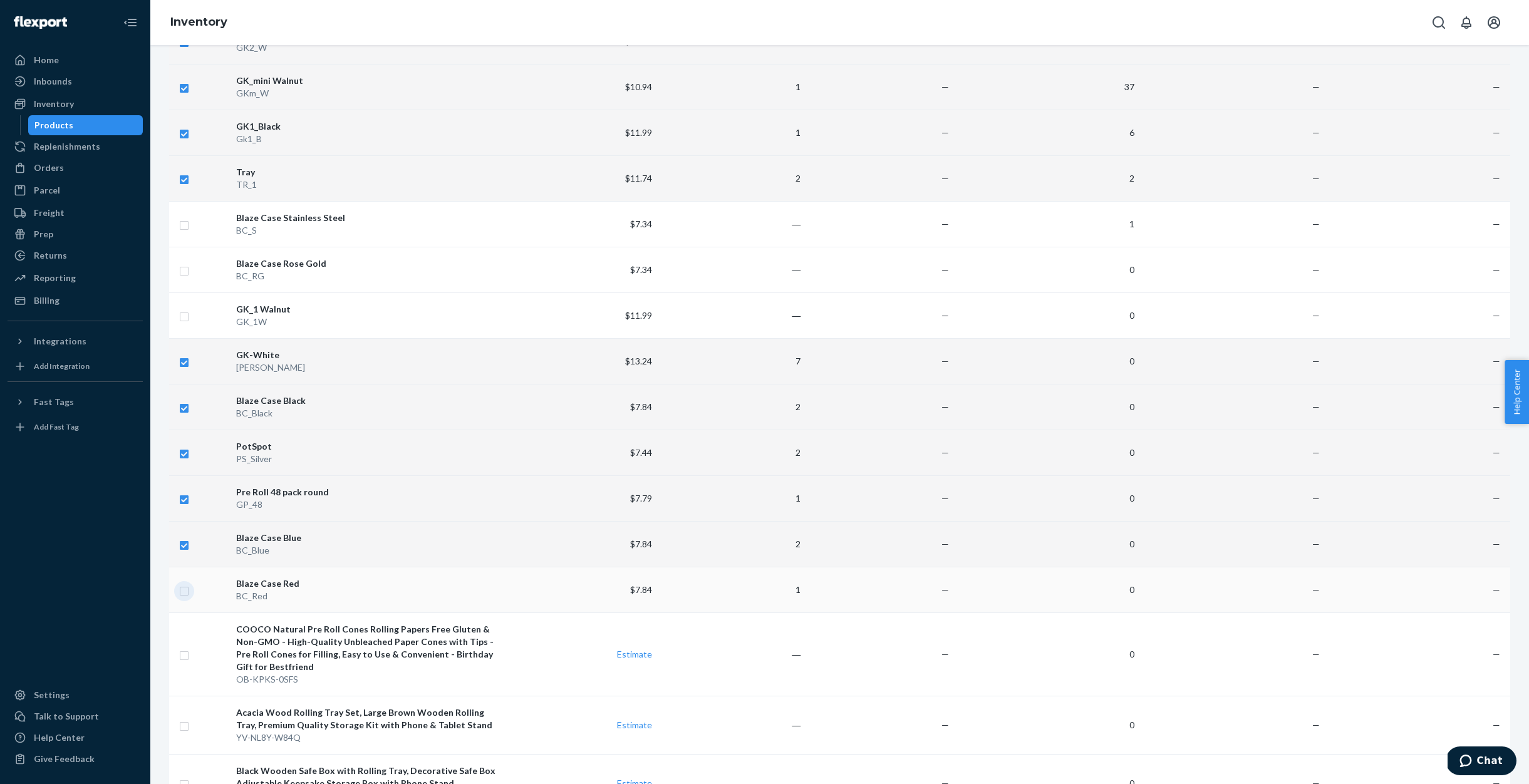
checkbox input "true"
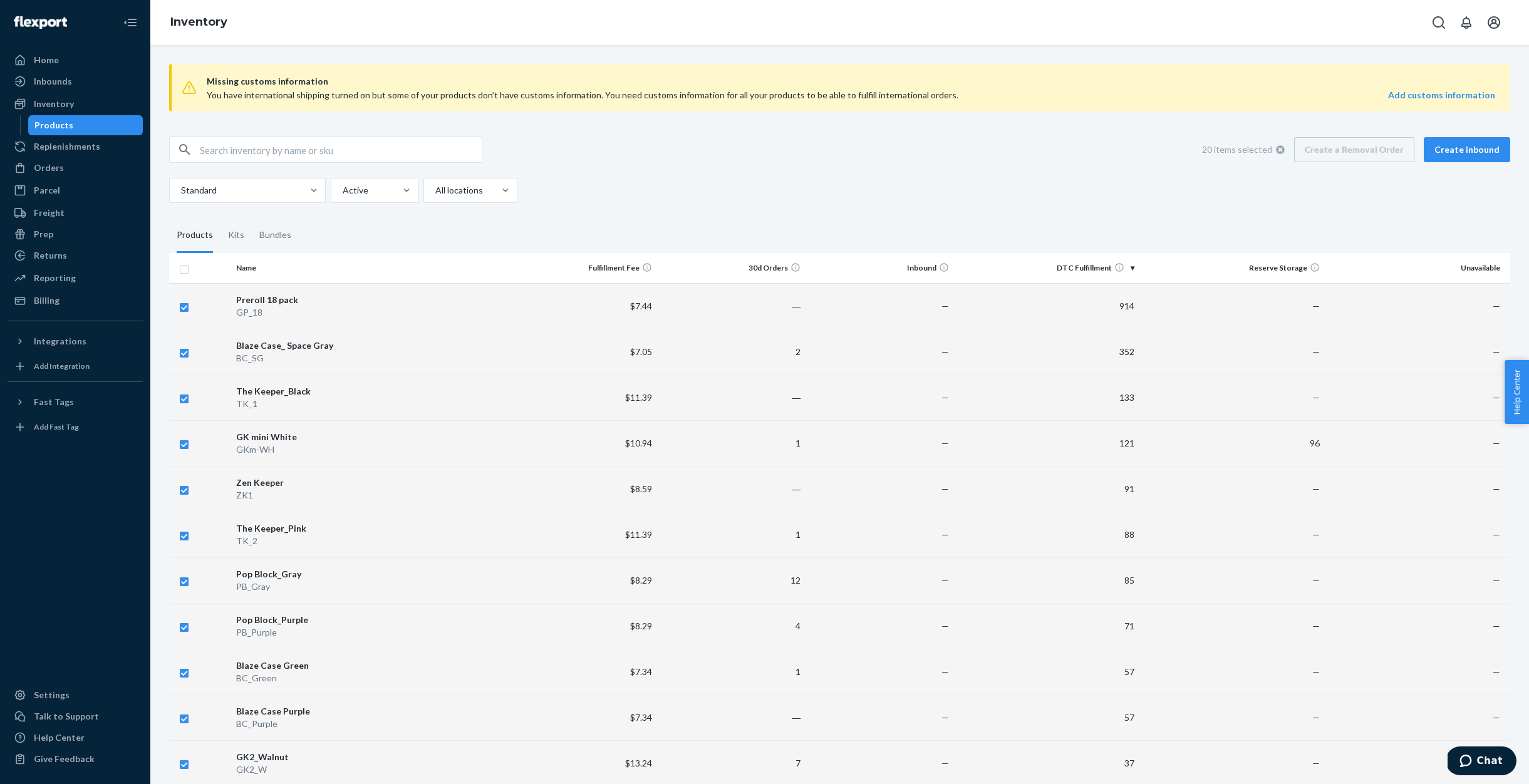
scroll to position [0, 0]
click at [1341, 154] on div "20 items selected Create a Removal Order Create inbound" at bounding box center [1351, 149] width 318 height 25
click at [1285, 148] on icon at bounding box center [1280, 149] width 8 height 8
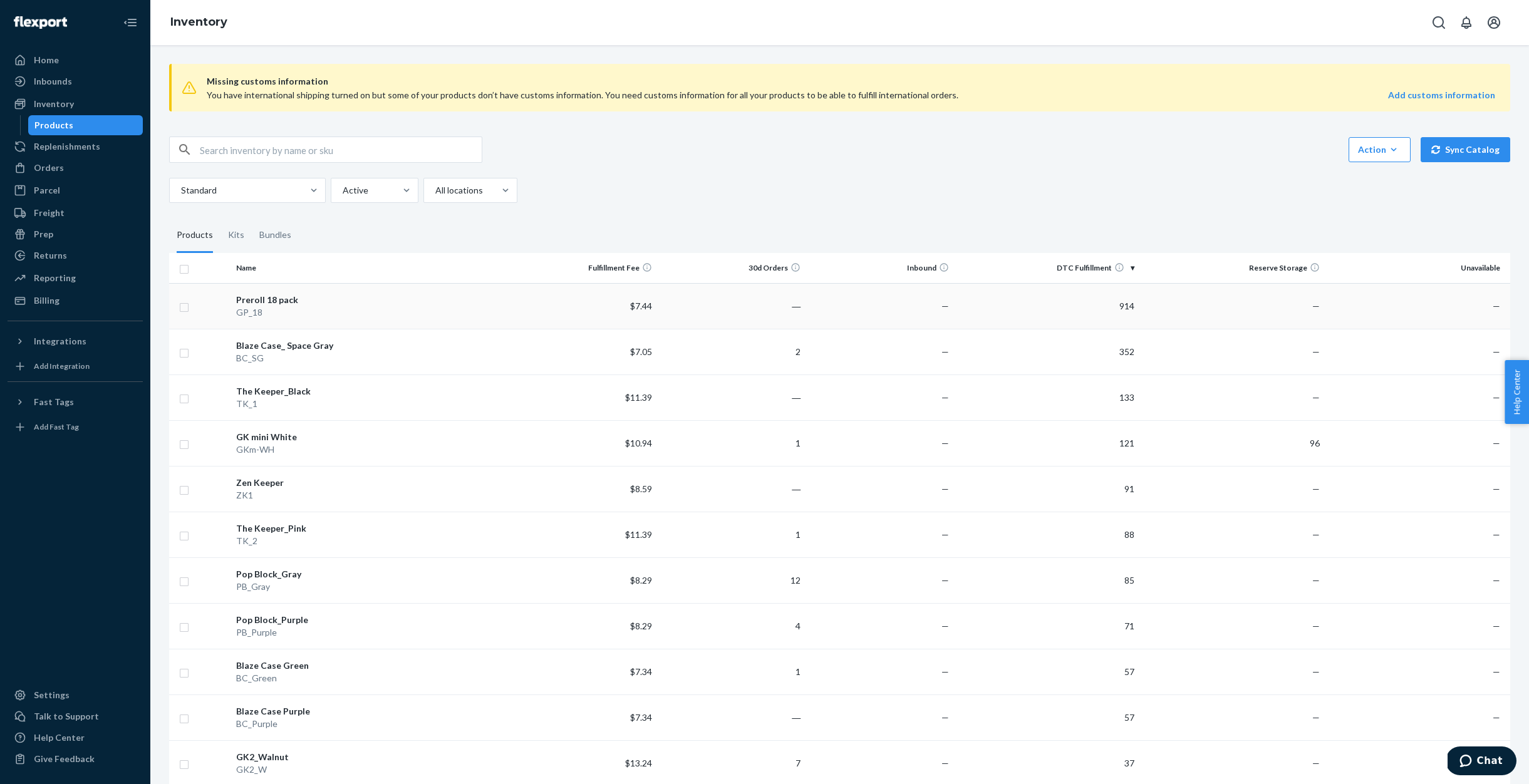
click at [184, 309] on input "checkbox" at bounding box center [184, 305] width 10 height 13
click at [1333, 143] on link "Create a Removal Order" at bounding box center [1354, 149] width 120 height 25
click at [186, 399] on input "checkbox" at bounding box center [184, 397] width 10 height 13
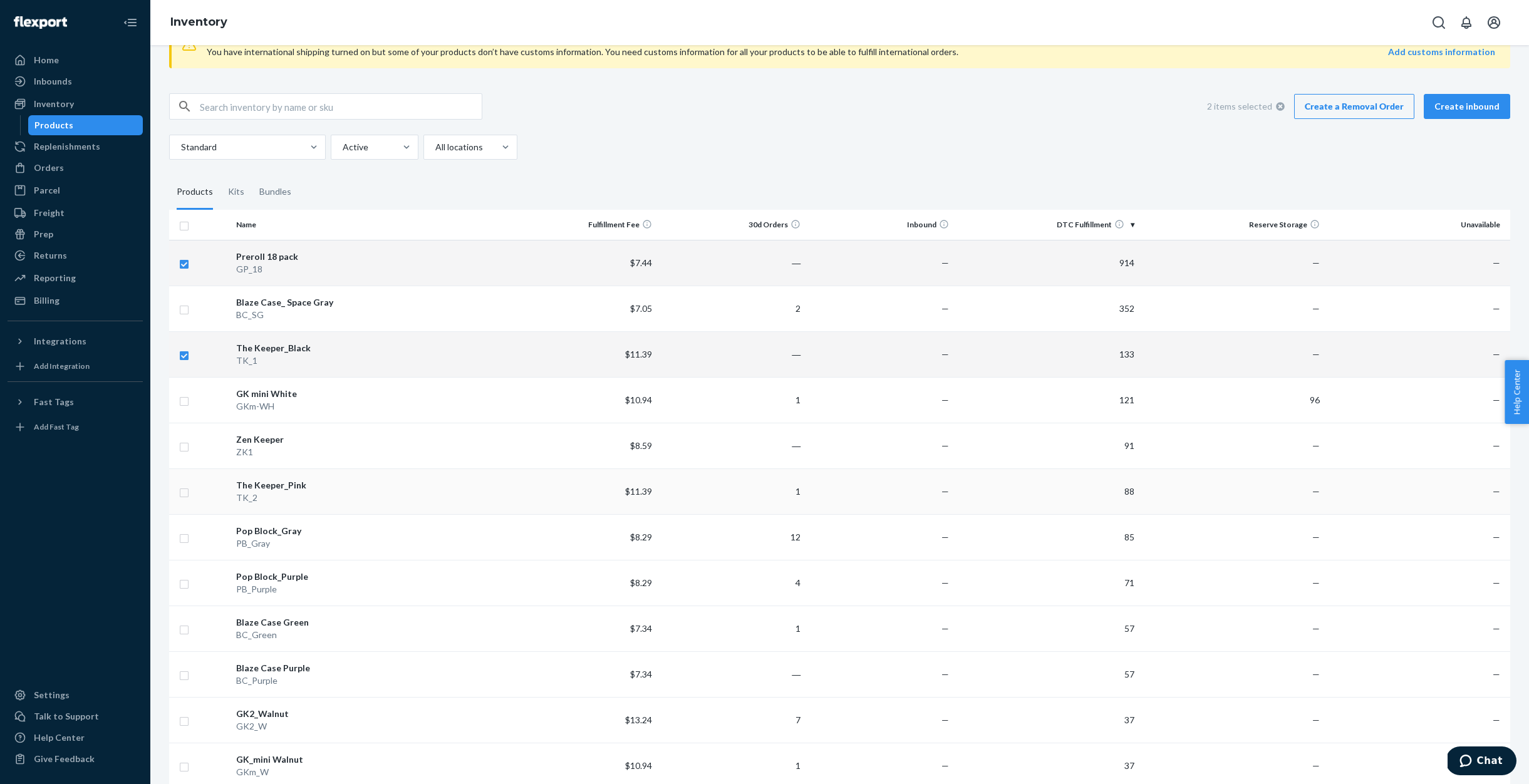
scroll to position [38, 0]
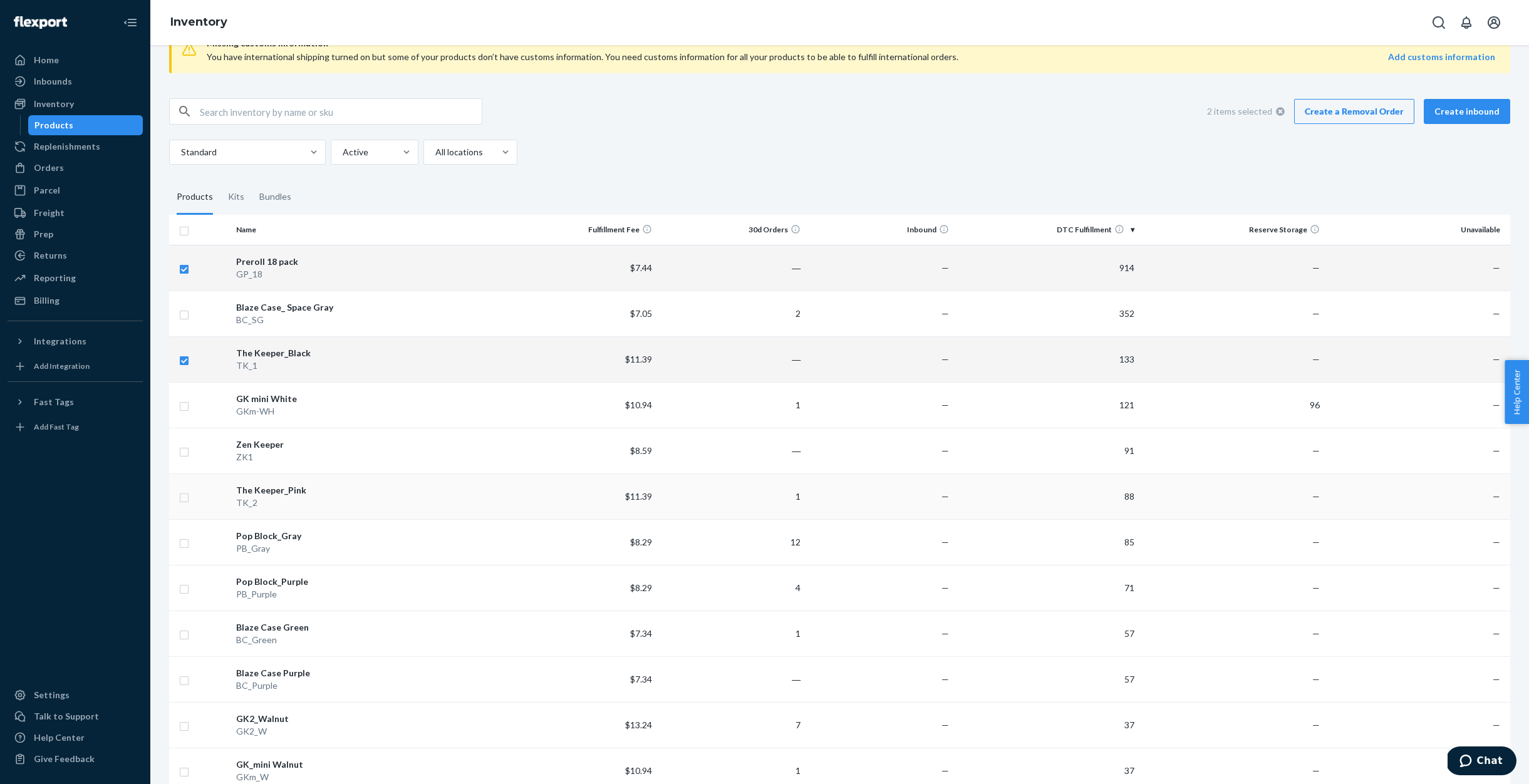
click at [191, 494] on td at bounding box center [200, 497] width 62 height 46
click at [187, 497] on input "checkbox" at bounding box center [184, 496] width 10 height 13
click at [1350, 116] on link "Create a Removal Order" at bounding box center [1354, 111] width 120 height 25
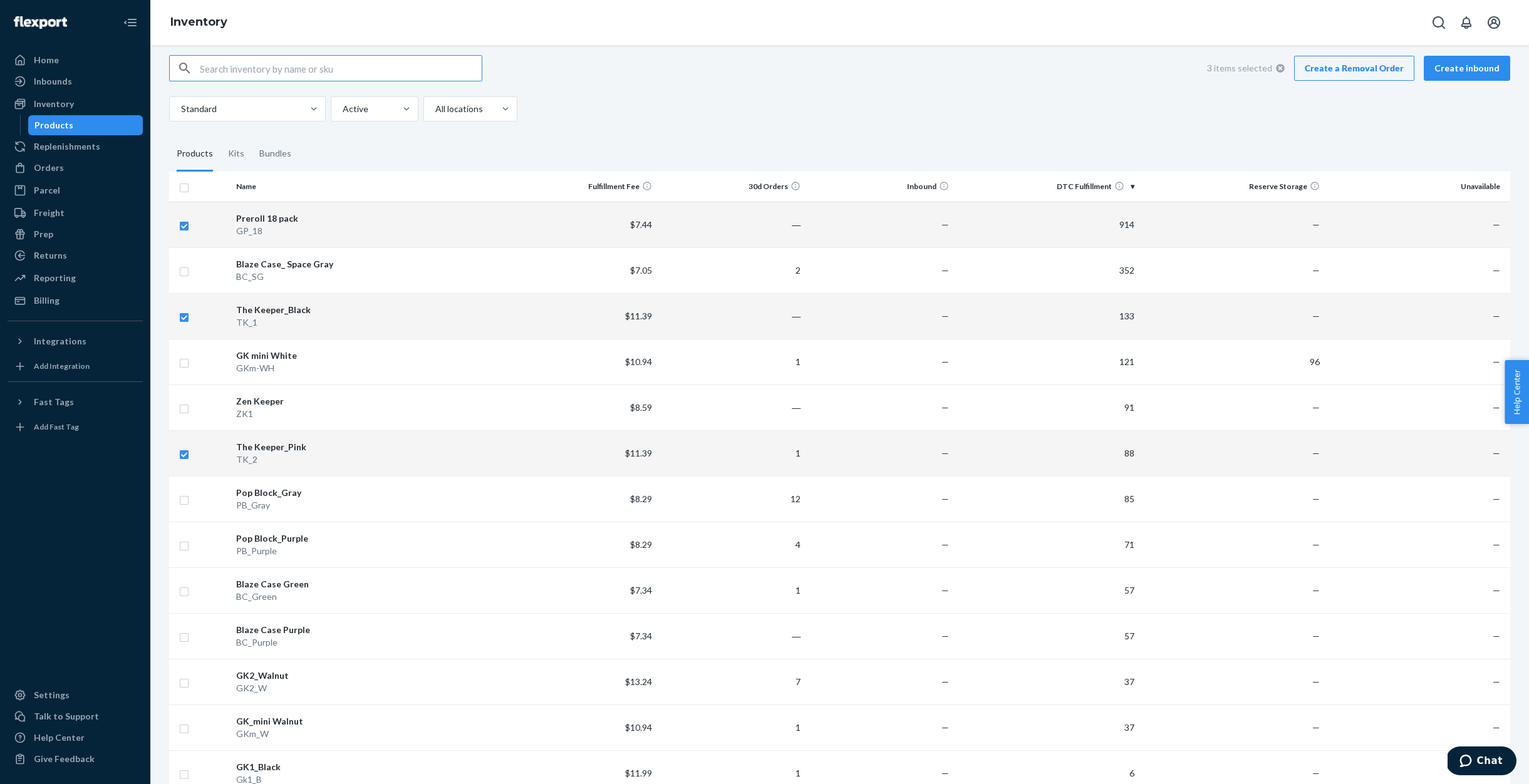
scroll to position [84, 0]
click at [188, 355] on input "checkbox" at bounding box center [184, 358] width 10 height 13
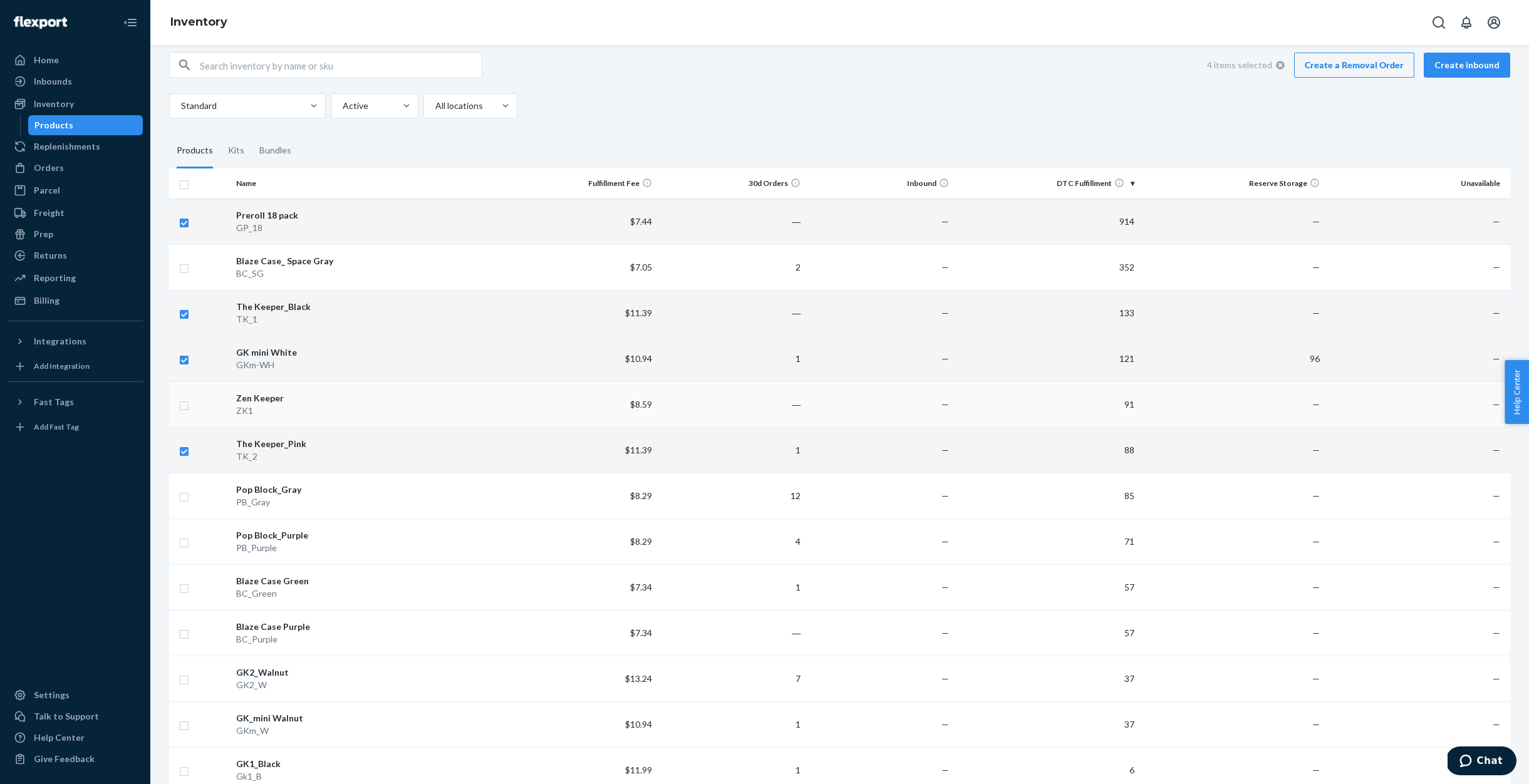
click at [188, 405] on input "checkbox" at bounding box center [184, 404] width 10 height 13
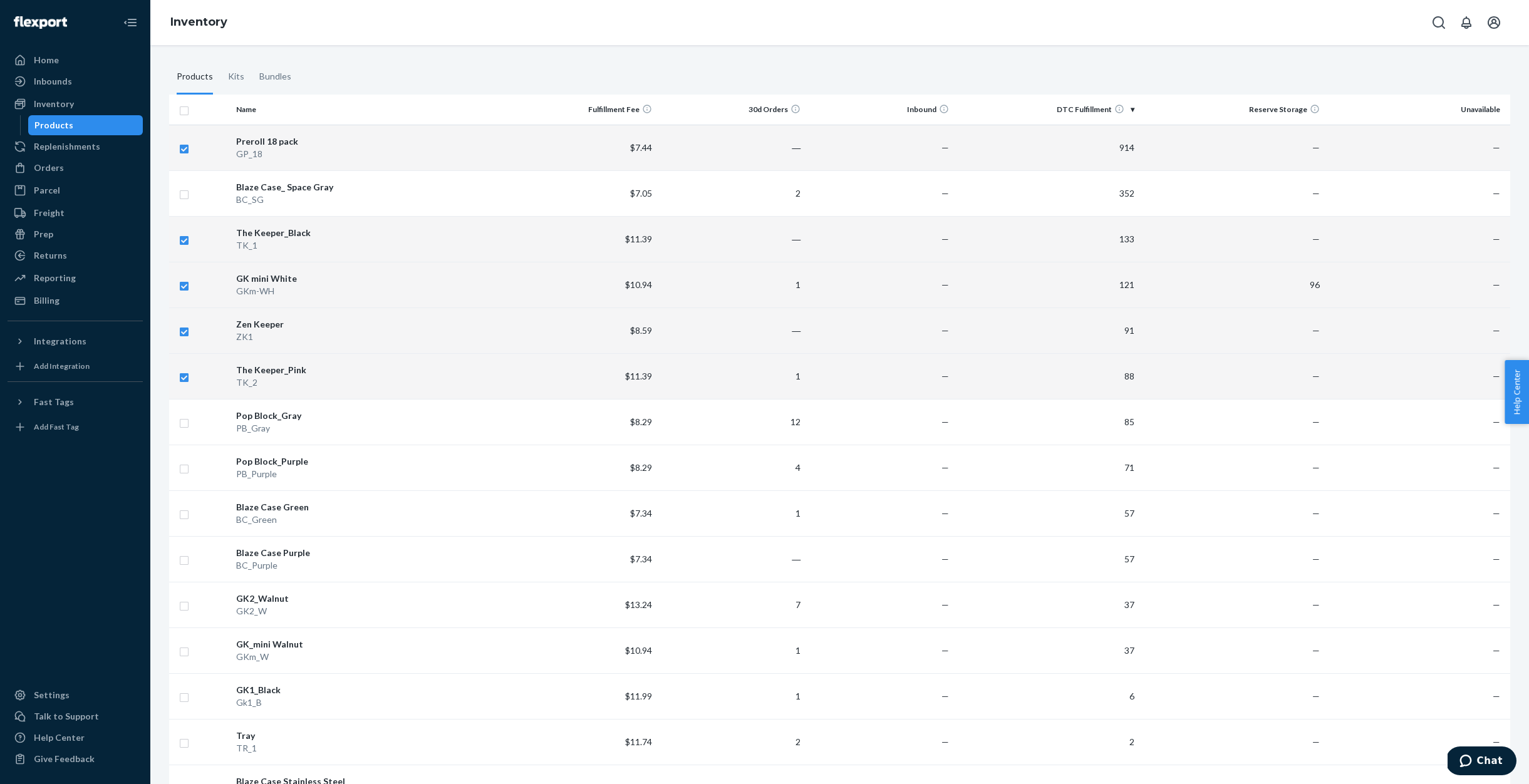
scroll to position [159, 0]
click at [188, 421] on input "checkbox" at bounding box center [184, 421] width 10 height 13
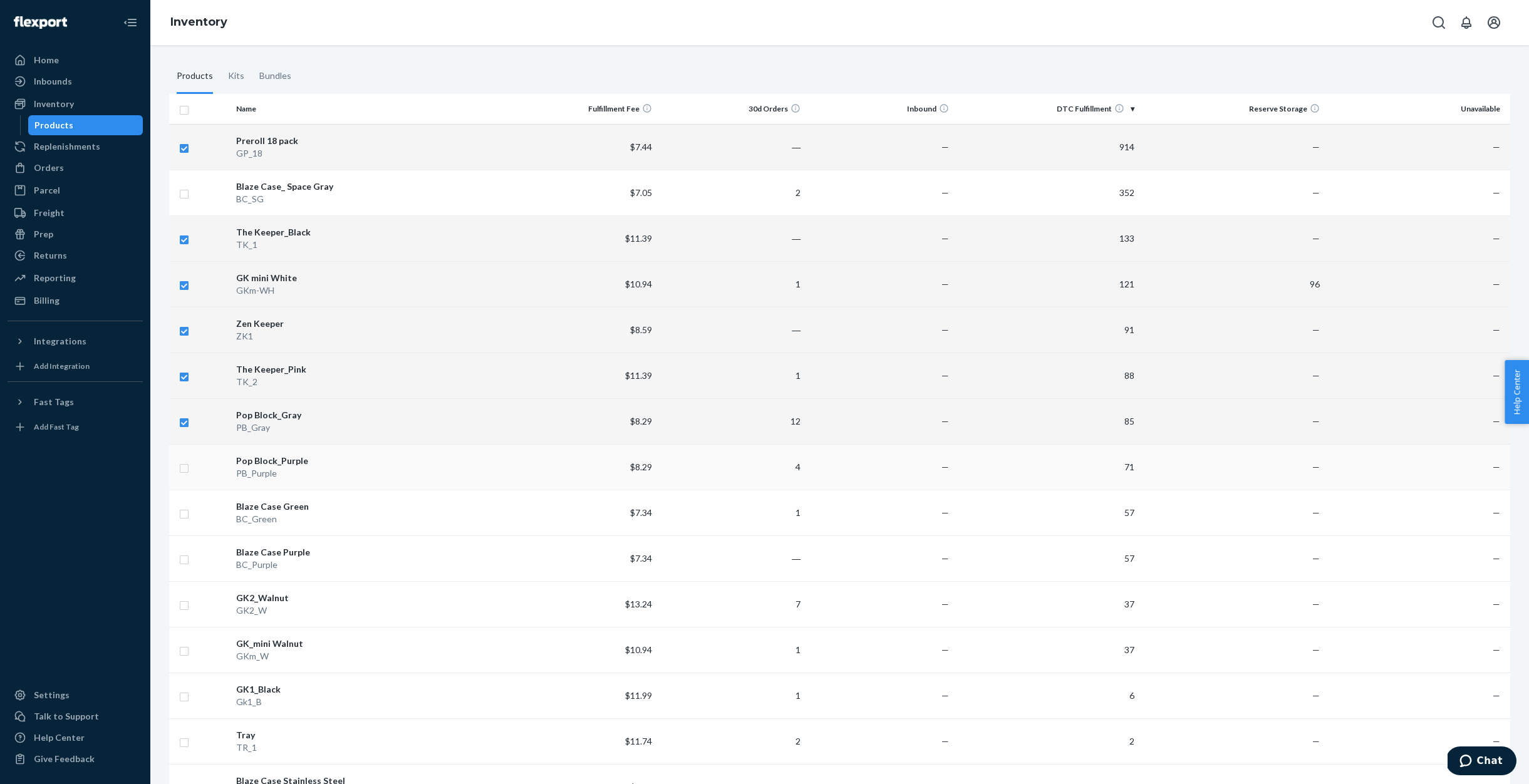
click at [190, 460] on td at bounding box center [200, 467] width 62 height 46
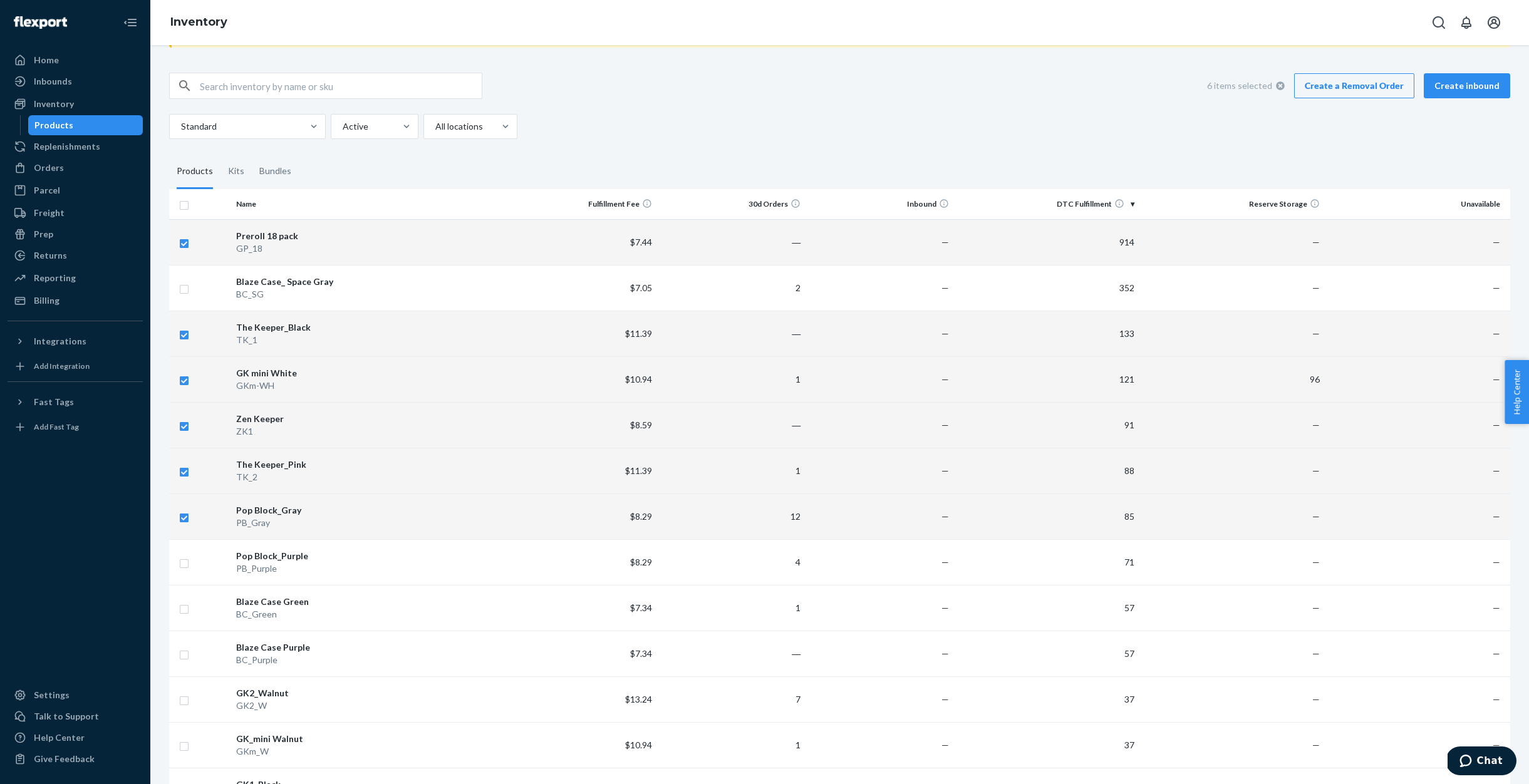
scroll to position [64, 0]
click at [190, 557] on td at bounding box center [200, 562] width 62 height 46
click at [185, 564] on input "checkbox" at bounding box center [184, 561] width 10 height 13
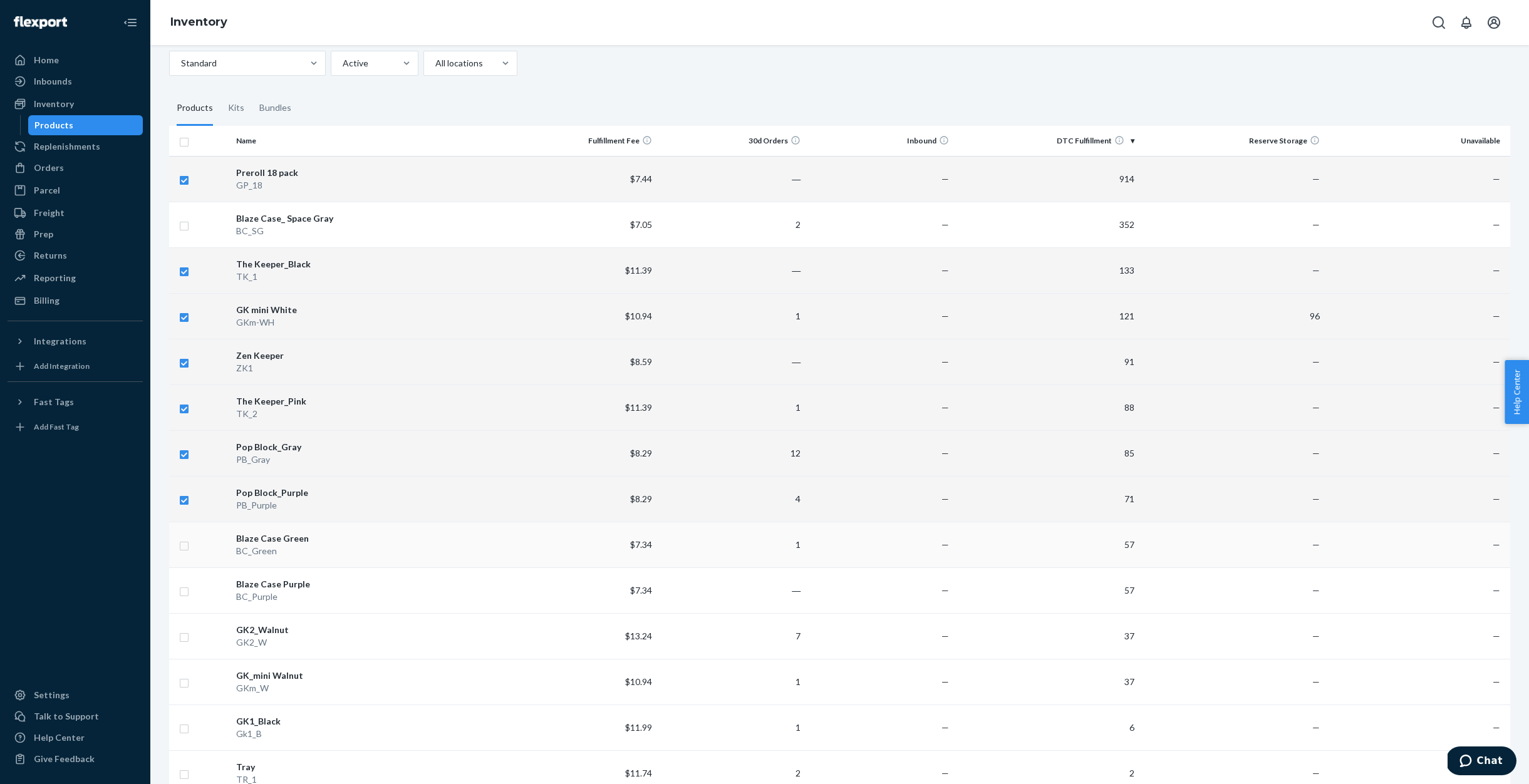
scroll to position [170, 0]
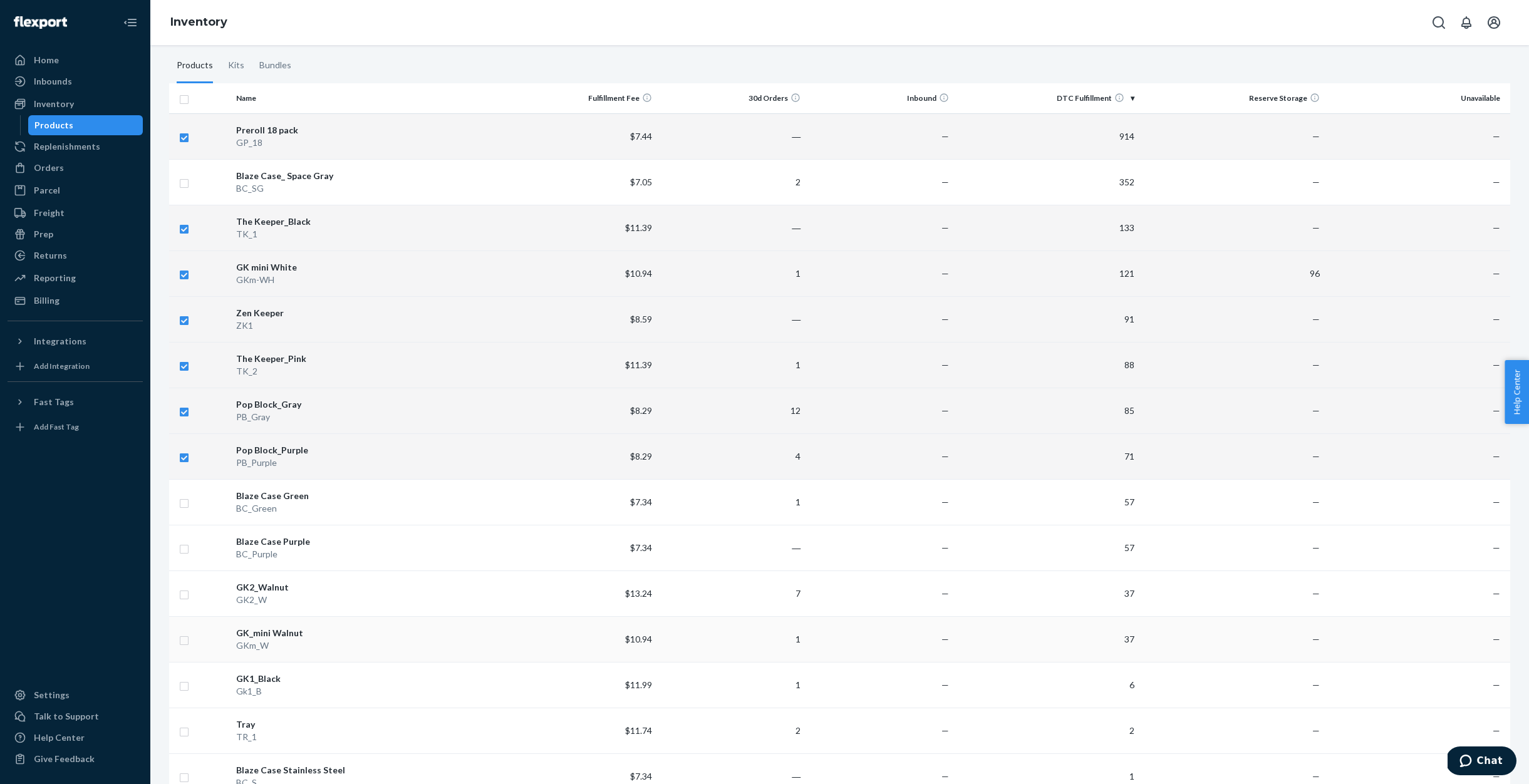
click at [186, 639] on input "checkbox" at bounding box center [184, 639] width 10 height 13
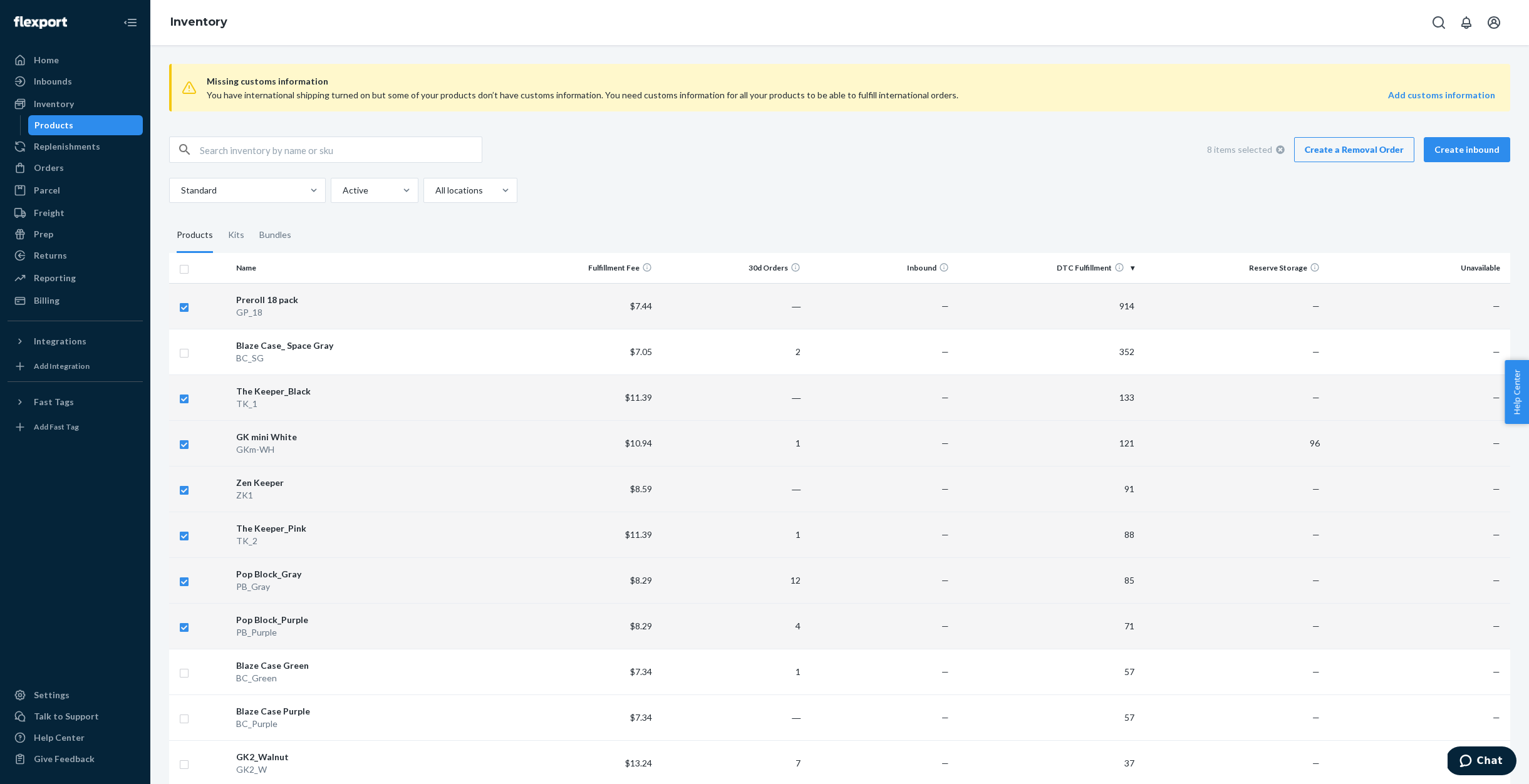
scroll to position [174, 0]
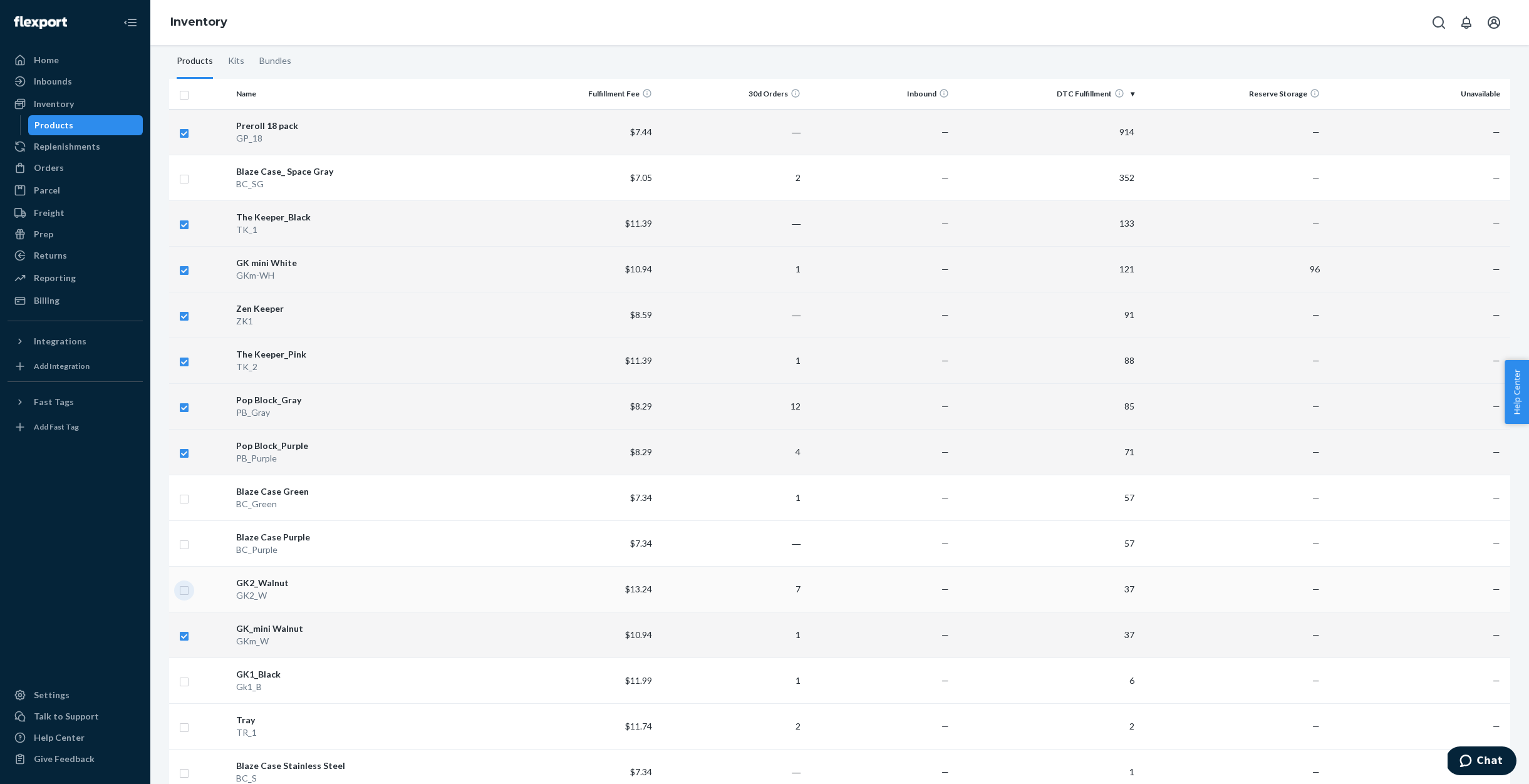
click at [185, 591] on input "checkbox" at bounding box center [184, 589] width 10 height 13
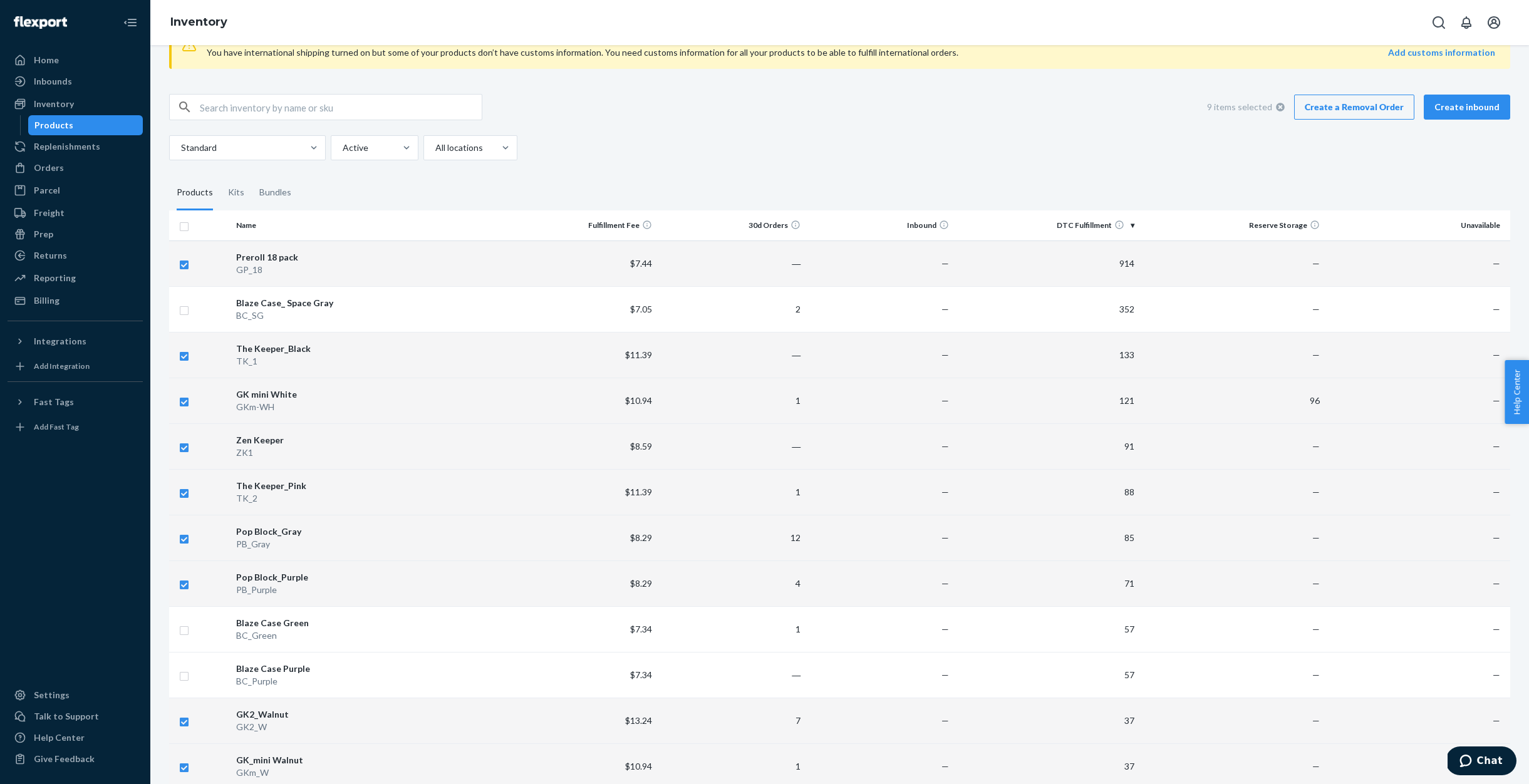
scroll to position [196, 0]
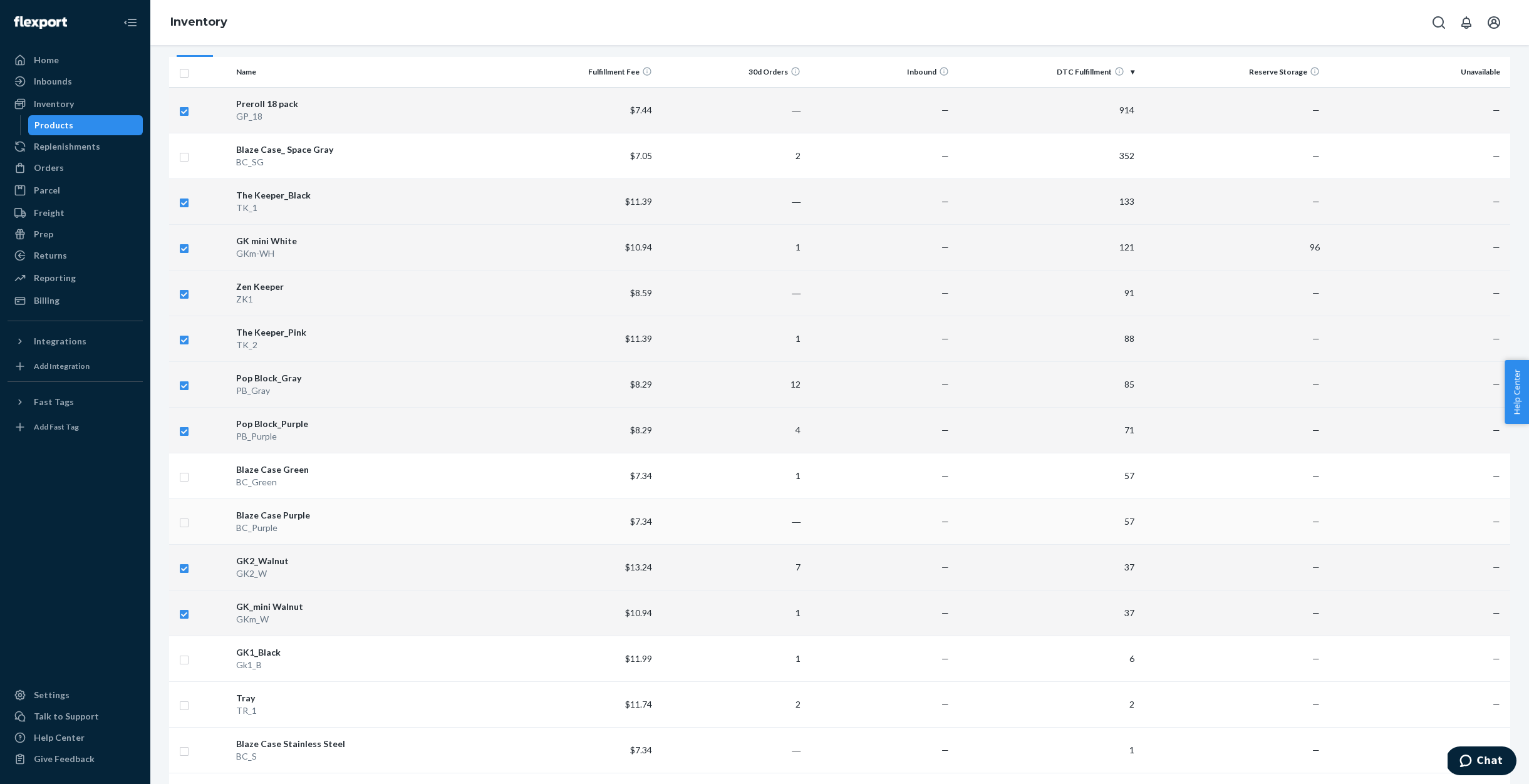
click at [186, 516] on input "checkbox" at bounding box center [184, 521] width 10 height 13
click at [188, 478] on input "checkbox" at bounding box center [184, 475] width 10 height 13
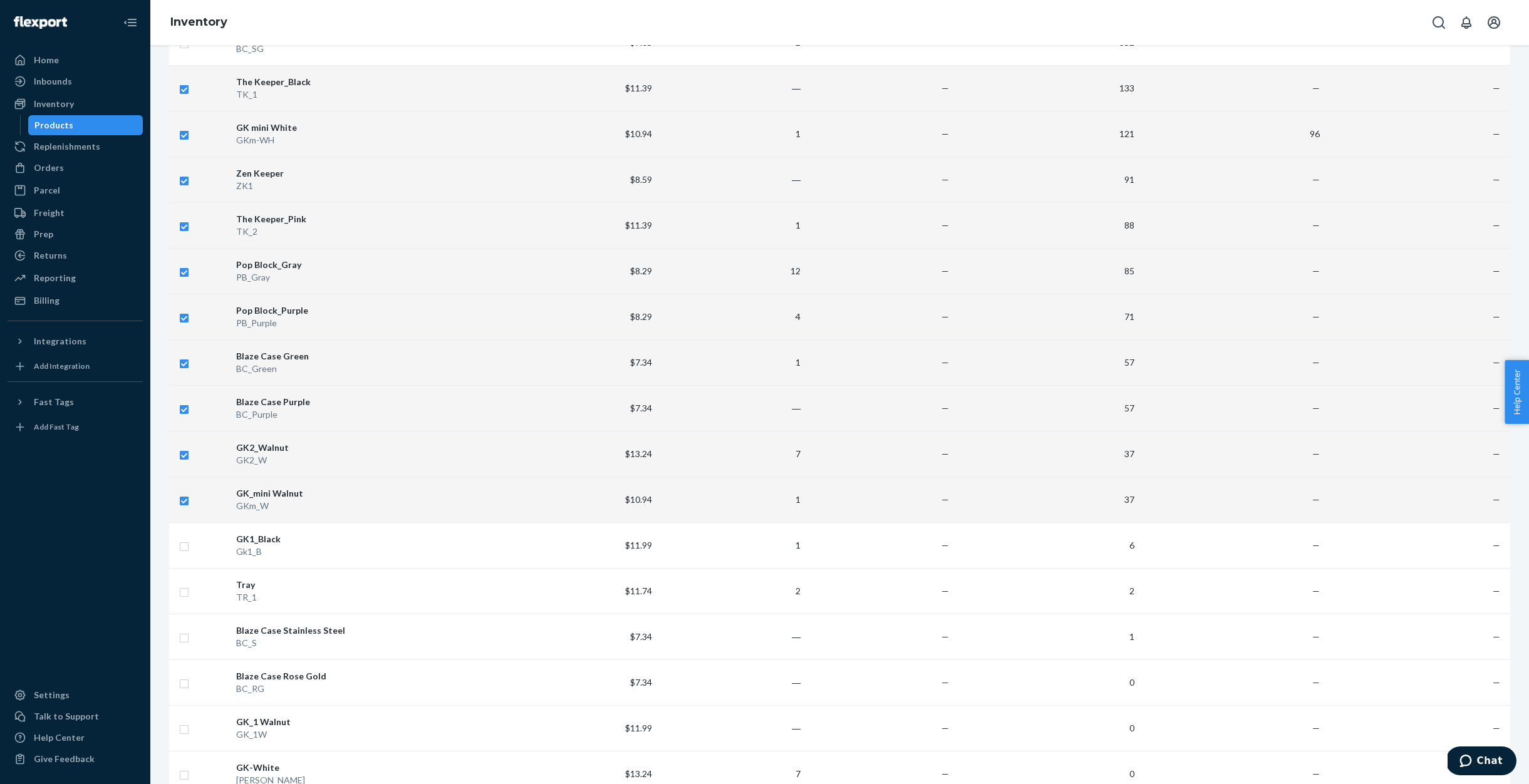
scroll to position [377, 0]
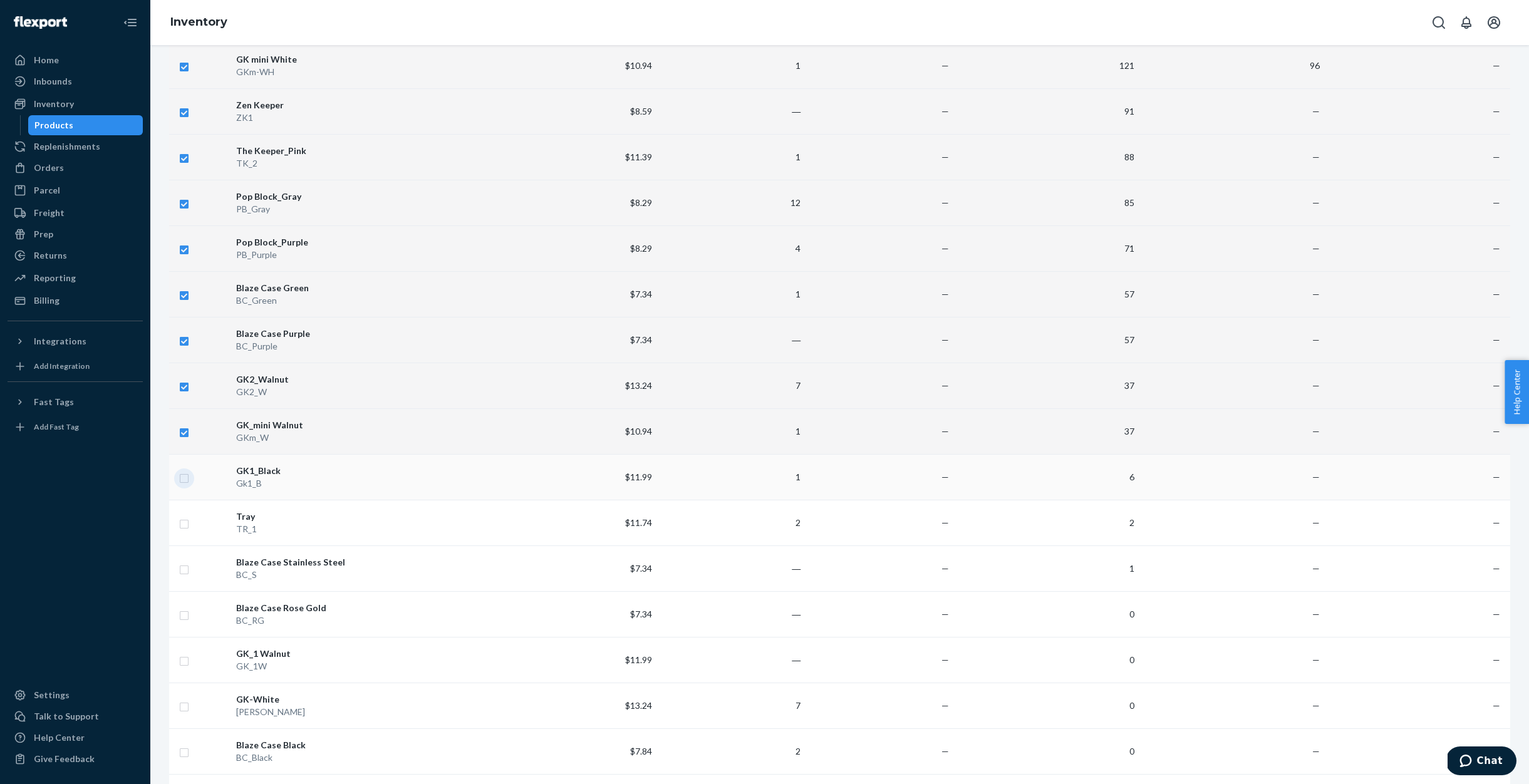
click at [185, 476] on input "checkbox" at bounding box center [184, 476] width 10 height 13
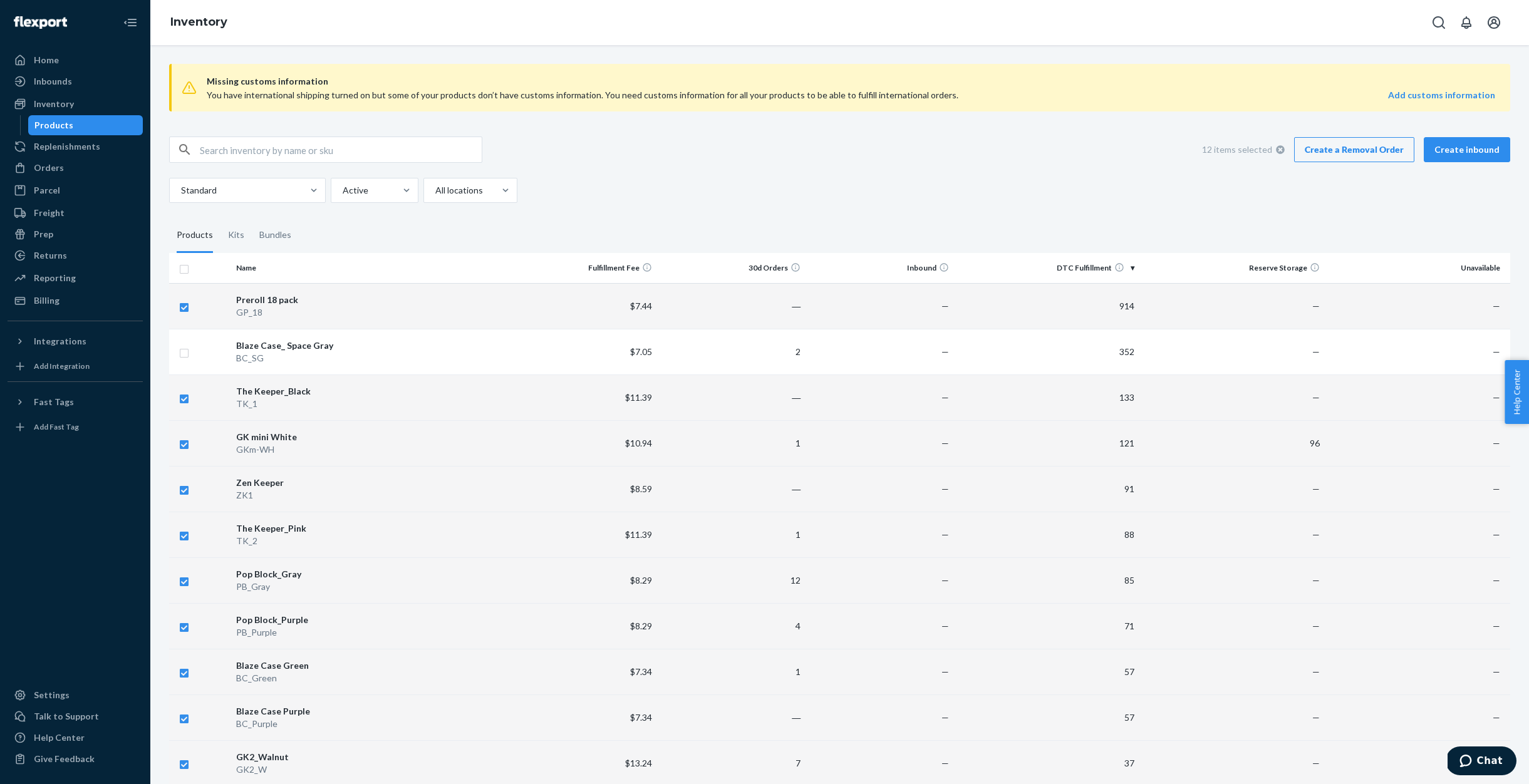
scroll to position [0, 0]
click at [1342, 143] on link "Create a Removal Order" at bounding box center [1354, 149] width 120 height 25
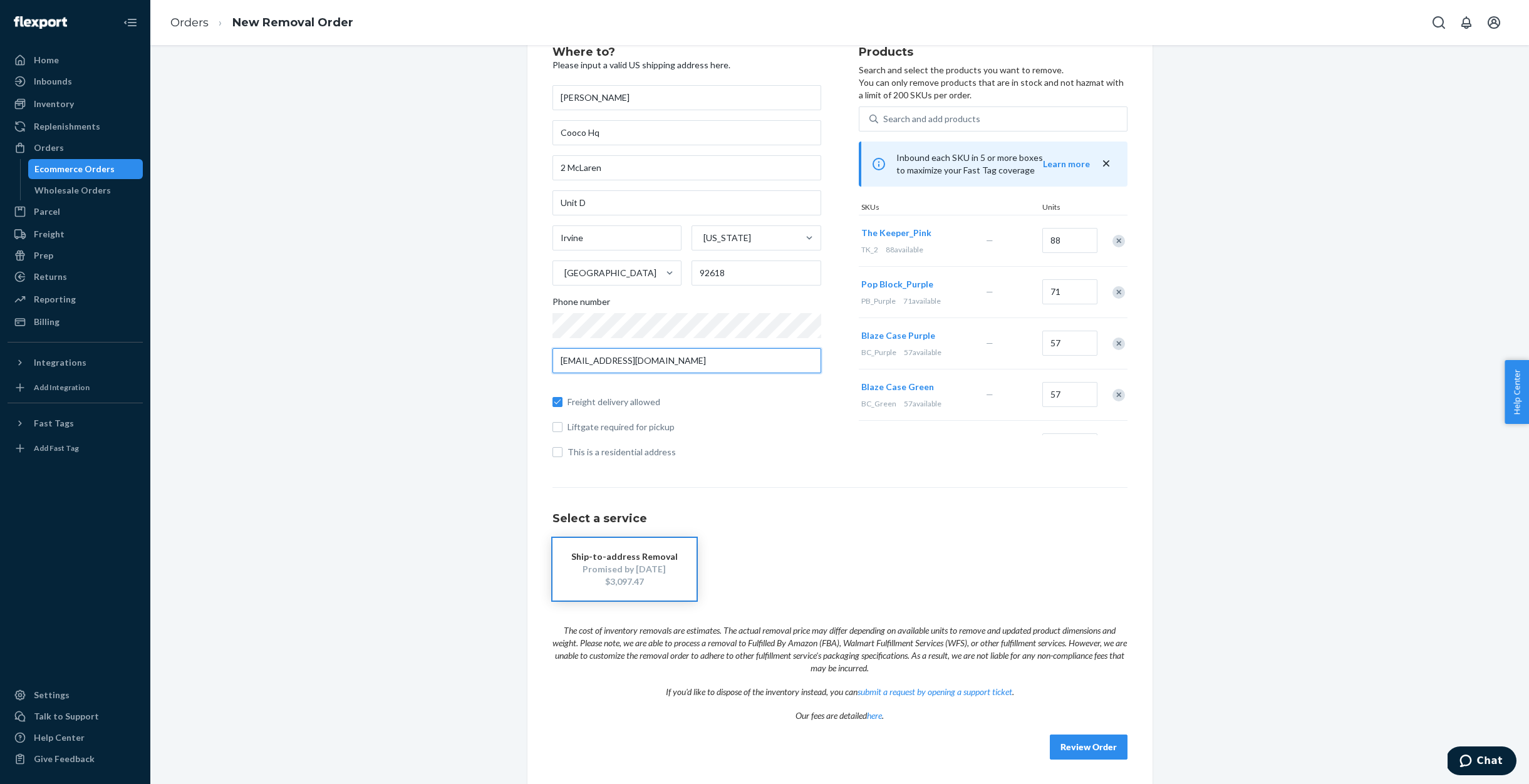
scroll to position [42, 0]
click at [87, 191] on div "Wholesale Orders" at bounding box center [73, 191] width 77 height 12
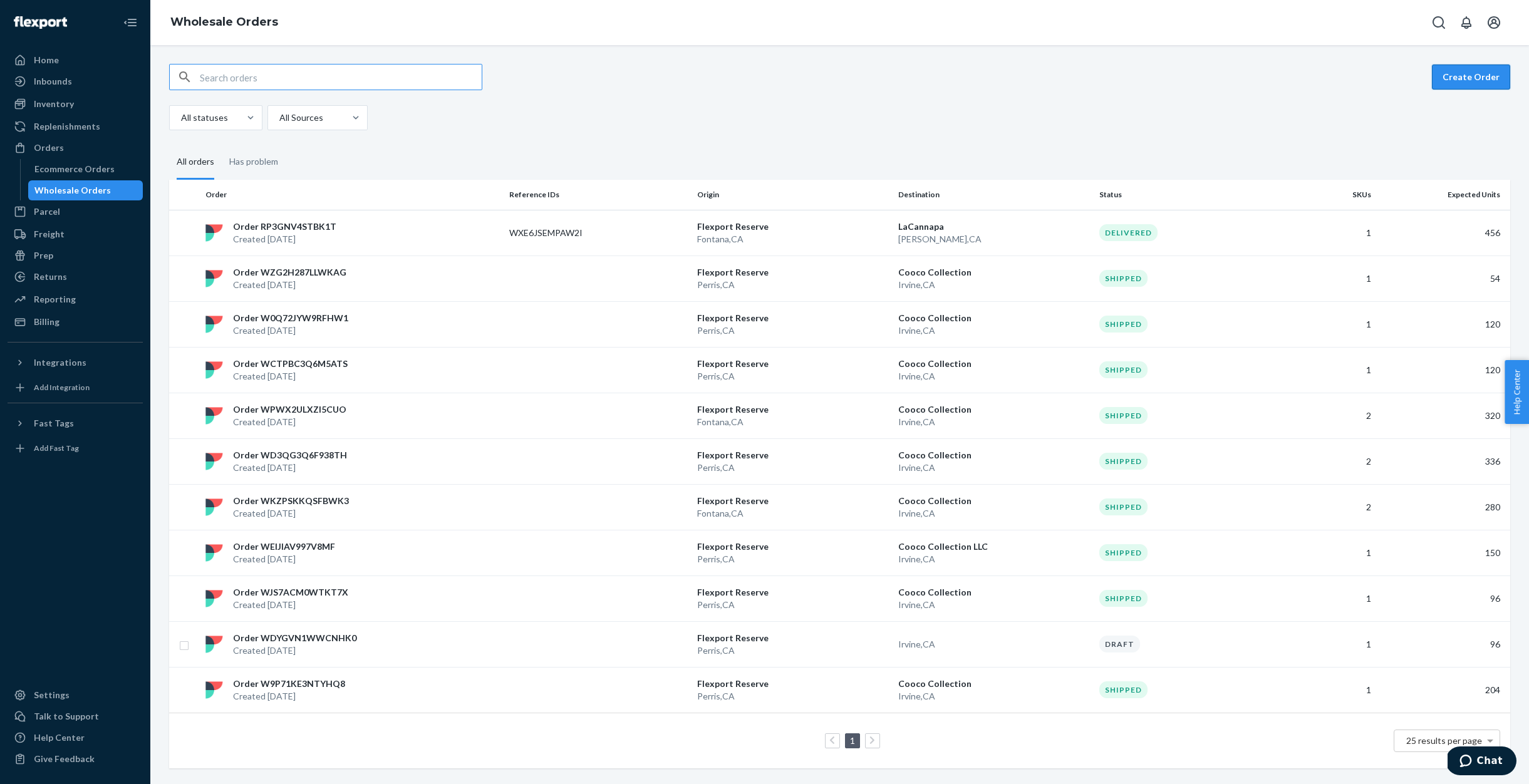
click at [1465, 76] on button "Create Order" at bounding box center [1471, 77] width 78 height 25
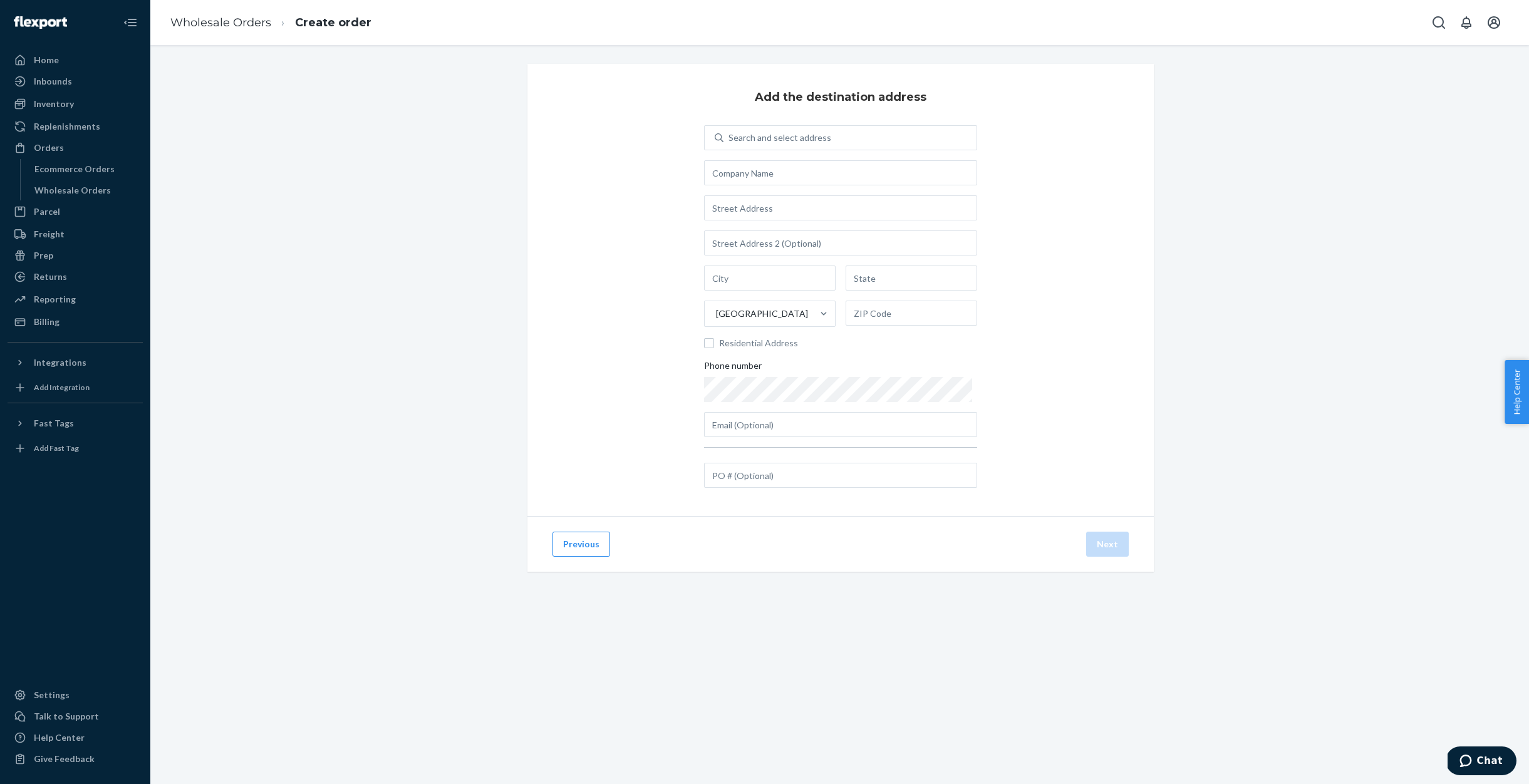
click at [395, 197] on div "Add the destination address Search and select address [GEOGRAPHIC_DATA] Residen…" at bounding box center [840, 332] width 1360 height 538
click at [60, 195] on div "Wholesale Orders" at bounding box center [73, 191] width 77 height 12
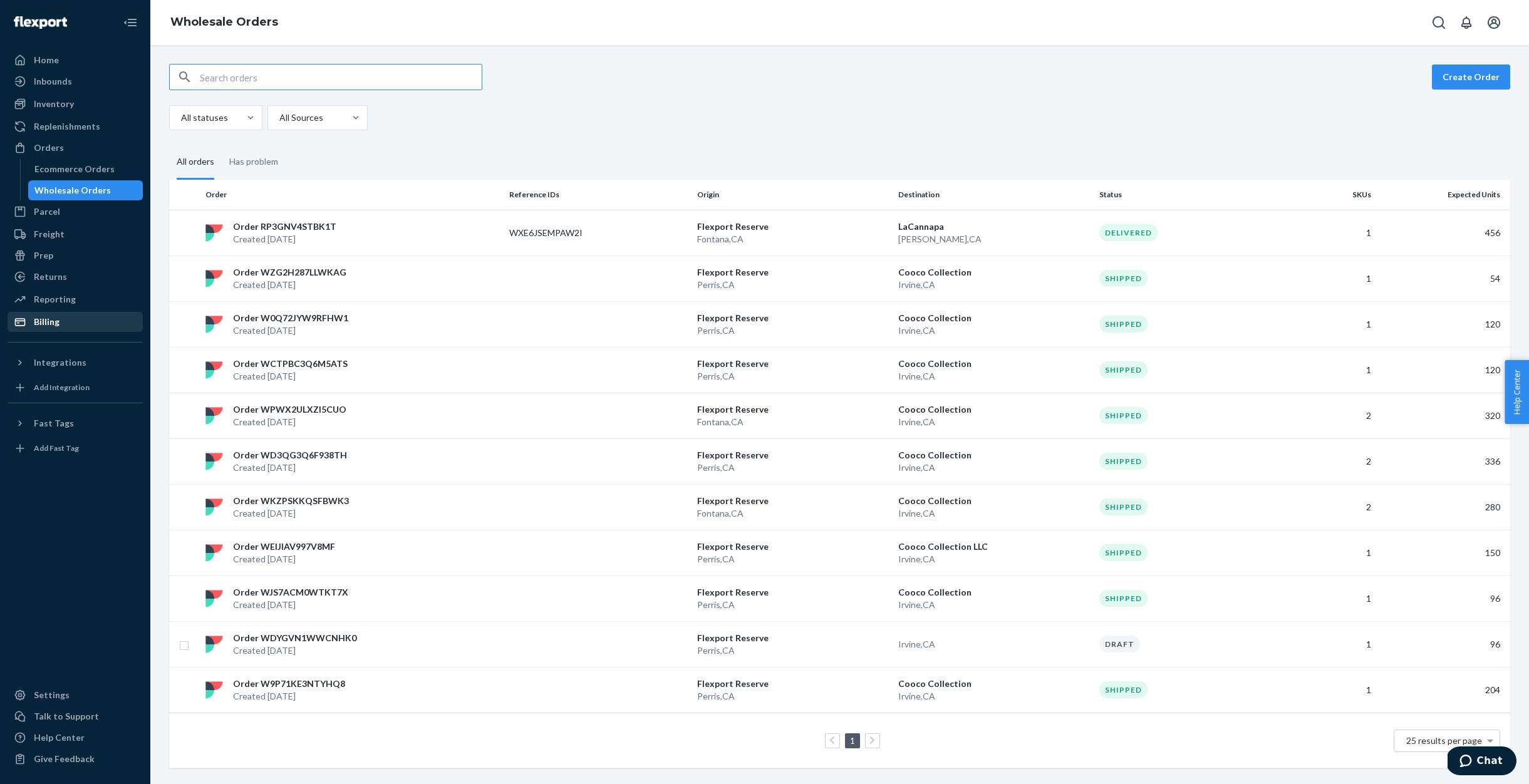
click at [56, 322] on div "Billing" at bounding box center [47, 322] width 26 height 12
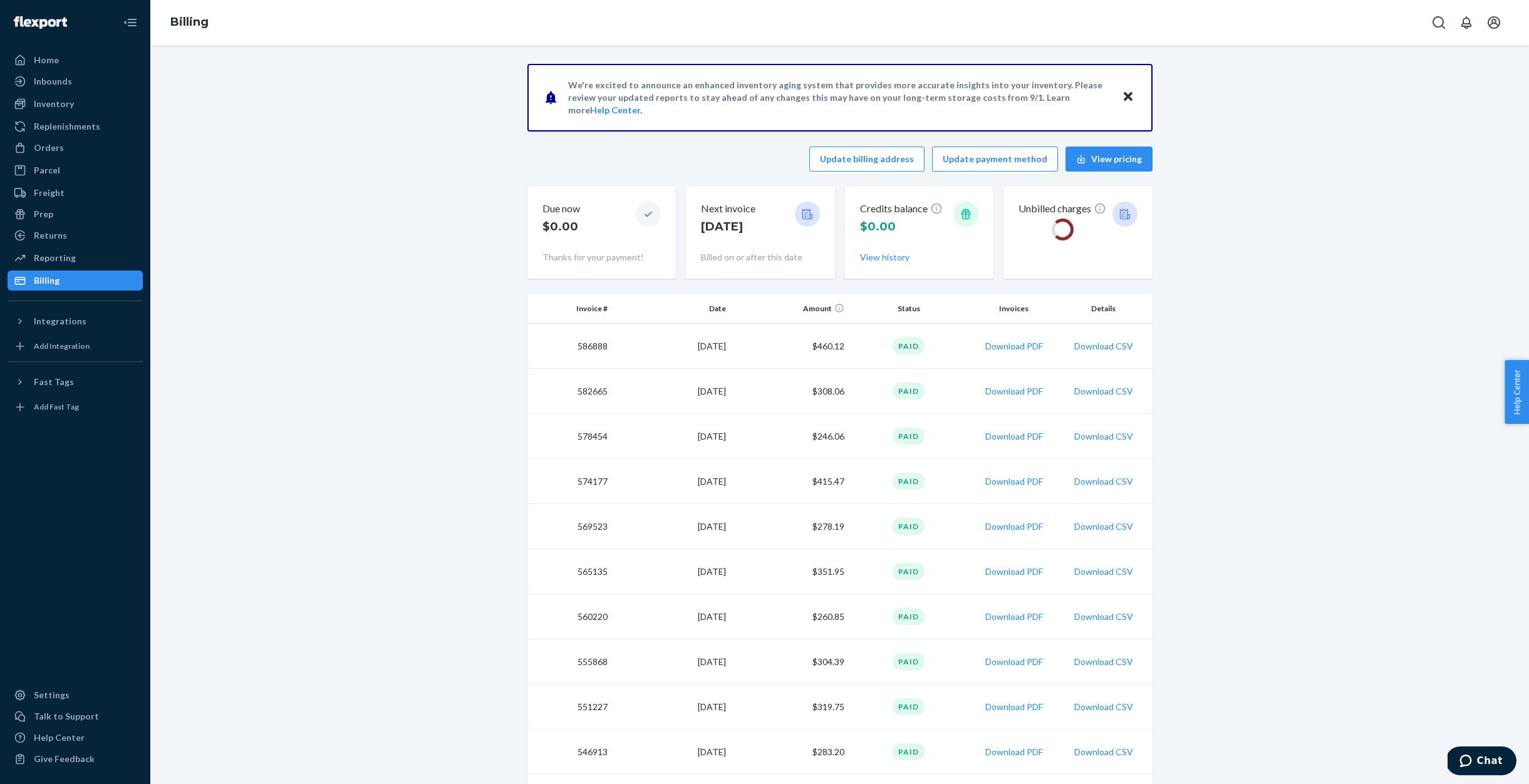
scroll to position [4, 0]
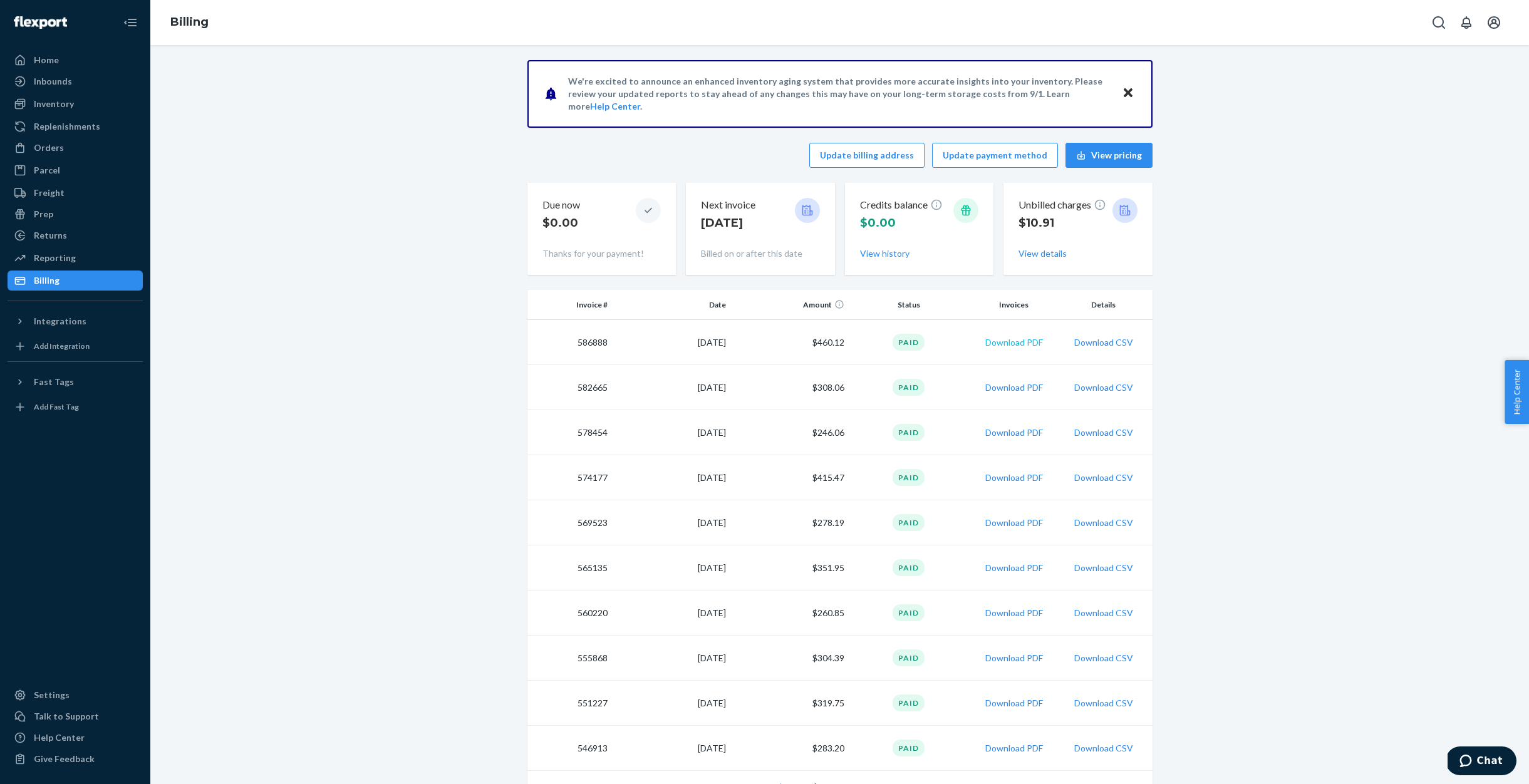
click at [1018, 341] on button "Download PDF" at bounding box center [1014, 342] width 57 height 12
